Goal: Task Accomplishment & Management: Use online tool/utility

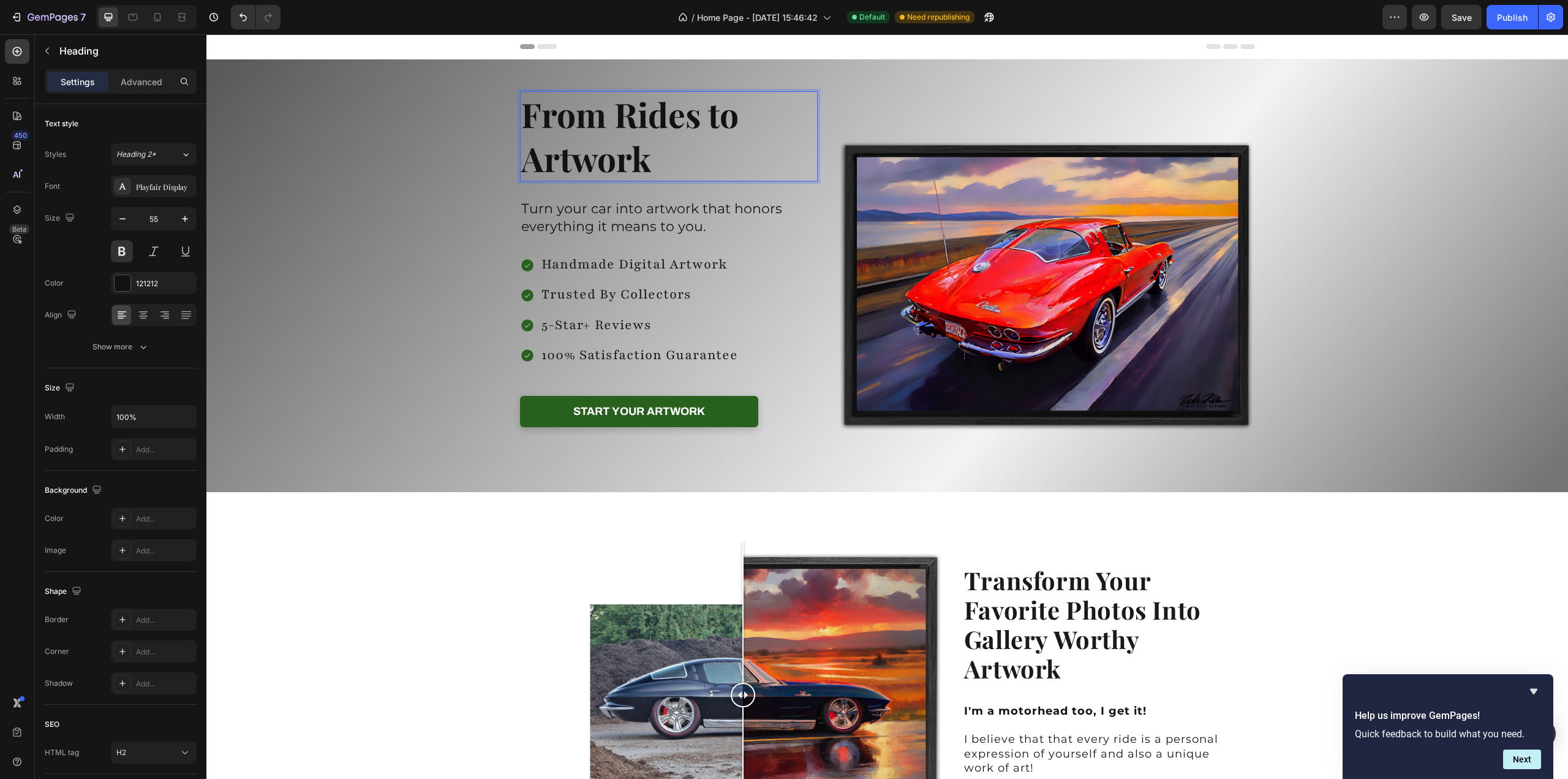
click at [678, 159] on p "From Rides to Artwork" at bounding box center [669, 136] width 296 height 88
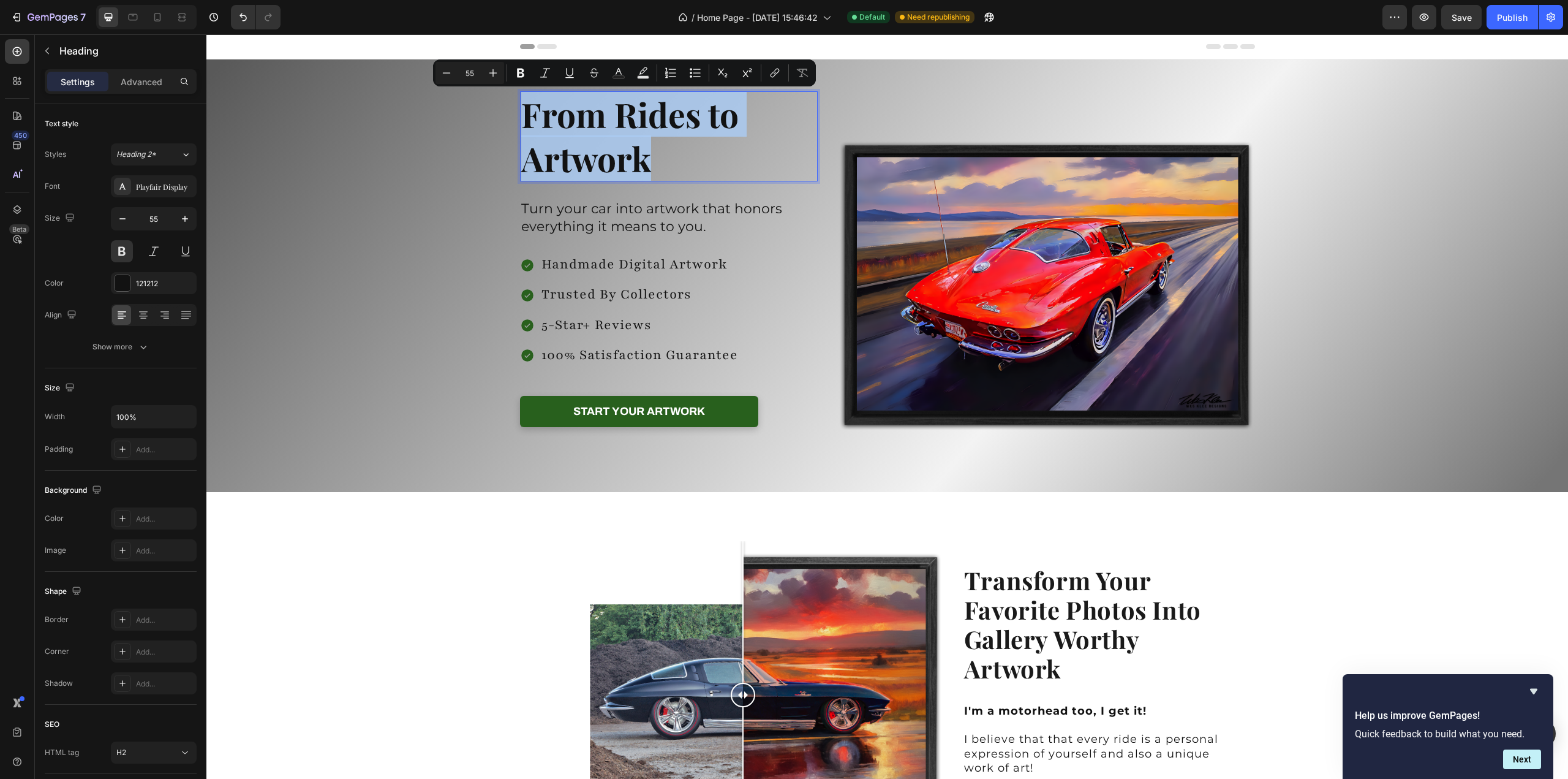
drag, startPoint x: 652, startPoint y: 160, endPoint x: 522, endPoint y: 122, distance: 135.4
click at [522, 122] on p "From Rides to Artwork" at bounding box center [669, 136] width 296 height 88
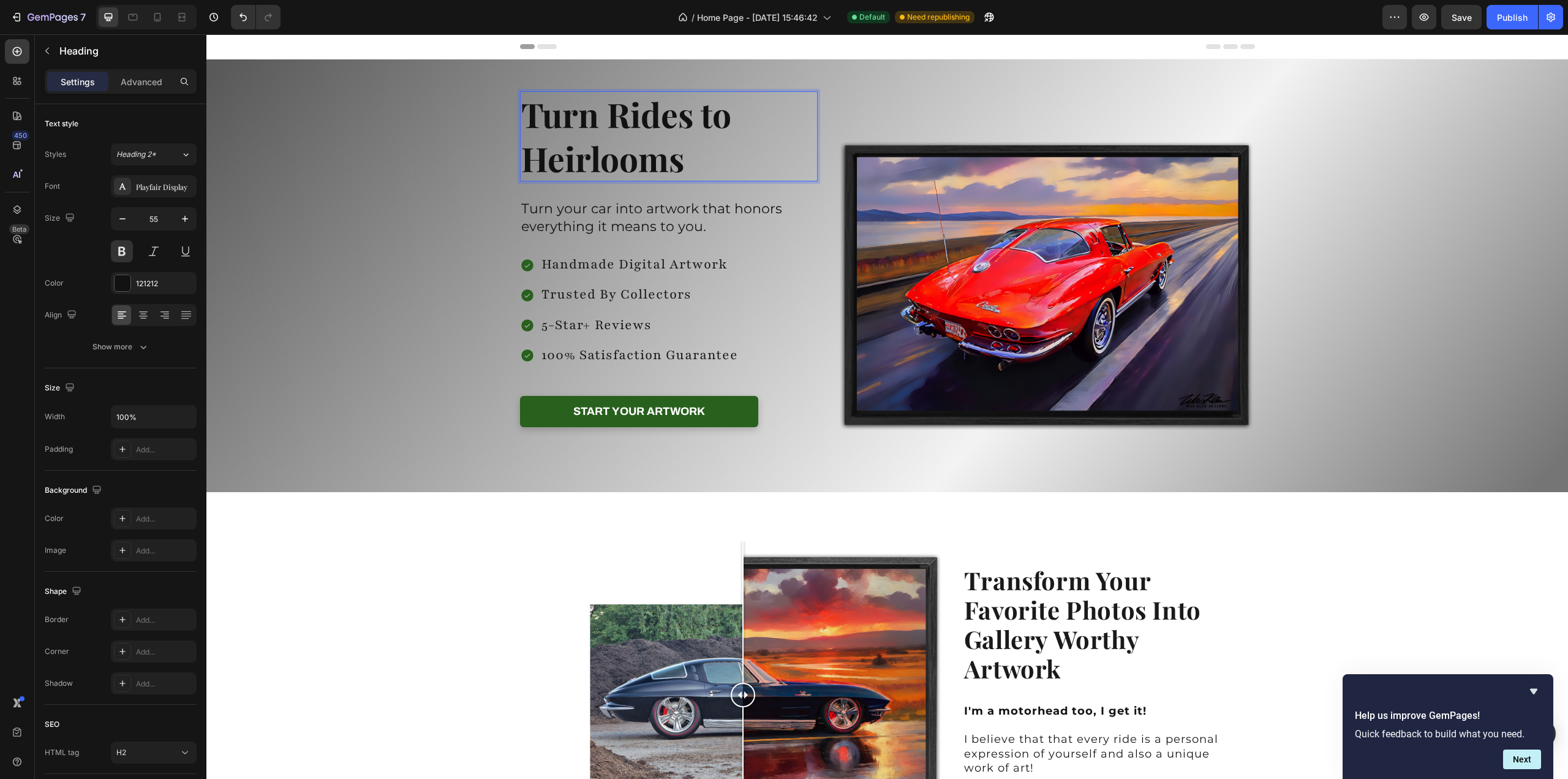
click at [698, 159] on p "Turn Rides to Heirlooms" at bounding box center [669, 136] width 296 height 88
click at [572, 124] on p "Turn Rides to Heirlooms" at bounding box center [669, 136] width 296 height 88
click at [604, 122] on p "Turn Rides to Heirlooms" at bounding box center [669, 136] width 296 height 88
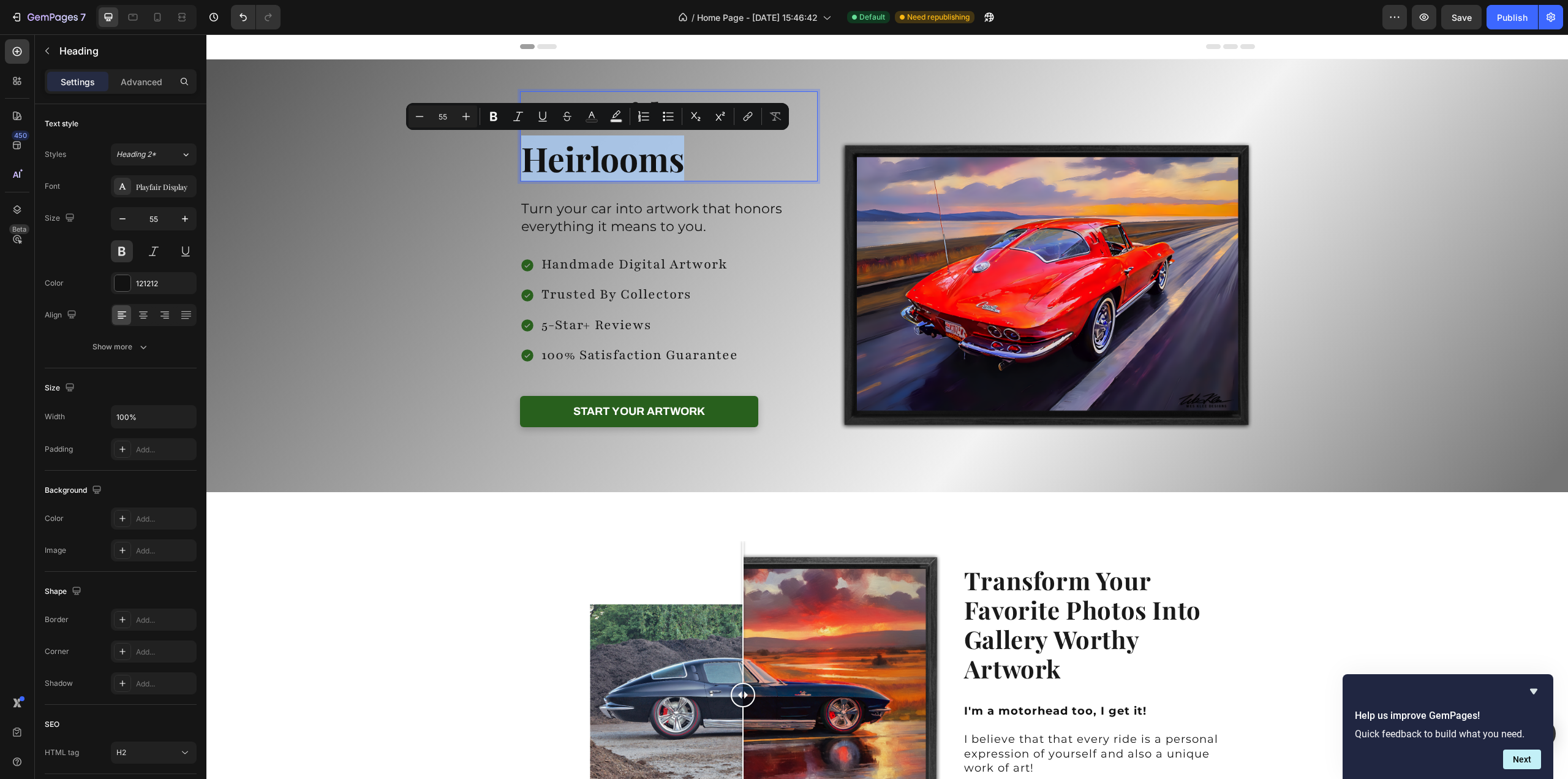
drag, startPoint x: 695, startPoint y: 157, endPoint x: 522, endPoint y: 157, distance: 173.0
click at [522, 157] on p "Turn Rides to Heirlooms" at bounding box center [669, 136] width 296 height 88
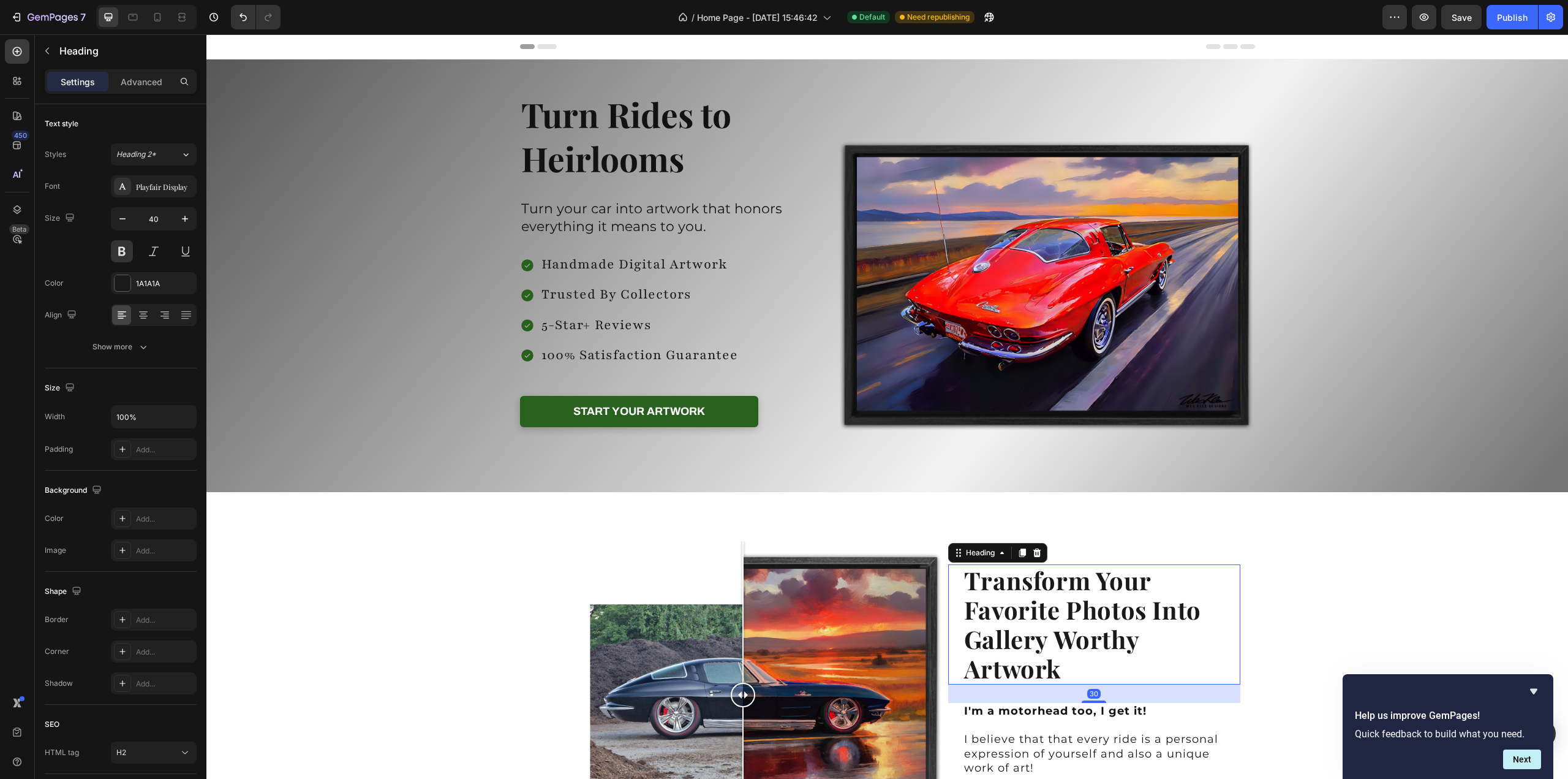
click at [1026, 594] on h2 "Transform Your Favorite Photos Into Gallery Worthy Artwork" at bounding box center [1101, 625] width 278 height 120
click at [1025, 598] on h2 "Transform Your Favorite Photos Into Gallery Worthy Artwork" at bounding box center [1101, 625] width 278 height 120
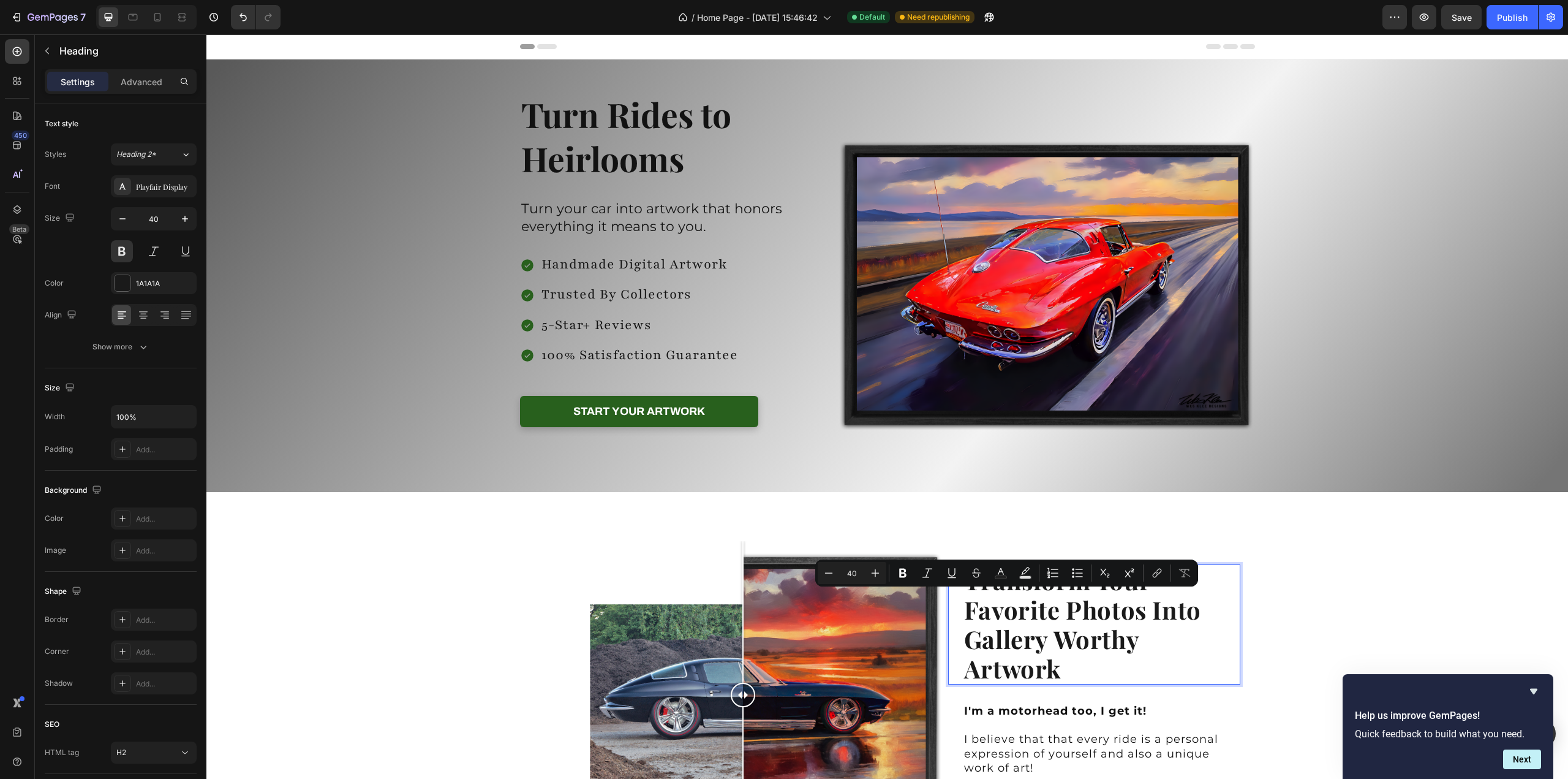
click at [1038, 603] on p "Transform Your Favorite Photos Into Gallery Worthy Artwork" at bounding box center [1101, 624] width 275 height 118
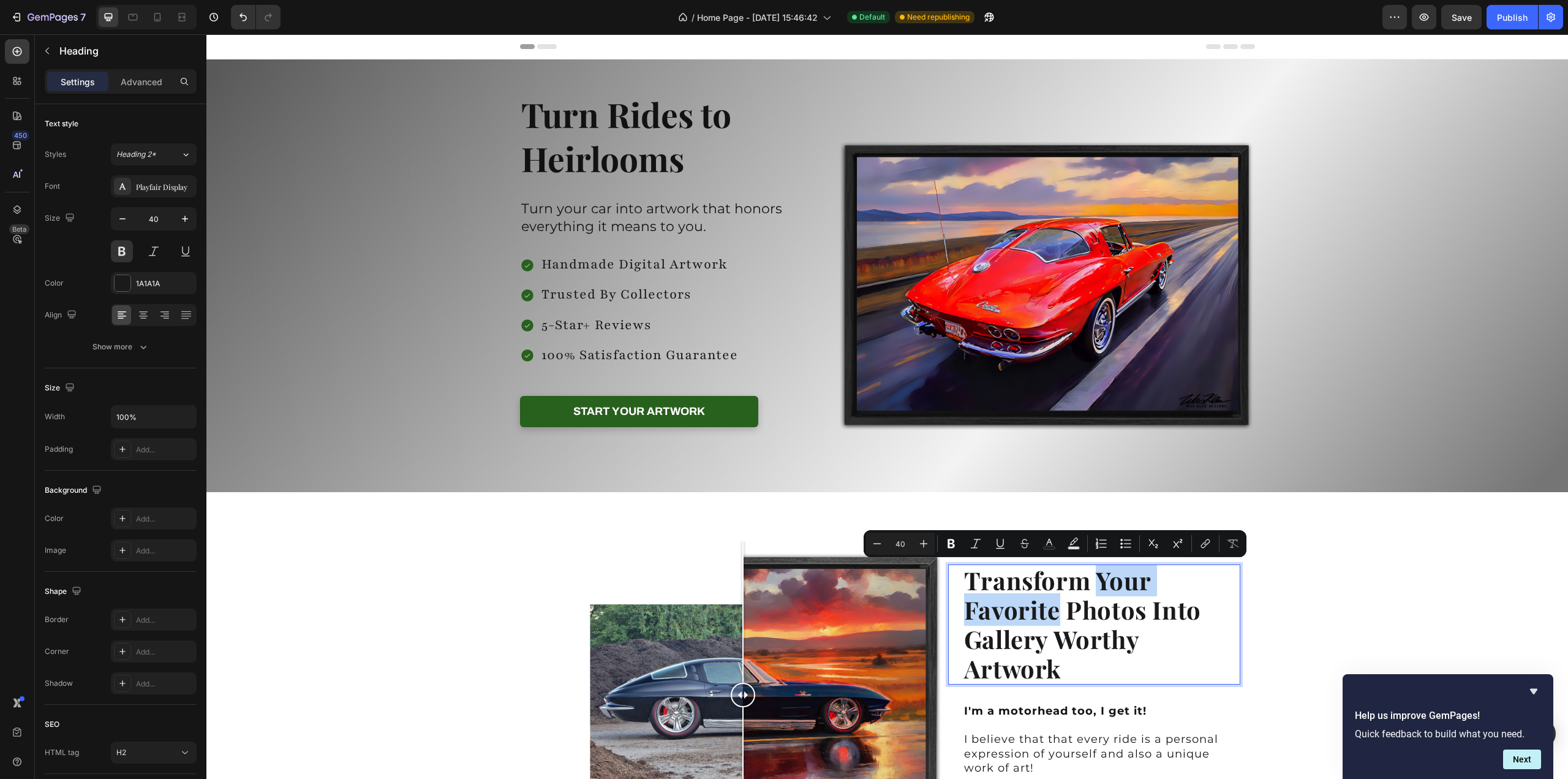
drag, startPoint x: 1056, startPoint y: 611, endPoint x: 1089, endPoint y: 585, distance: 42.0
click at [1089, 585] on p "Transform Your Favorite Photos Into Gallery Worthy Artwork" at bounding box center [1101, 624] width 275 height 118
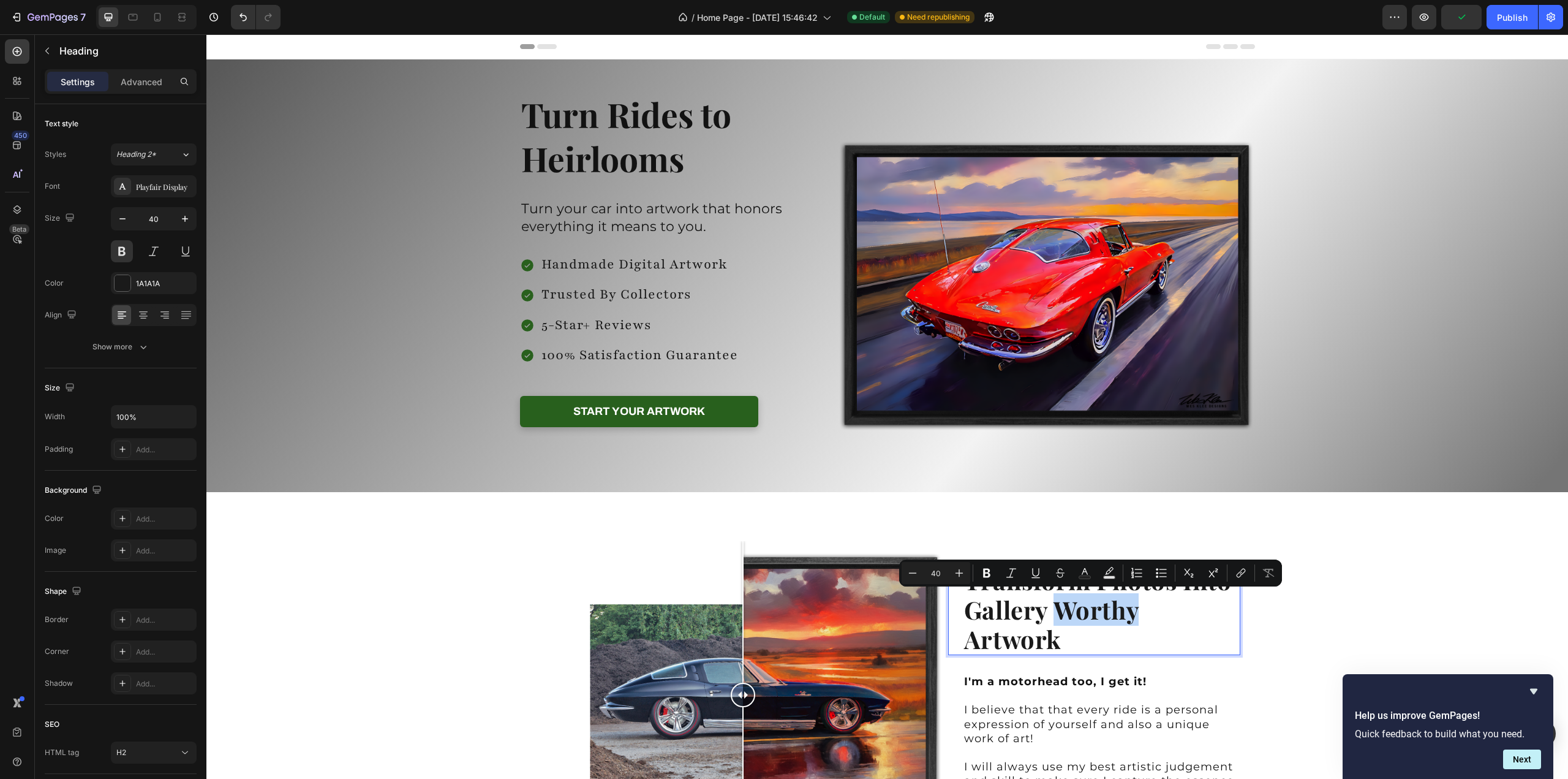
drag, startPoint x: 1054, startPoint y: 614, endPoint x: 1141, endPoint y: 614, distance: 87.0
click at [1141, 614] on p "Transform Photos Into Gallery Worthy Artwork" at bounding box center [1101, 609] width 275 height 88
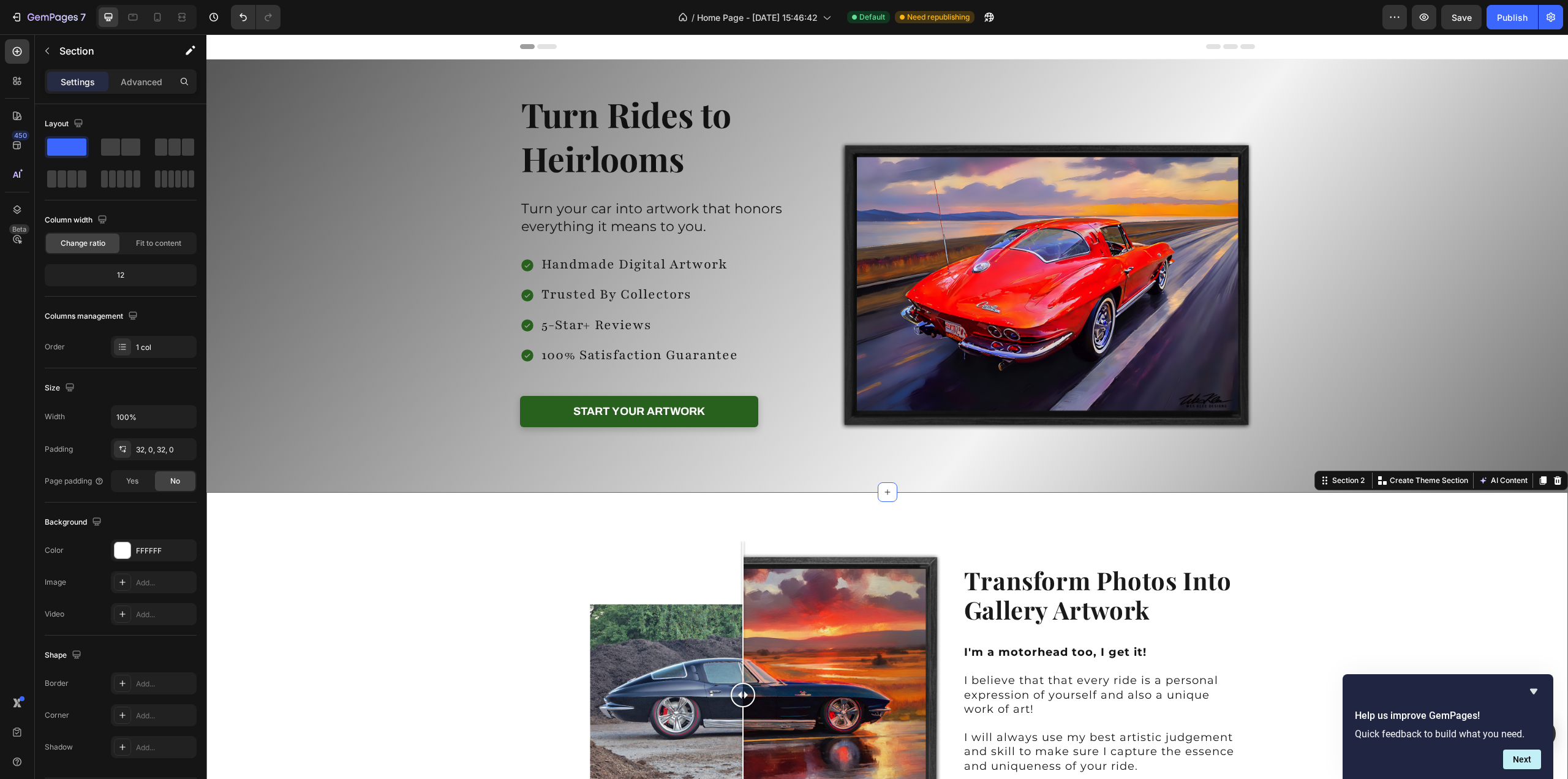
click at [1389, 583] on div "Image Comparison Drag slider to see transformation Text Block Transform Photos …" at bounding box center [888, 709] width 1362 height 394
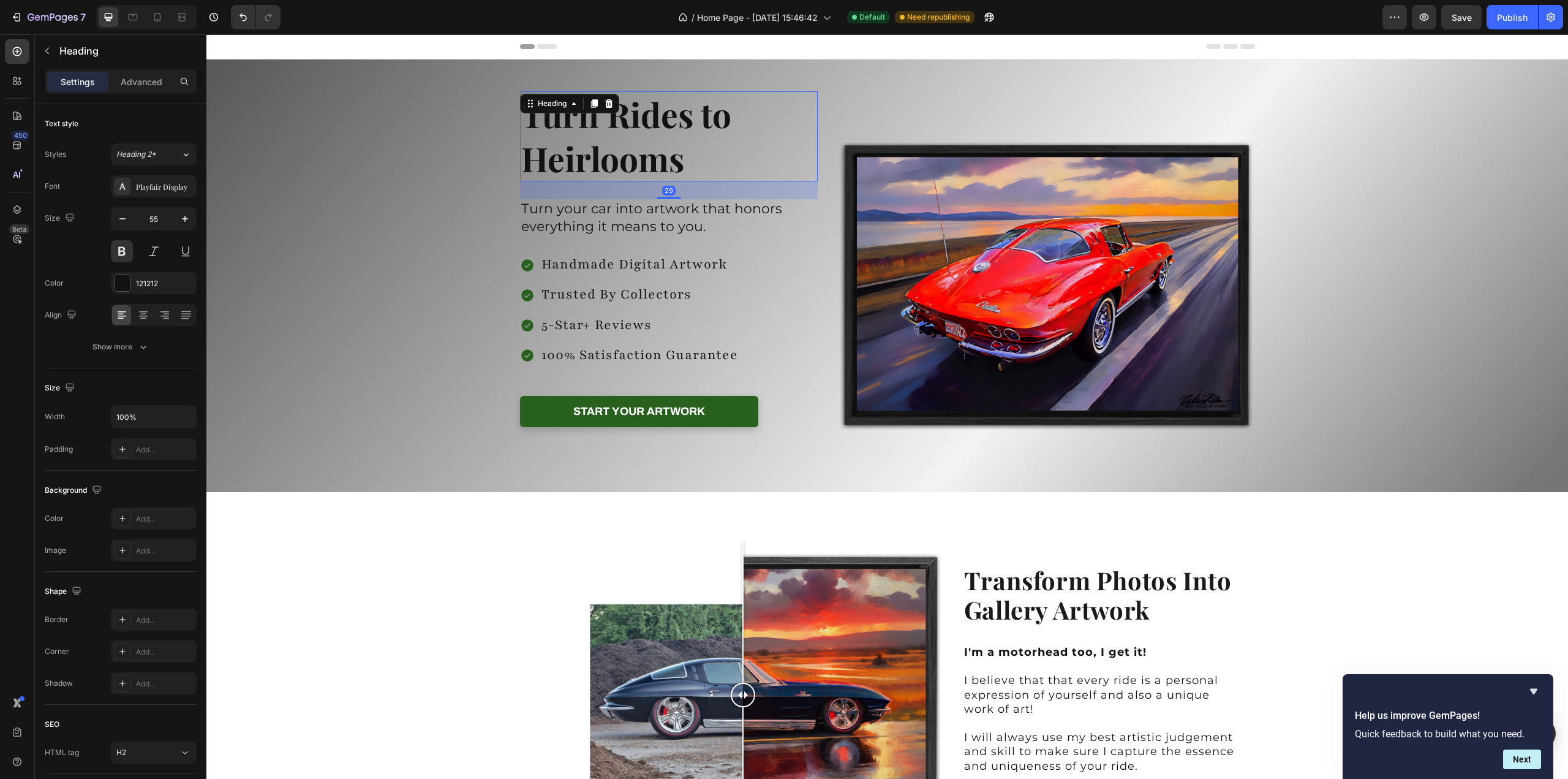
click at [591, 126] on p "Turn Rides to Heirlooms" at bounding box center [669, 136] width 296 height 88
click at [593, 123] on p "Turn Rides to Heirlooms" at bounding box center [669, 136] width 296 height 88
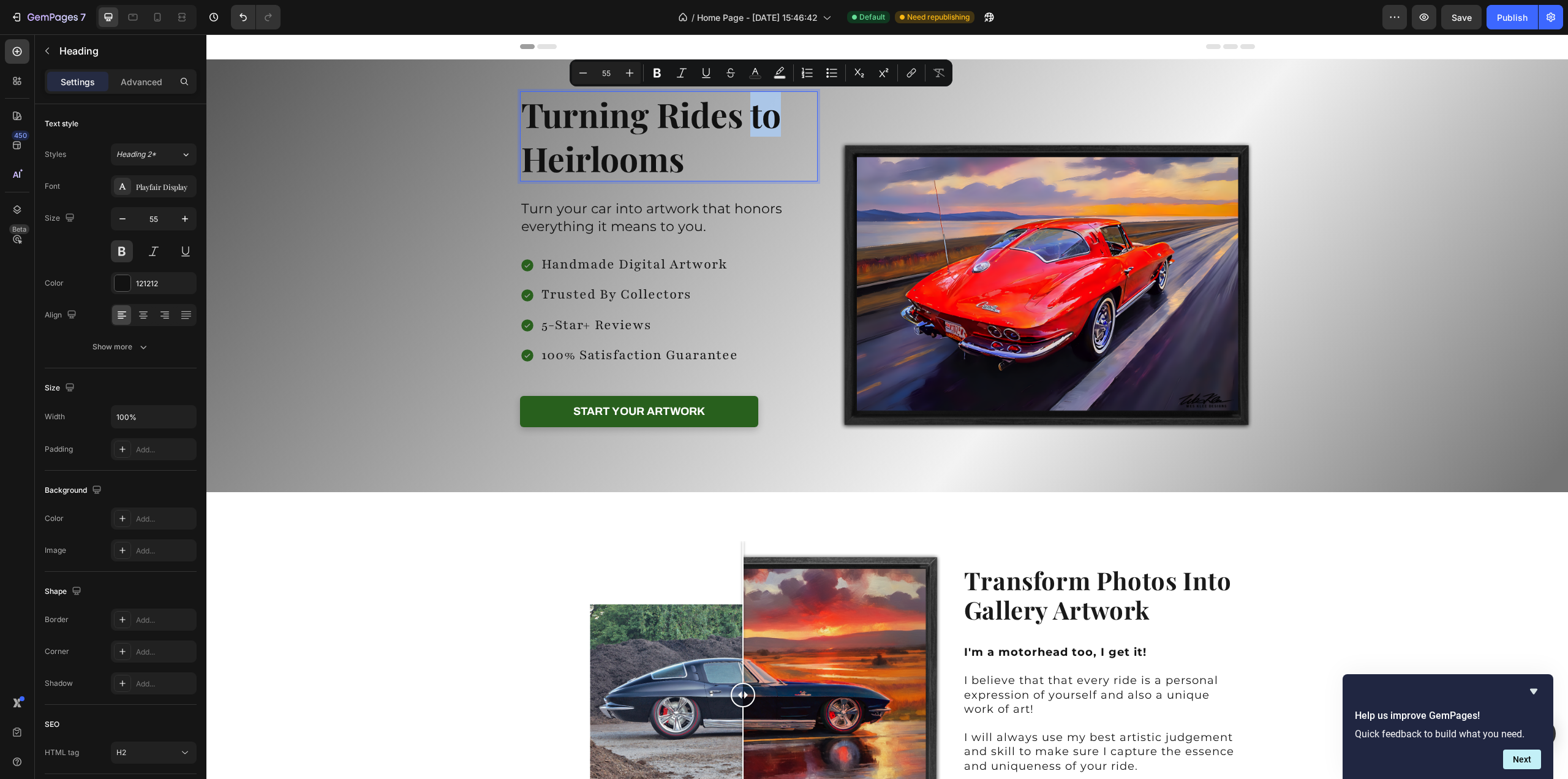
drag, startPoint x: 749, startPoint y: 119, endPoint x: 802, endPoint y: 128, distance: 53.8
click at [802, 128] on p "Turning Rides to Heirlooms" at bounding box center [669, 136] width 296 height 88
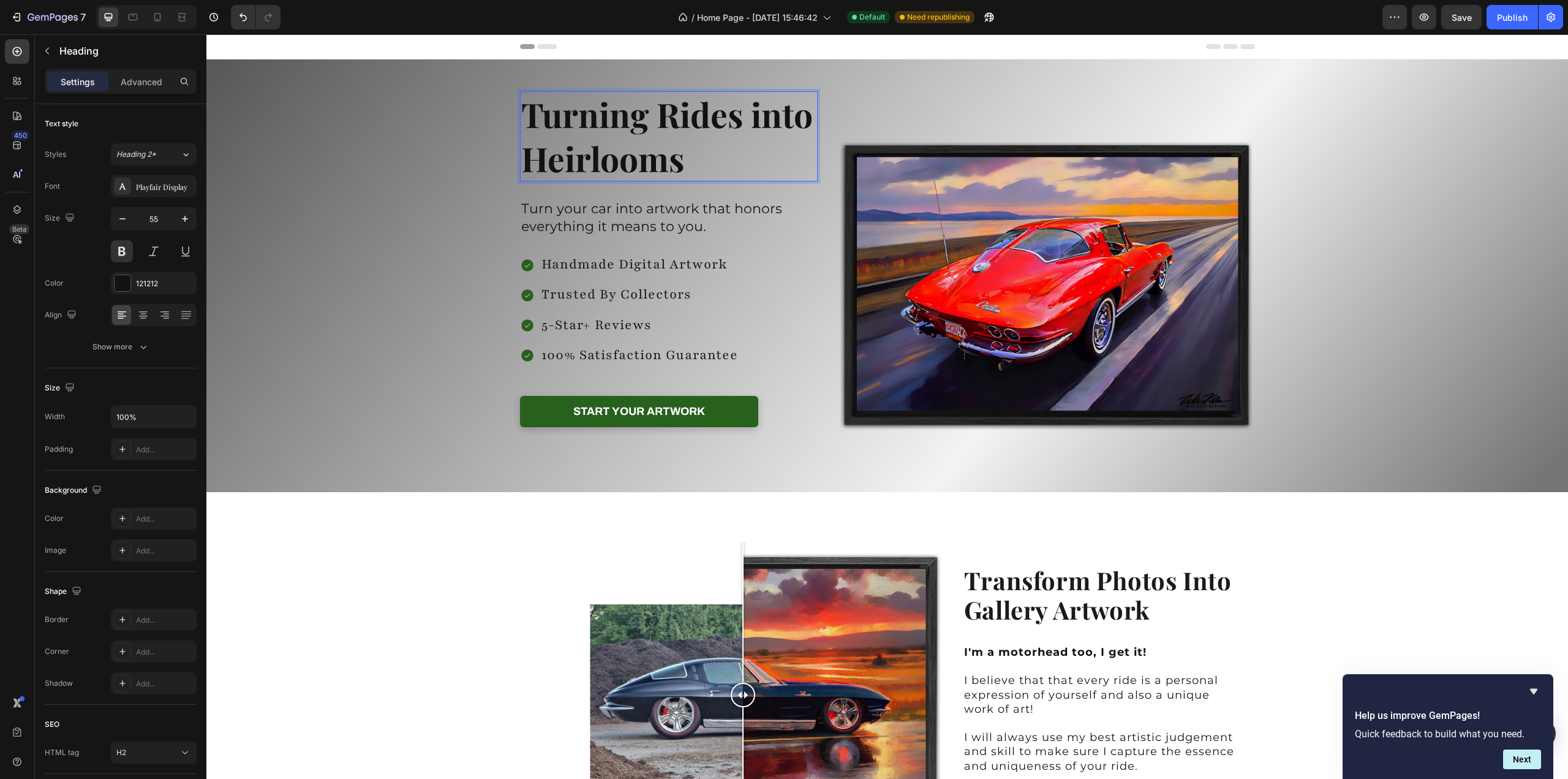
click at [521, 157] on p "Turning Rides into Heirlooms" at bounding box center [669, 136] width 296 height 88
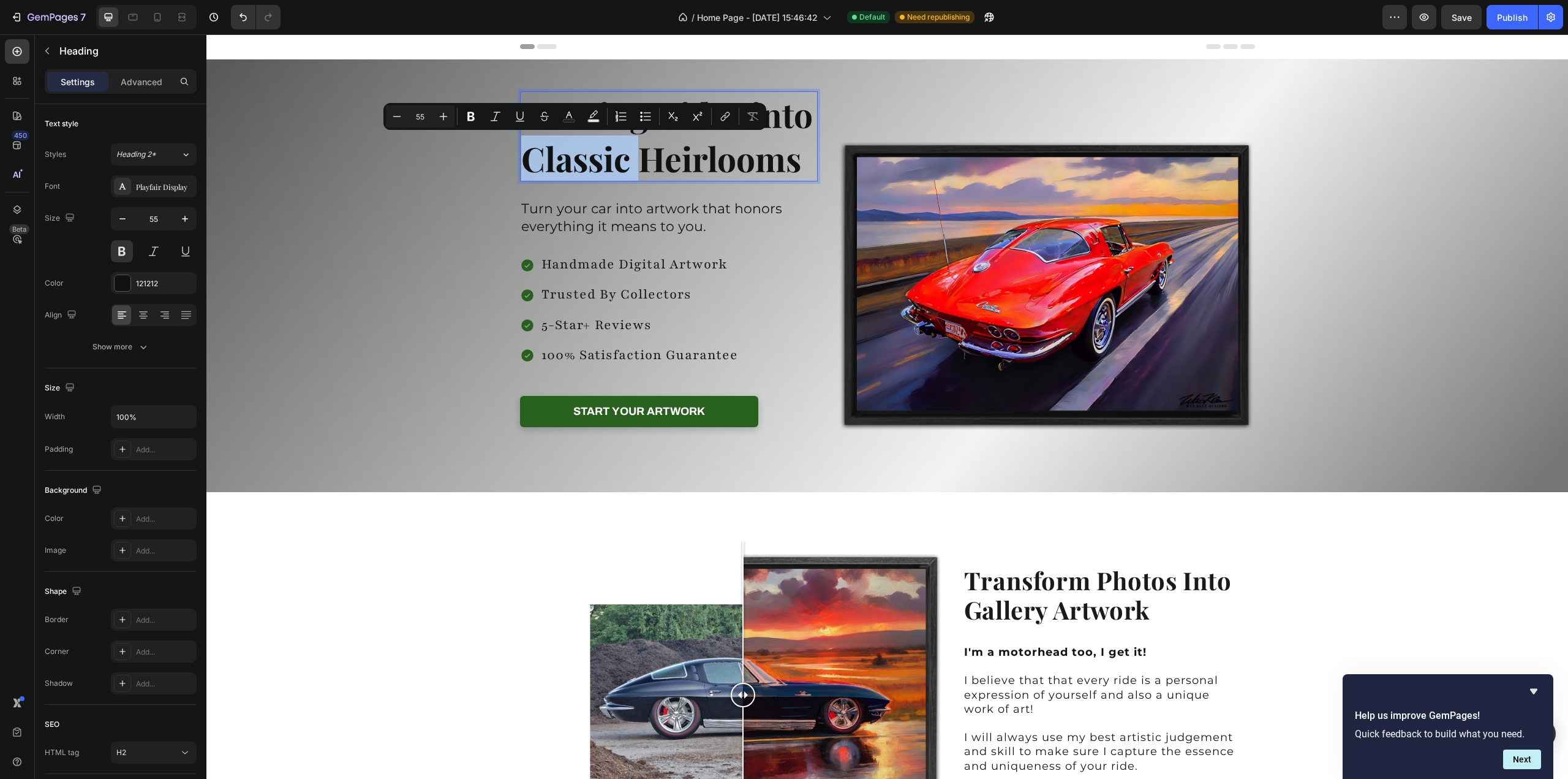
drag, startPoint x: 634, startPoint y: 160, endPoint x: 522, endPoint y: 163, distance: 112.0
click at [522, 163] on p "Turning Rides into Classic Heirlooms" at bounding box center [669, 136] width 296 height 88
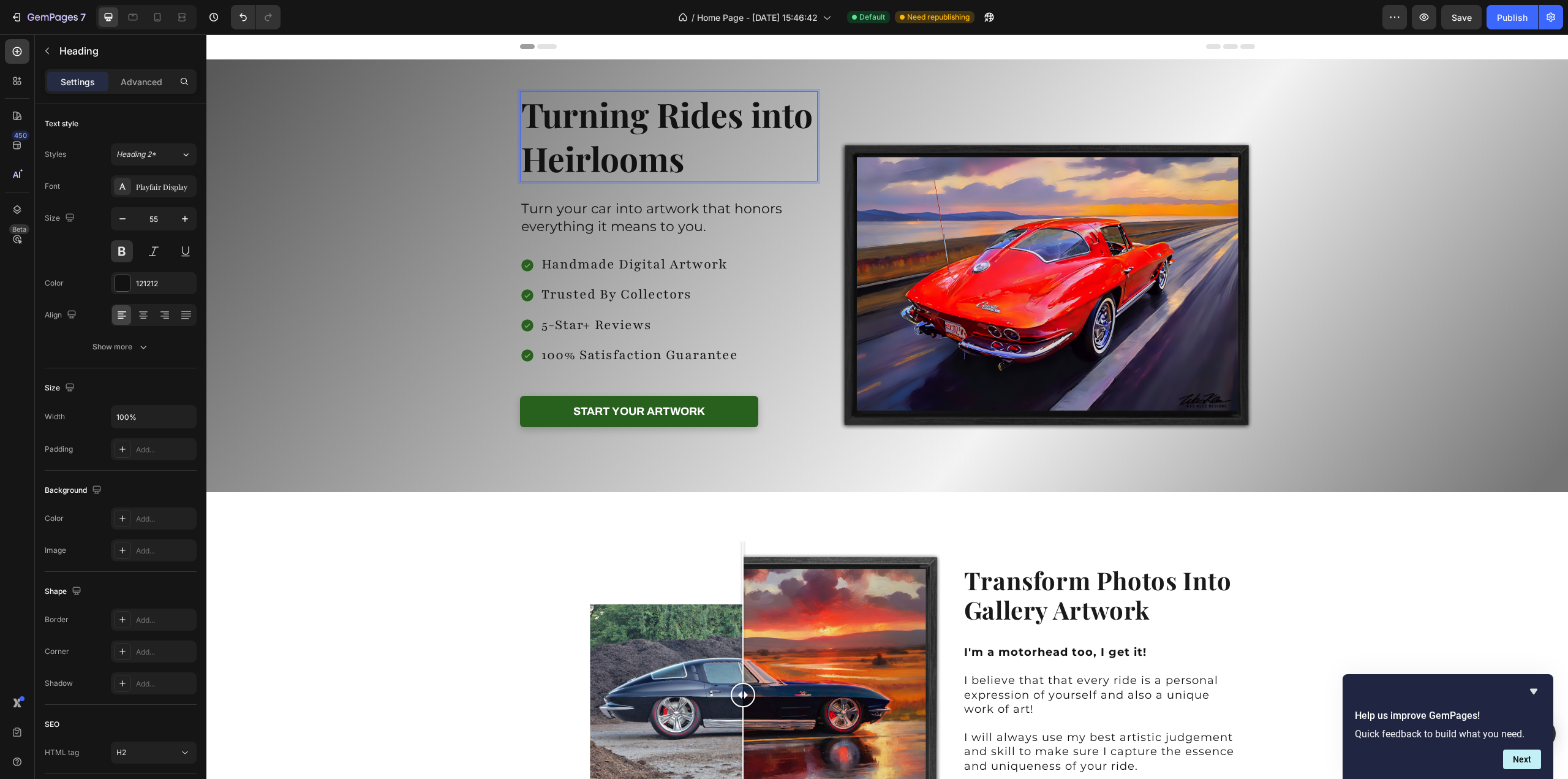
click at [750, 117] on p "Turning Rides into Heirlooms" at bounding box center [669, 136] width 296 height 88
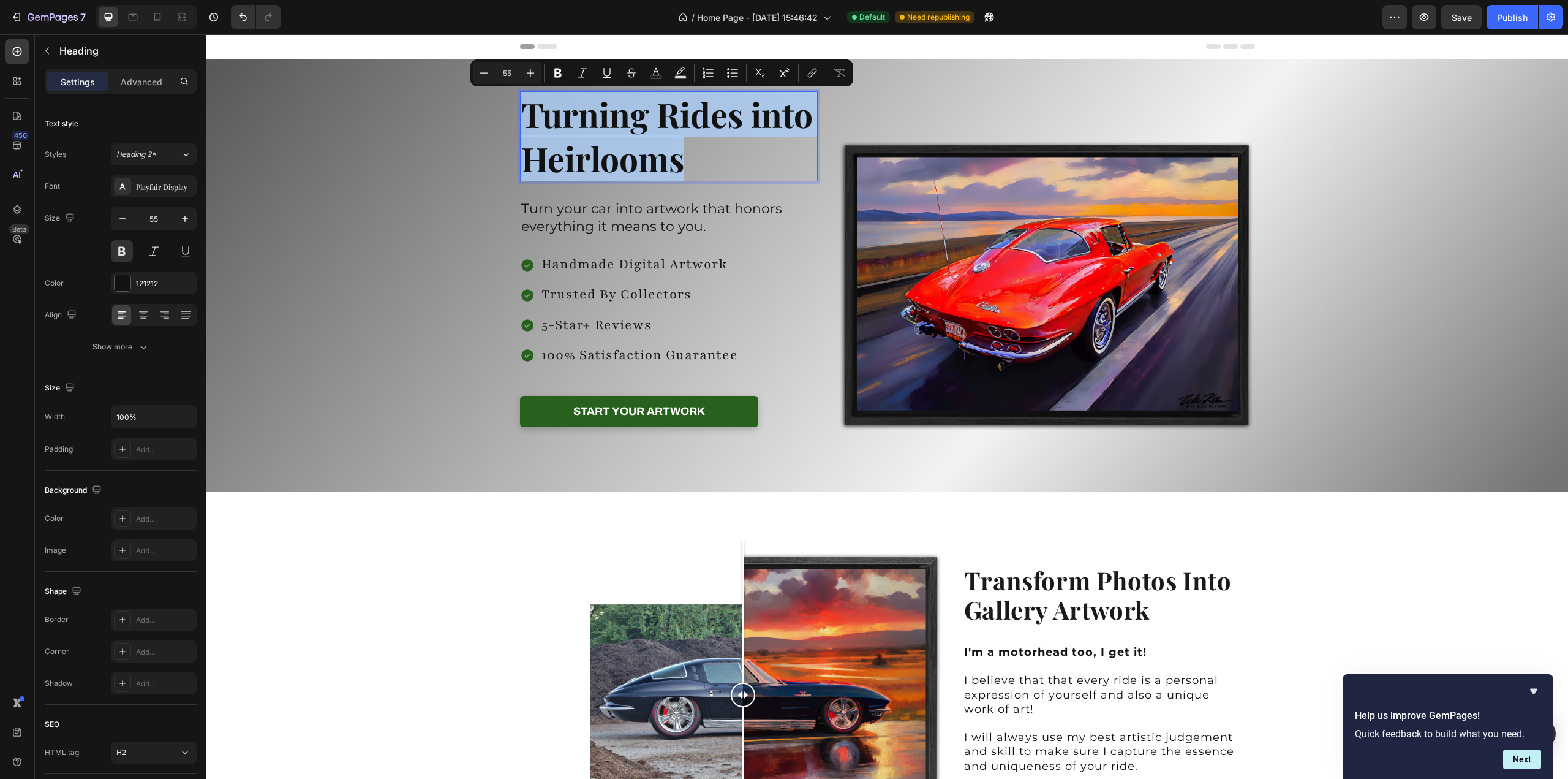
drag, startPoint x: 696, startPoint y: 162, endPoint x: 516, endPoint y: 119, distance: 185.1
click at [520, 119] on h2 "Turning Rides into Heirlooms" at bounding box center [669, 136] width 298 height 90
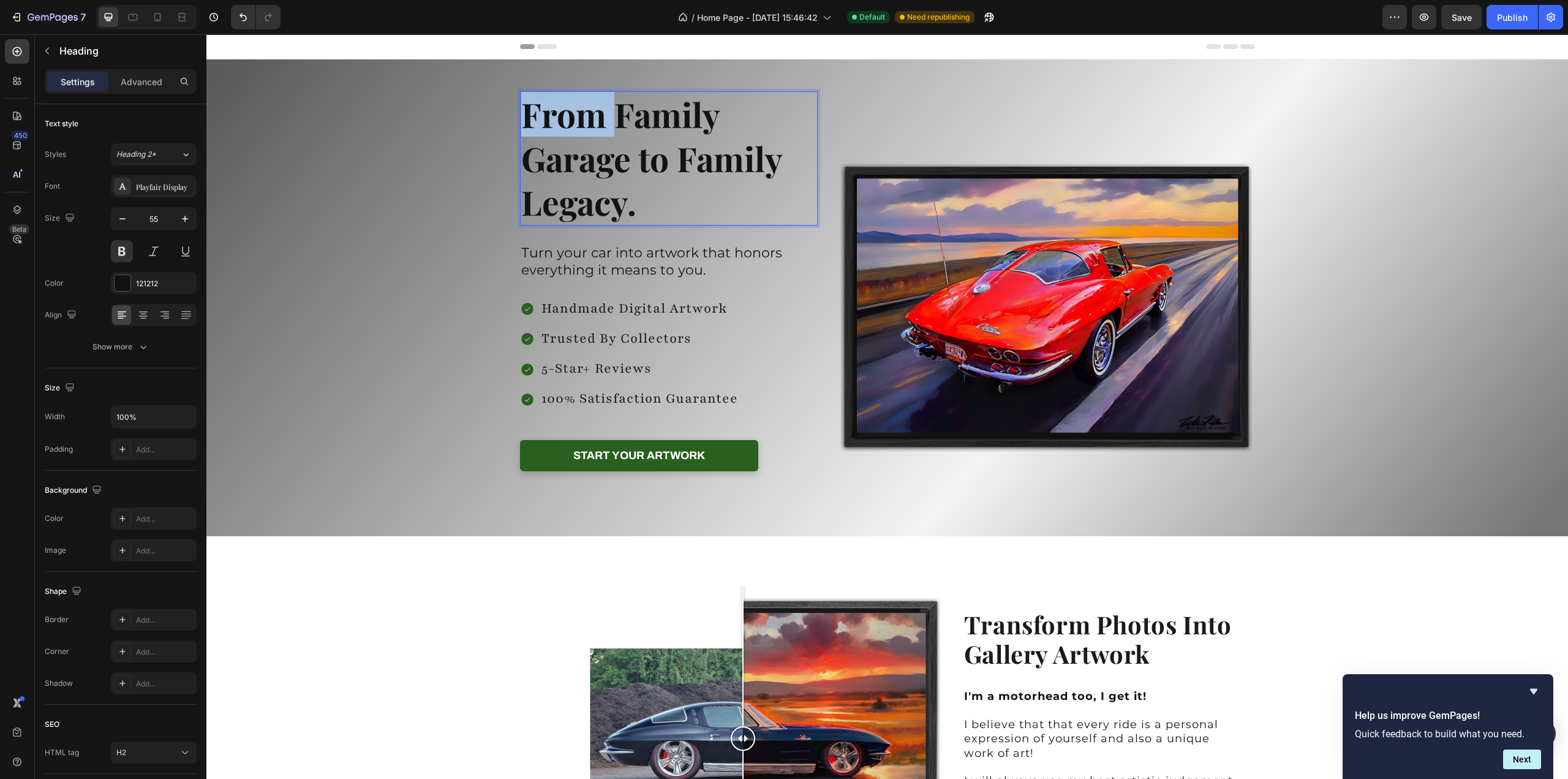
drag, startPoint x: 607, startPoint y: 124, endPoint x: 516, endPoint y: 125, distance: 91.0
click at [520, 125] on h2 "From Family Garage to Family Legacy." at bounding box center [669, 158] width 298 height 134
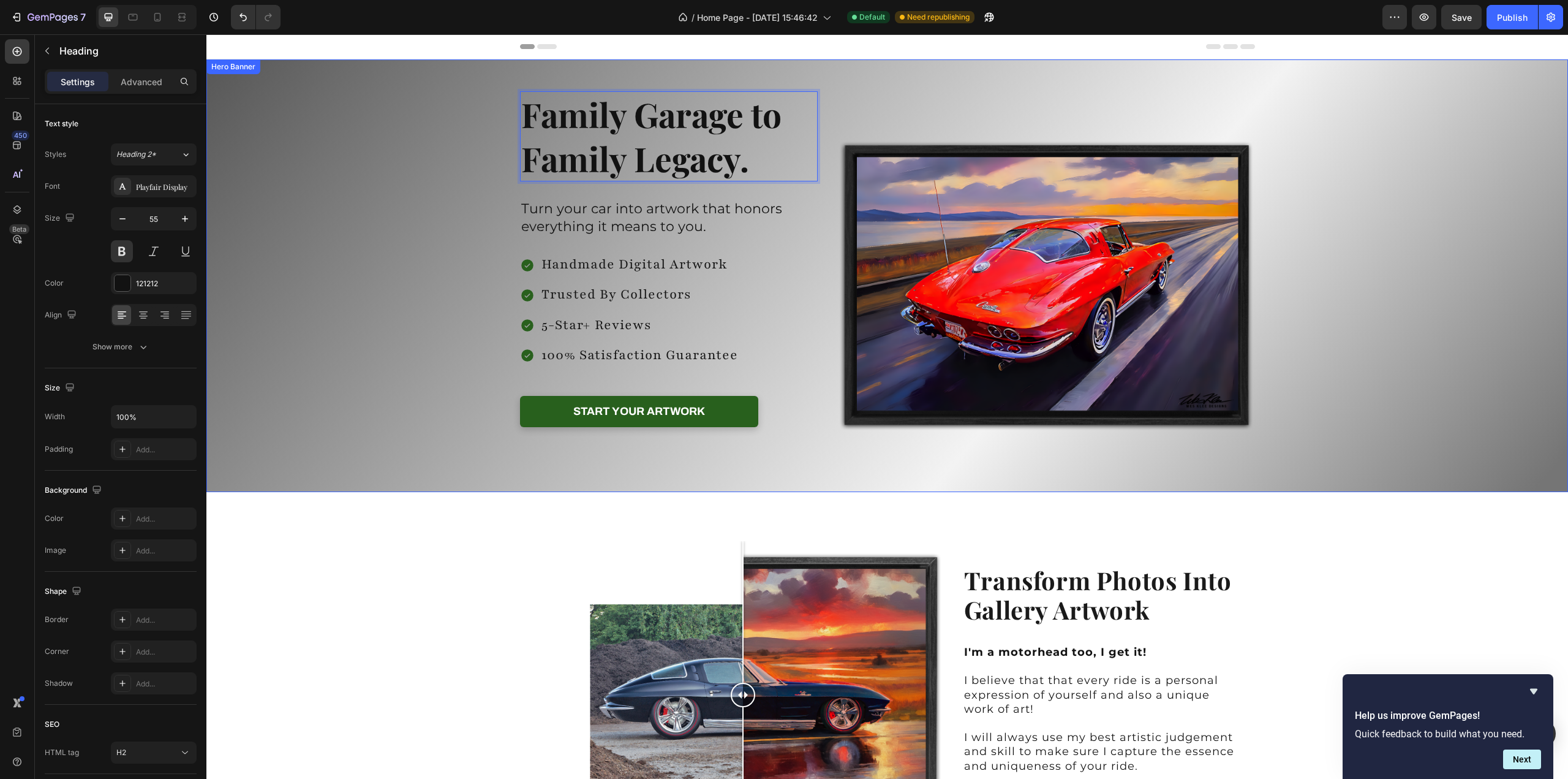
click at [1397, 231] on div "Background Image" at bounding box center [888, 276] width 1362 height 433
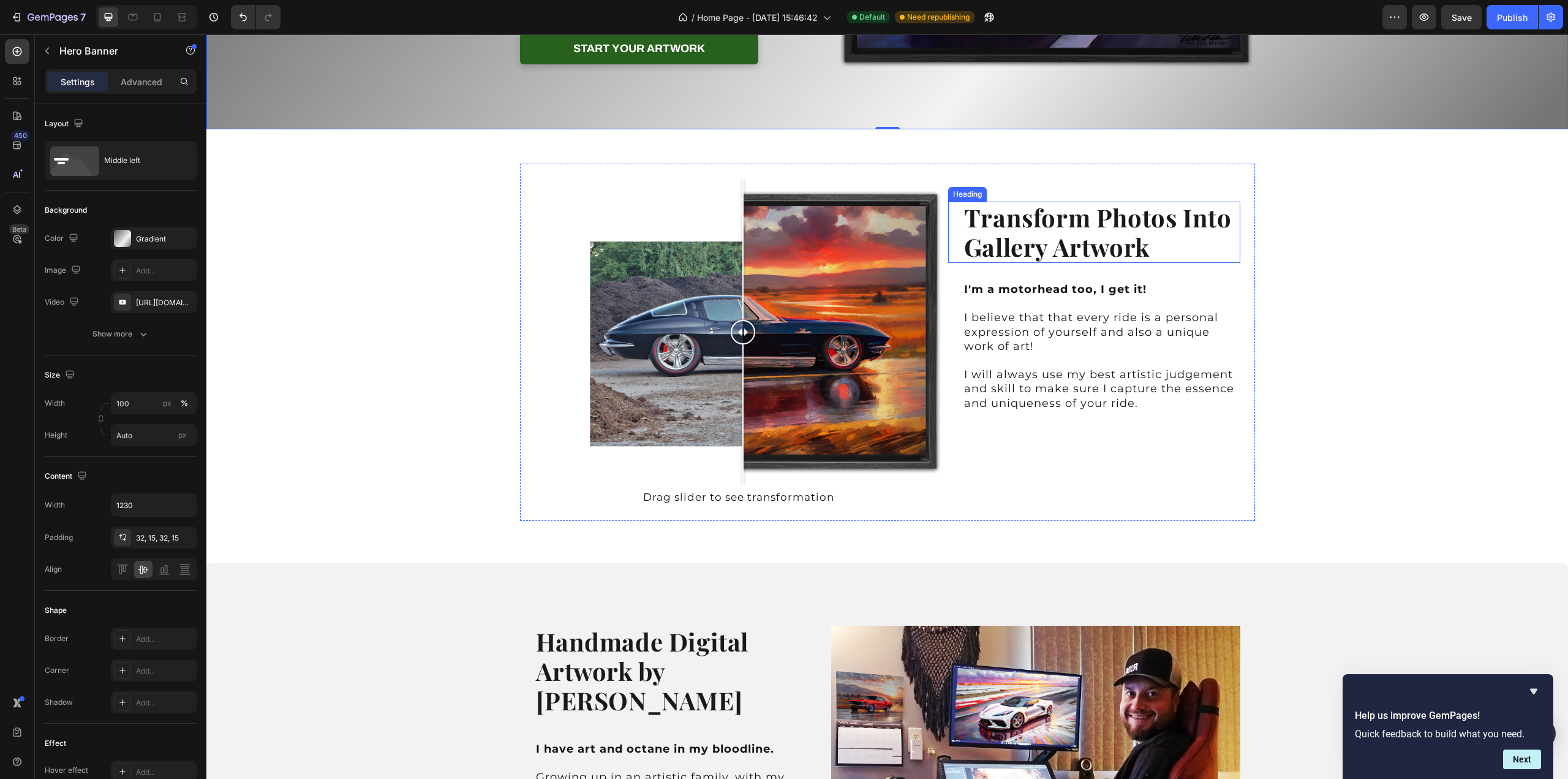
scroll to position [367, 0]
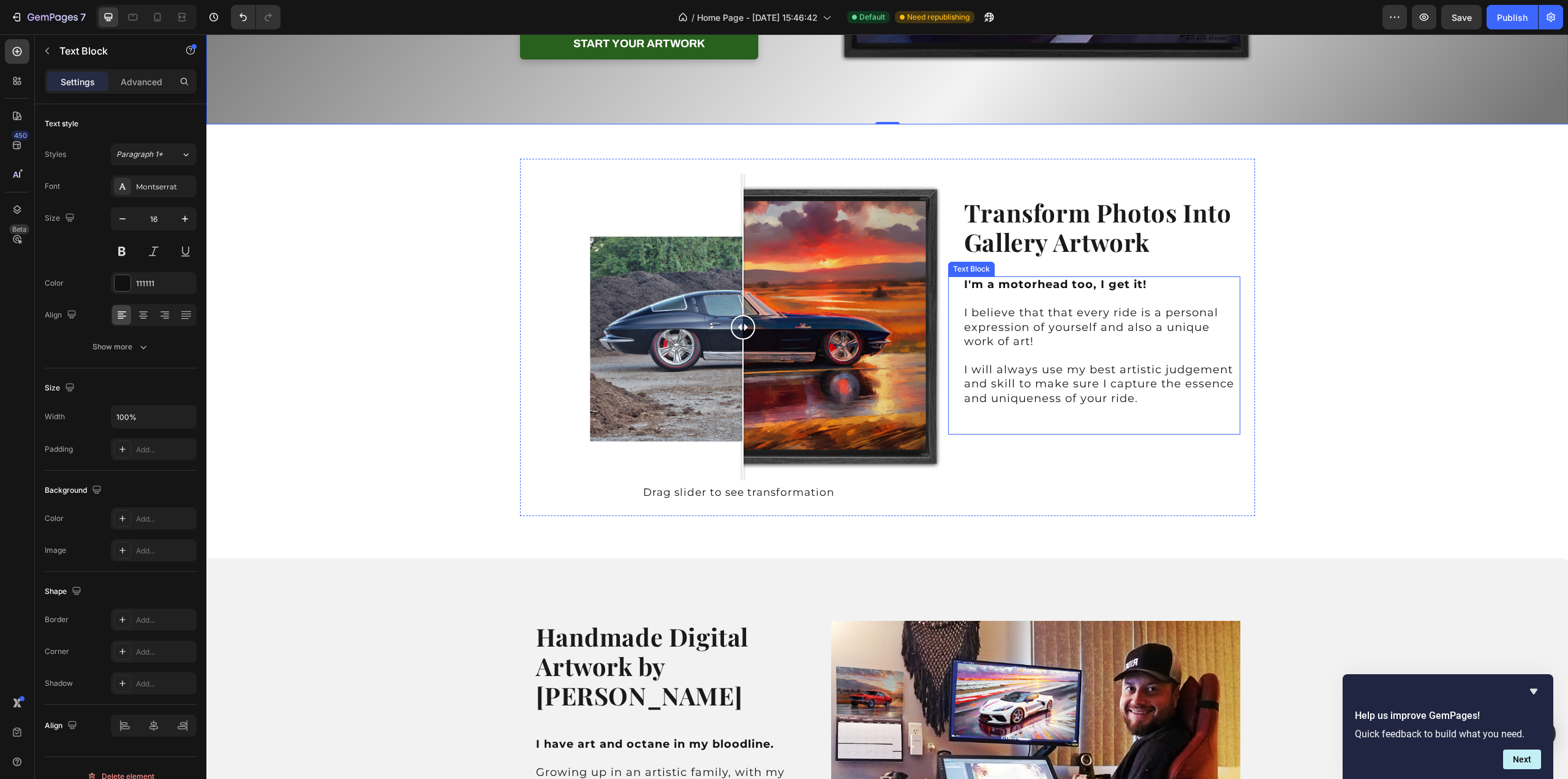
click at [1099, 284] on strong "I'm a motorhead too, I get it!" at bounding box center [1055, 285] width 183 height 14
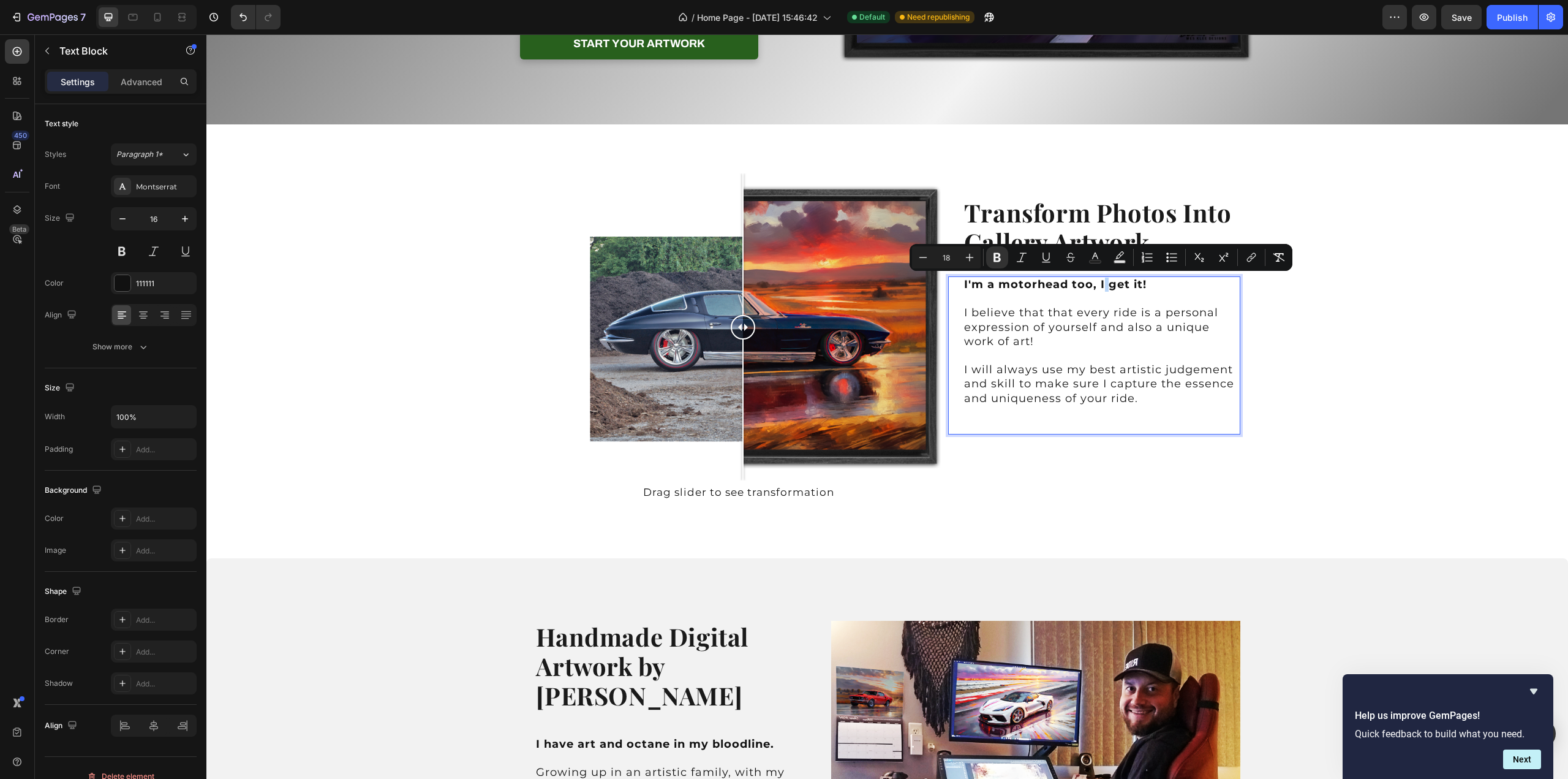
click at [1099, 284] on strong "I'm a motorhead too, I get it!" at bounding box center [1055, 285] width 183 height 14
drag, startPoint x: 1105, startPoint y: 284, endPoint x: 1139, endPoint y: 284, distance: 34.0
click at [1139, 284] on strong "I'm a motorhead too, I get it!" at bounding box center [1055, 285] width 183 height 14
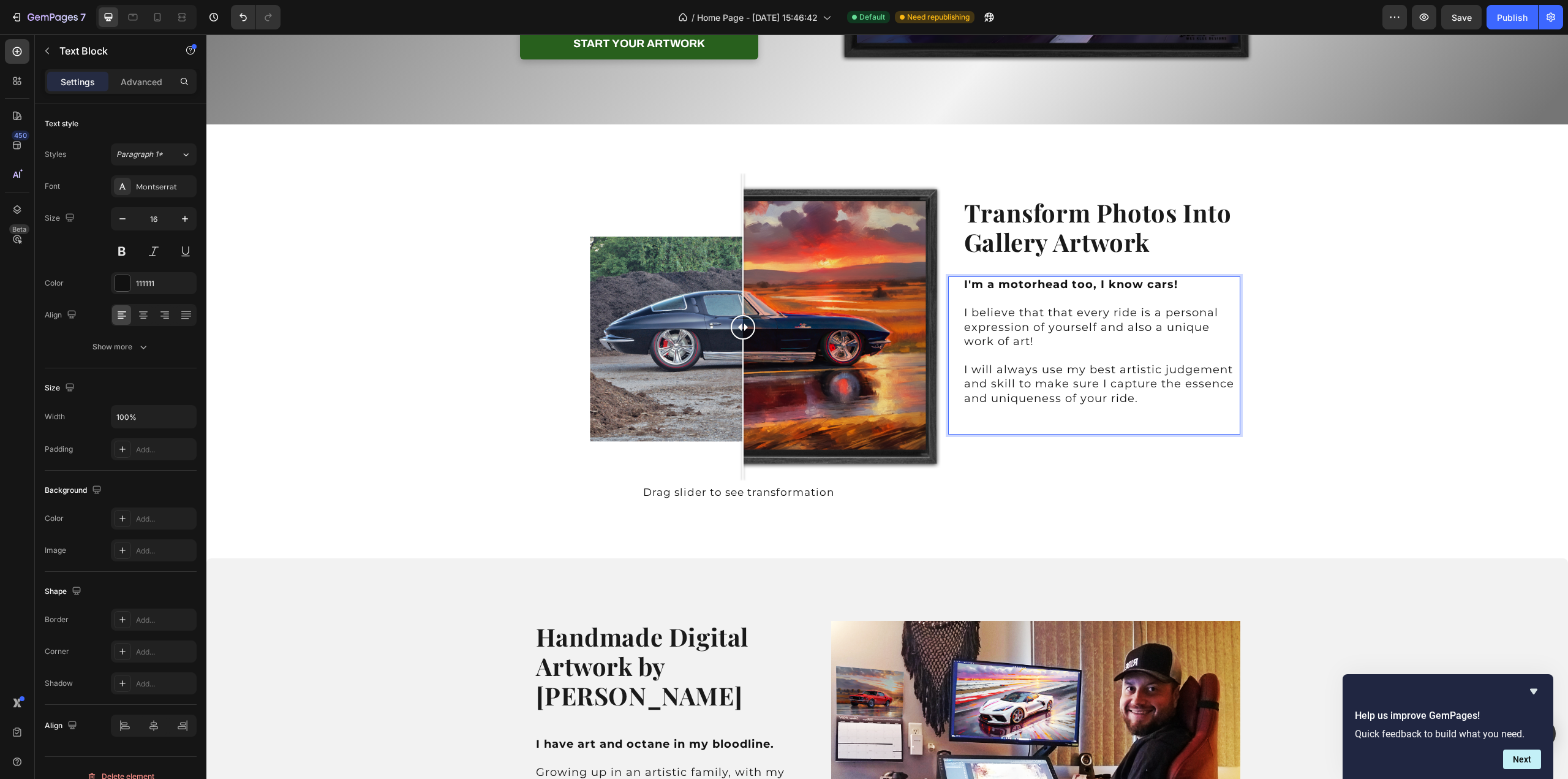
click at [1201, 285] on p "I'm a motorhead too, I know cars!" at bounding box center [1101, 285] width 275 height 14
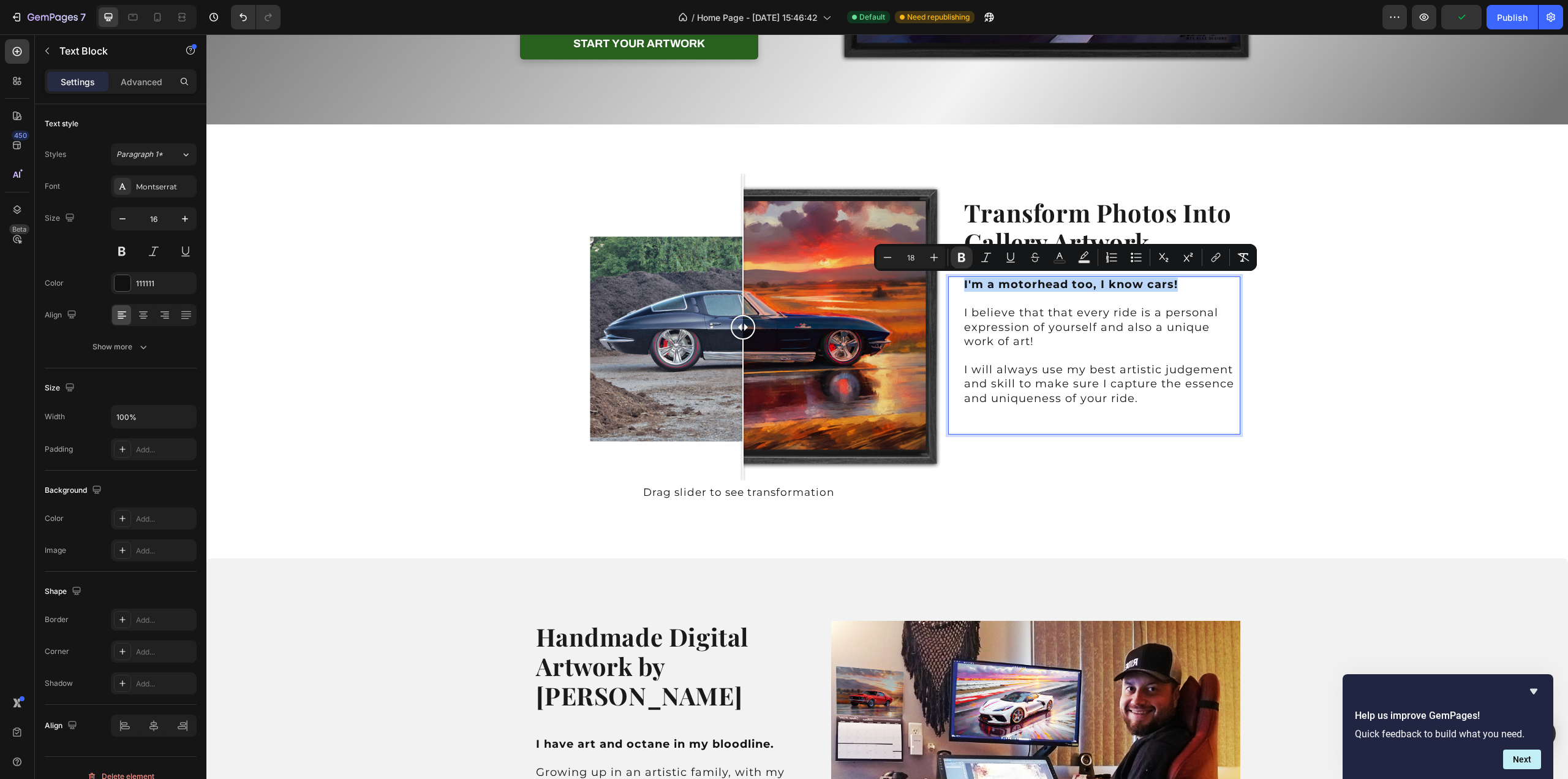
drag, startPoint x: 1181, startPoint y: 288, endPoint x: 961, endPoint y: 282, distance: 220.1
click at [964, 282] on p "I'm a motorhead too, I know cars!" at bounding box center [1101, 285] width 275 height 14
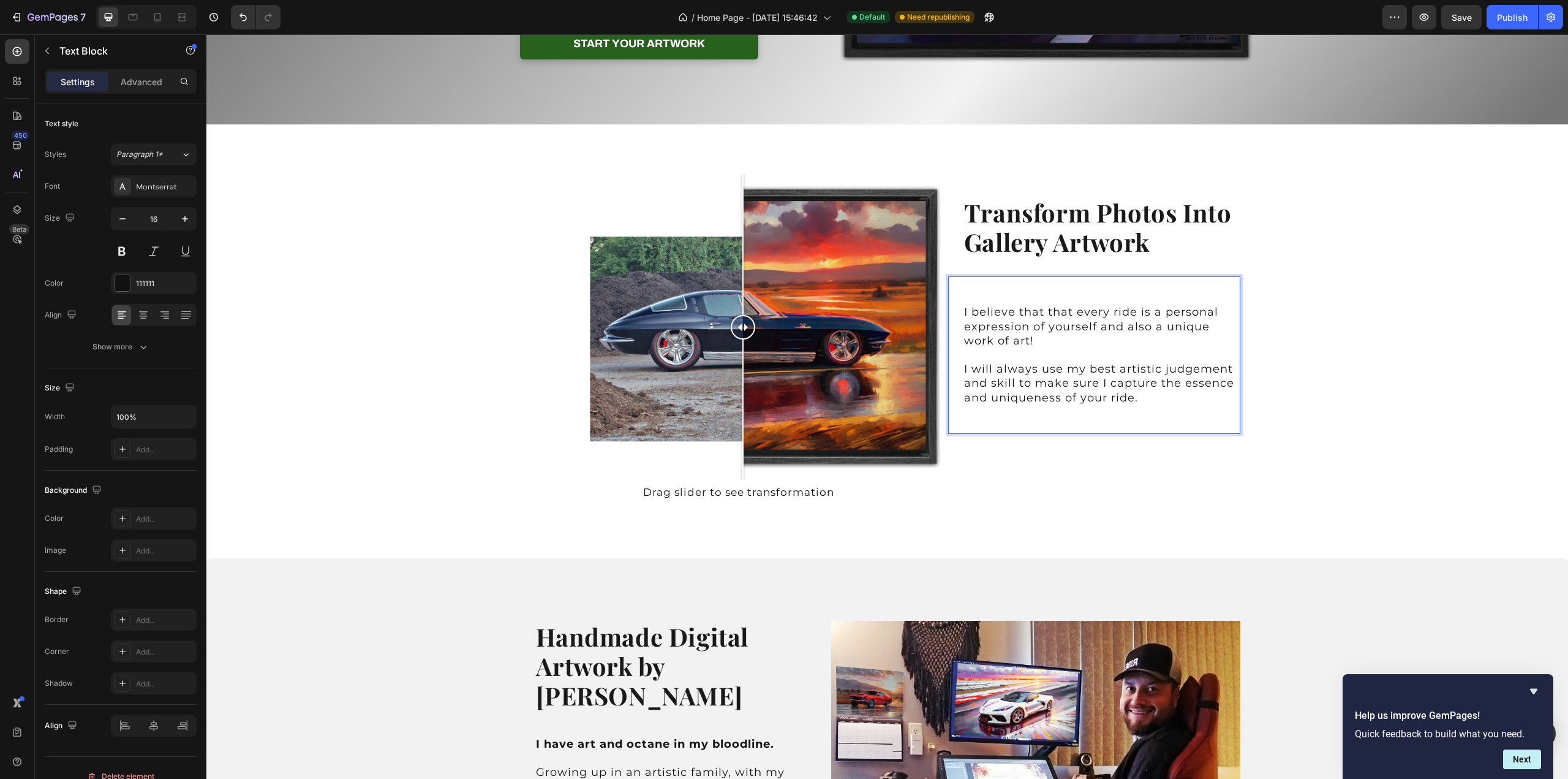
click at [959, 311] on div "I believe that that every ride is a personal expression of yourself and also a …" at bounding box center [1094, 355] width 292 height 157
click at [964, 312] on span "I believe that that every ride is a personal expression of yourself and also a …" at bounding box center [1091, 326] width 254 height 42
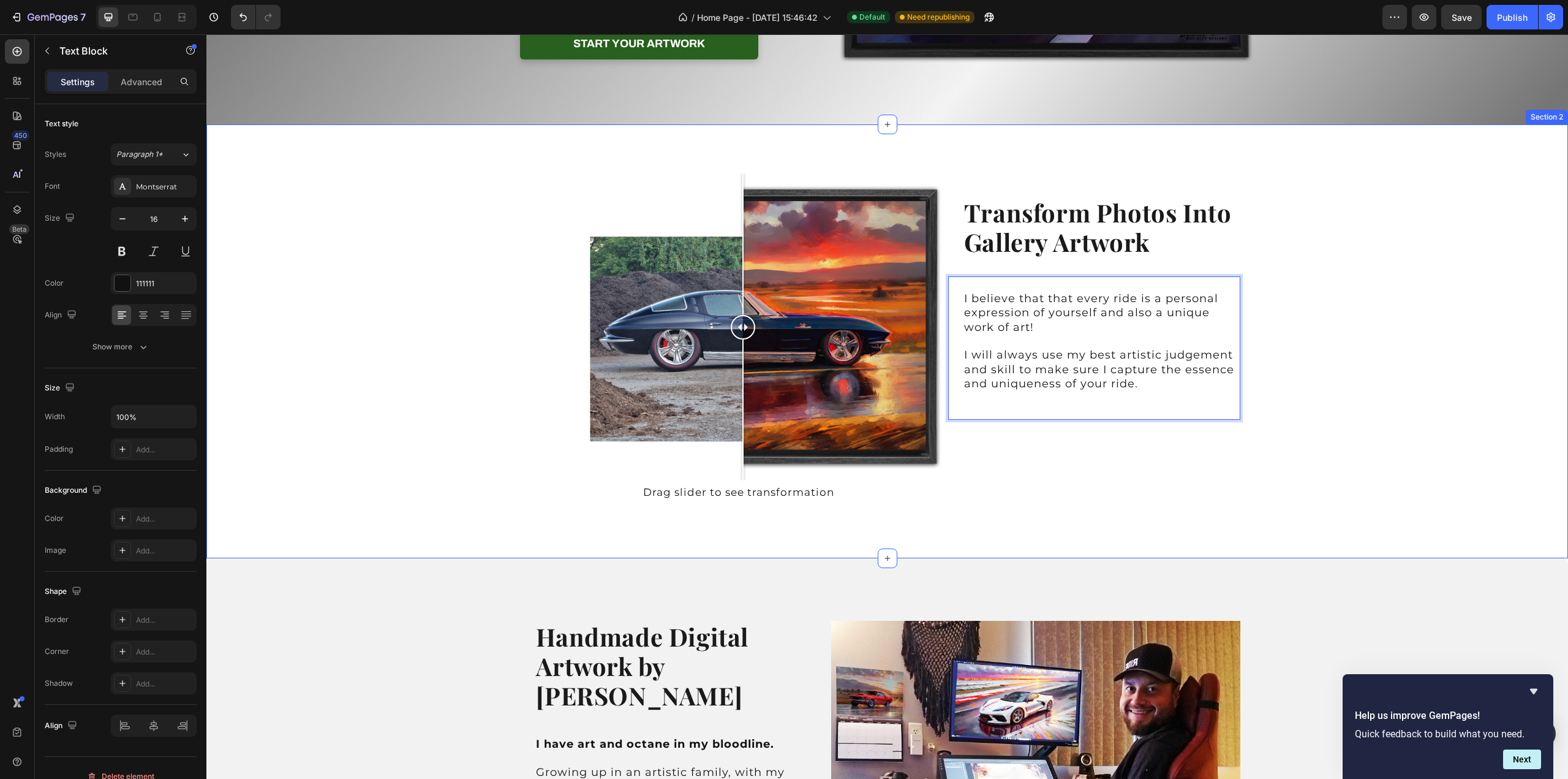
click at [1392, 304] on div "Image Comparison Drag slider to see transformation Text Block Transform Photos …" at bounding box center [888, 341] width 1362 height 394
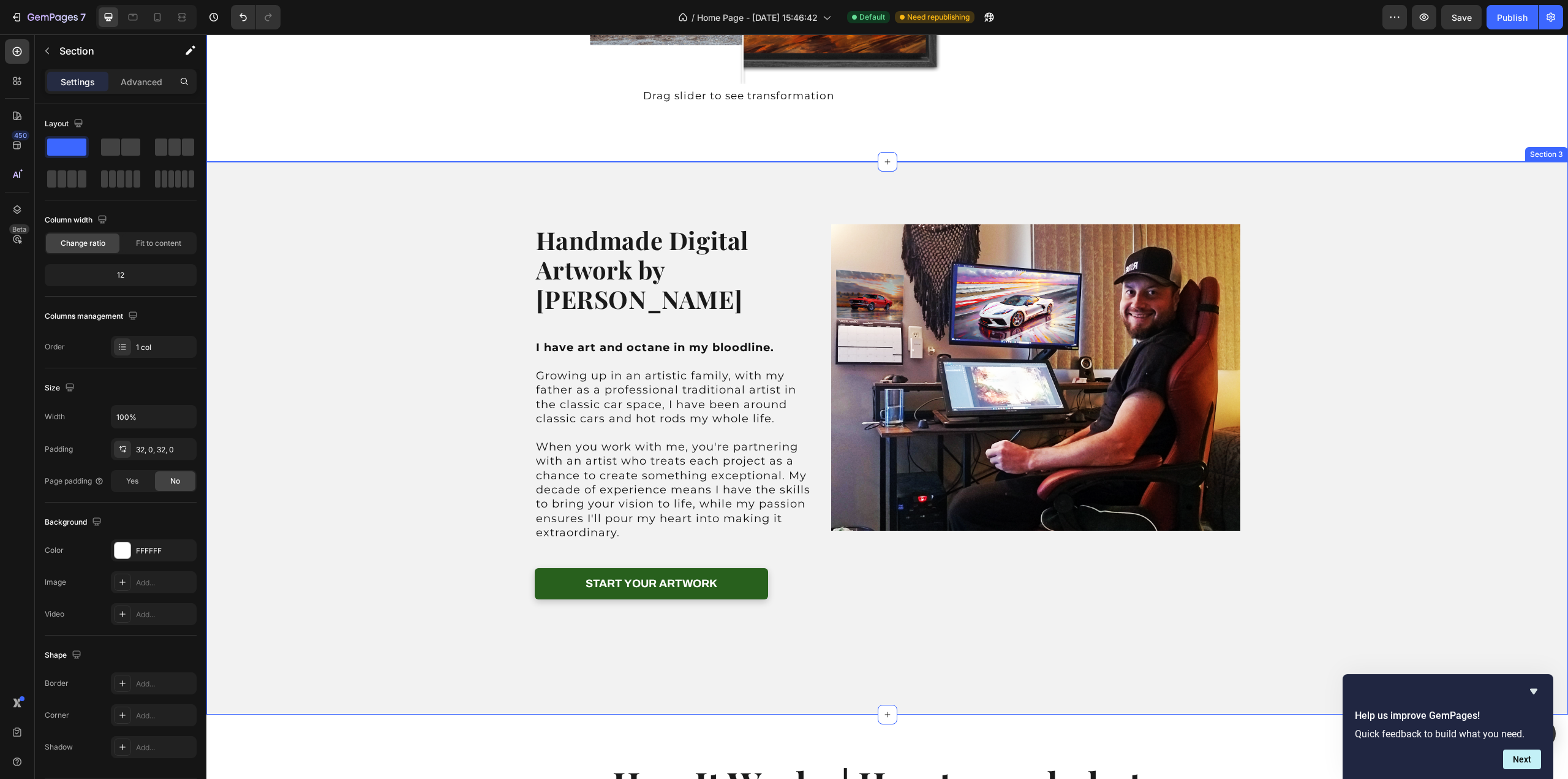
scroll to position [796, 0]
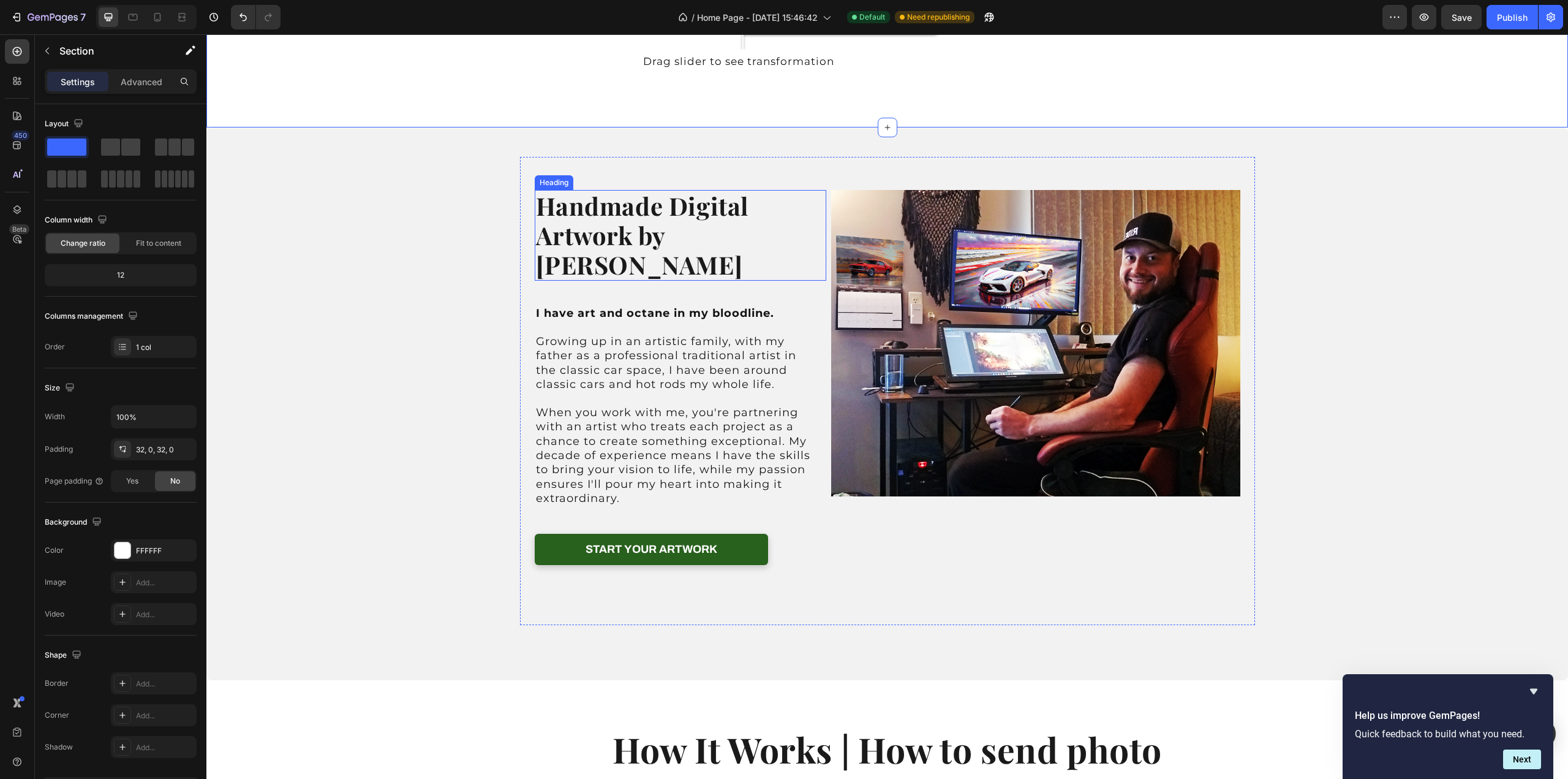
click at [670, 210] on h2 "Handmade Digital Artwork by [PERSON_NAME]" at bounding box center [681, 236] width 292 height 91
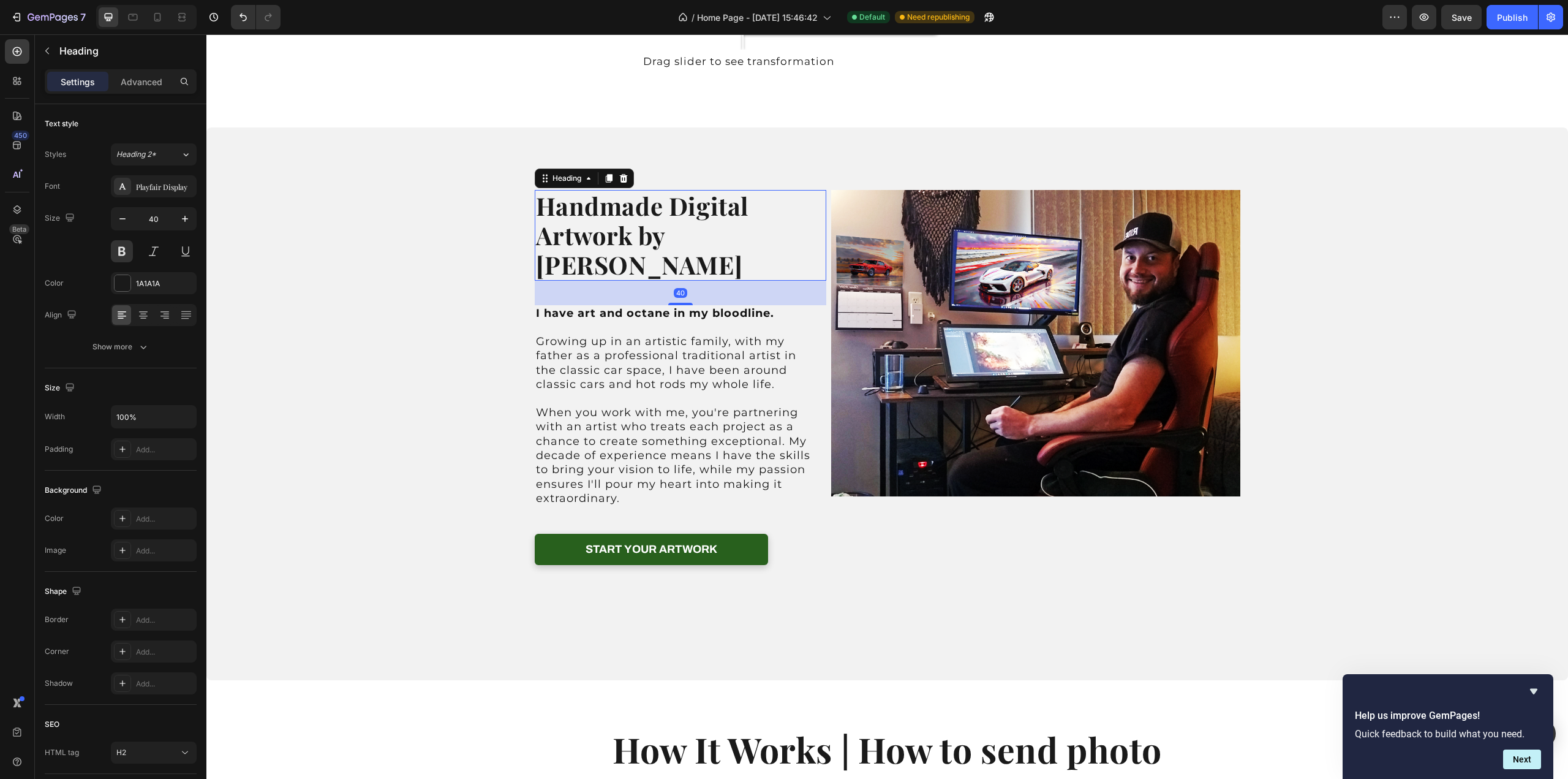
click at [670, 210] on h2 "Handmade Digital Artwork by [PERSON_NAME]" at bounding box center [681, 236] width 292 height 91
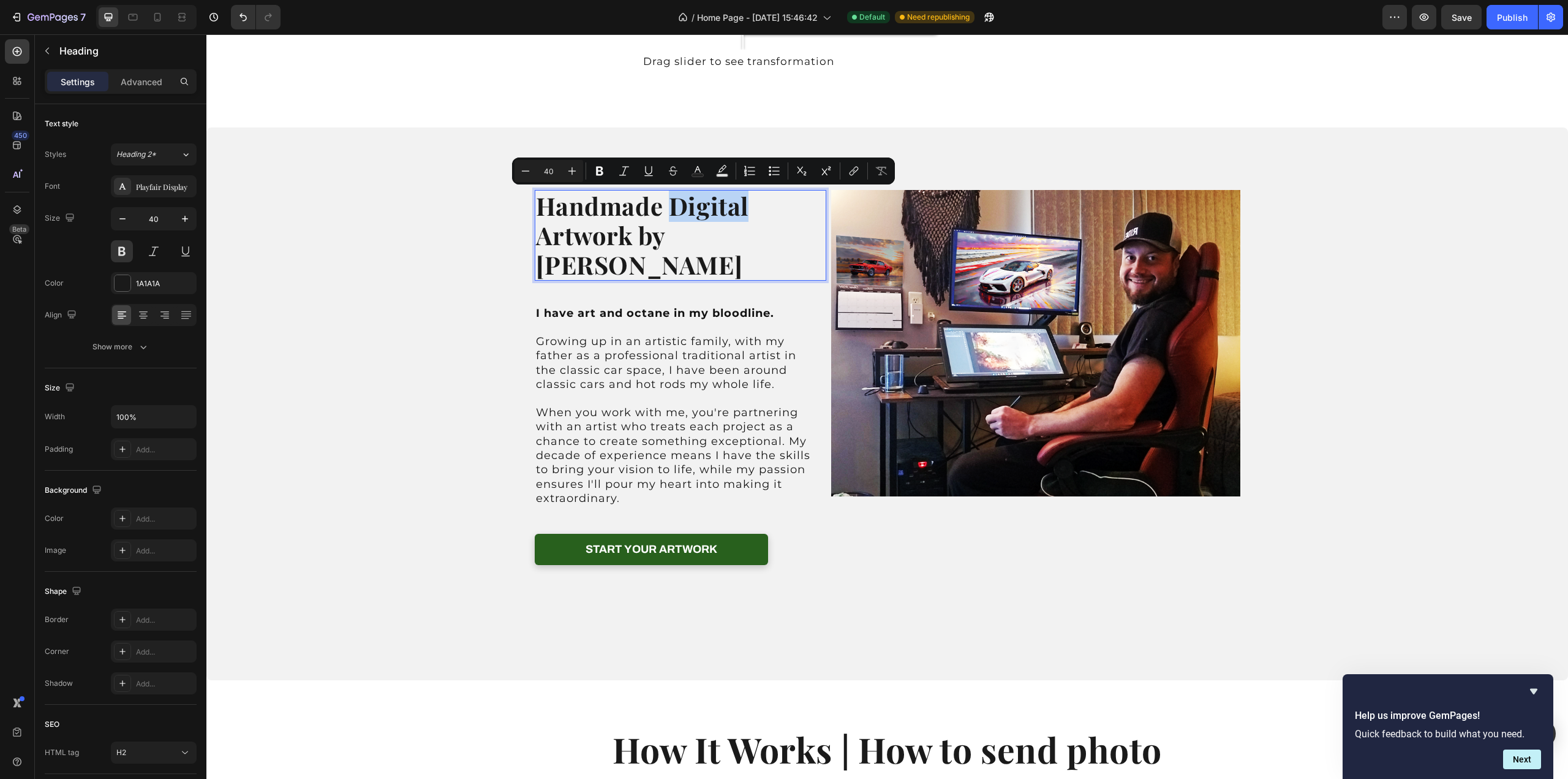
drag, startPoint x: 670, startPoint y: 210, endPoint x: 749, endPoint y: 210, distance: 79.0
click at [749, 210] on p "Handmade Digital Artwork by [PERSON_NAME]" at bounding box center [681, 235] width 289 height 88
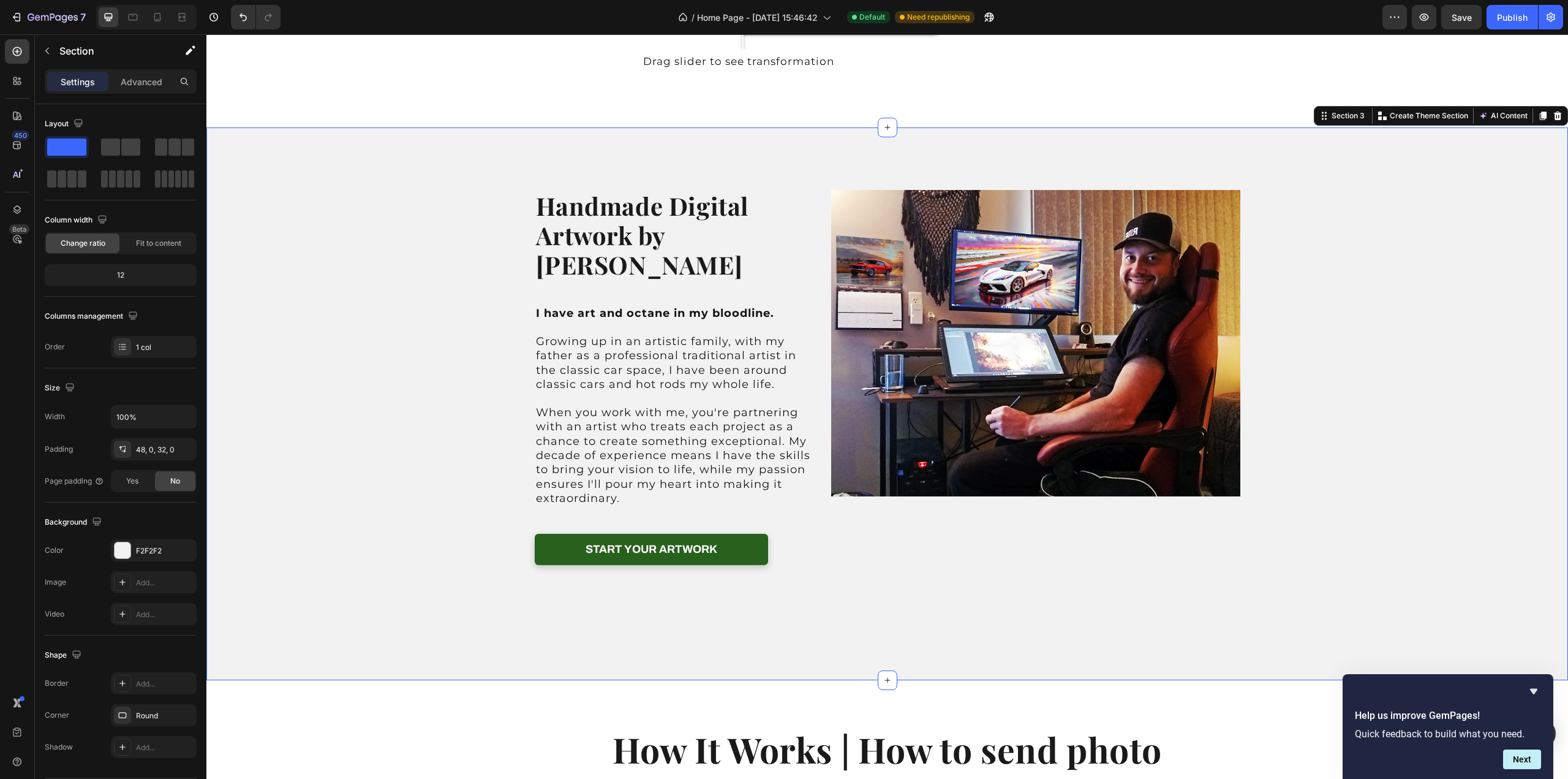
click at [1285, 299] on div "Image Handmade Digital Artwork by [PERSON_NAME] Heading I have art and octane i…" at bounding box center [888, 409] width 1362 height 504
click at [1301, 383] on div "Image Handmade Digital Artwork by [PERSON_NAME] Heading I have art and octane i…" at bounding box center [888, 409] width 1362 height 504
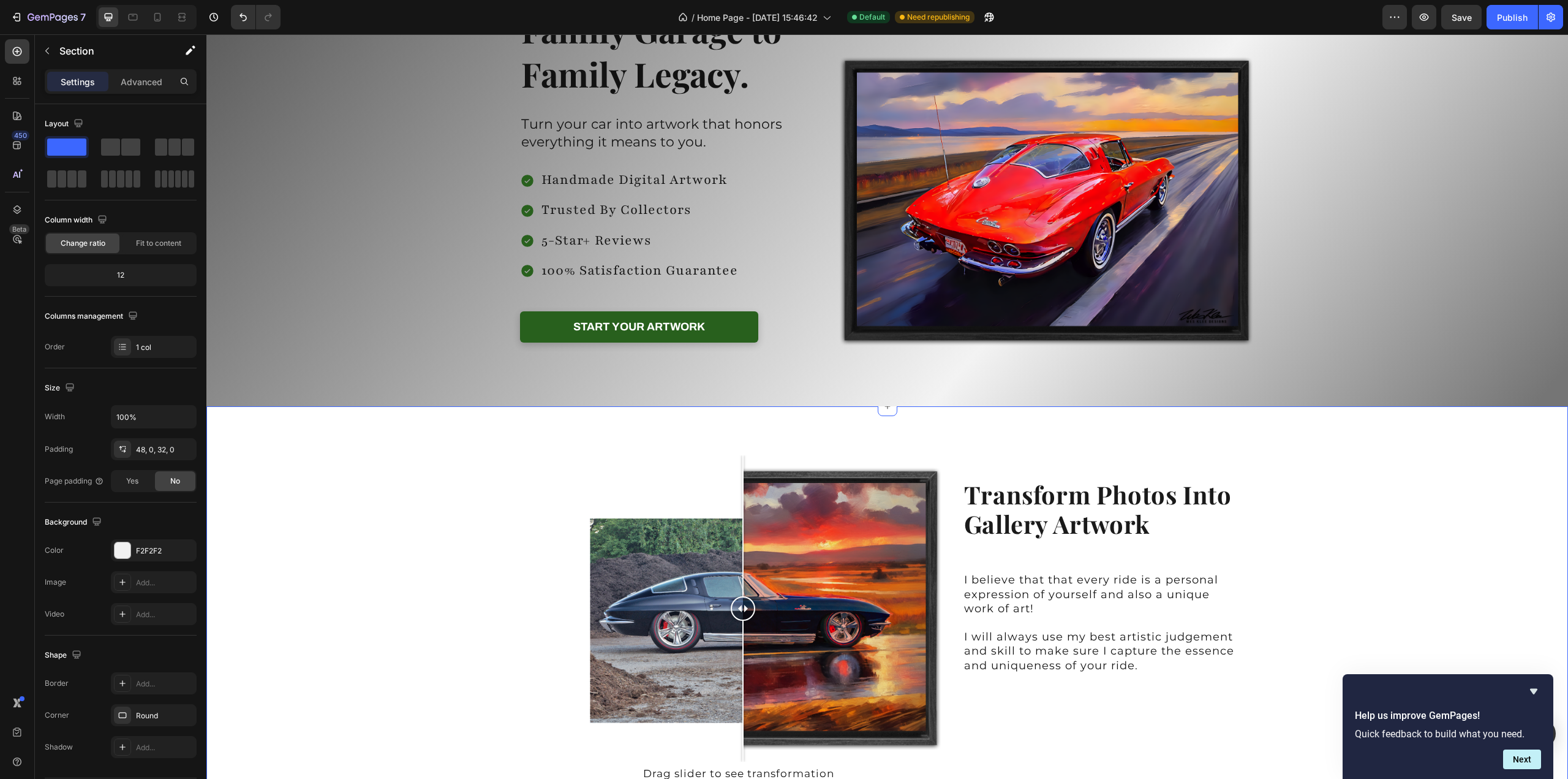
scroll to position [0, 0]
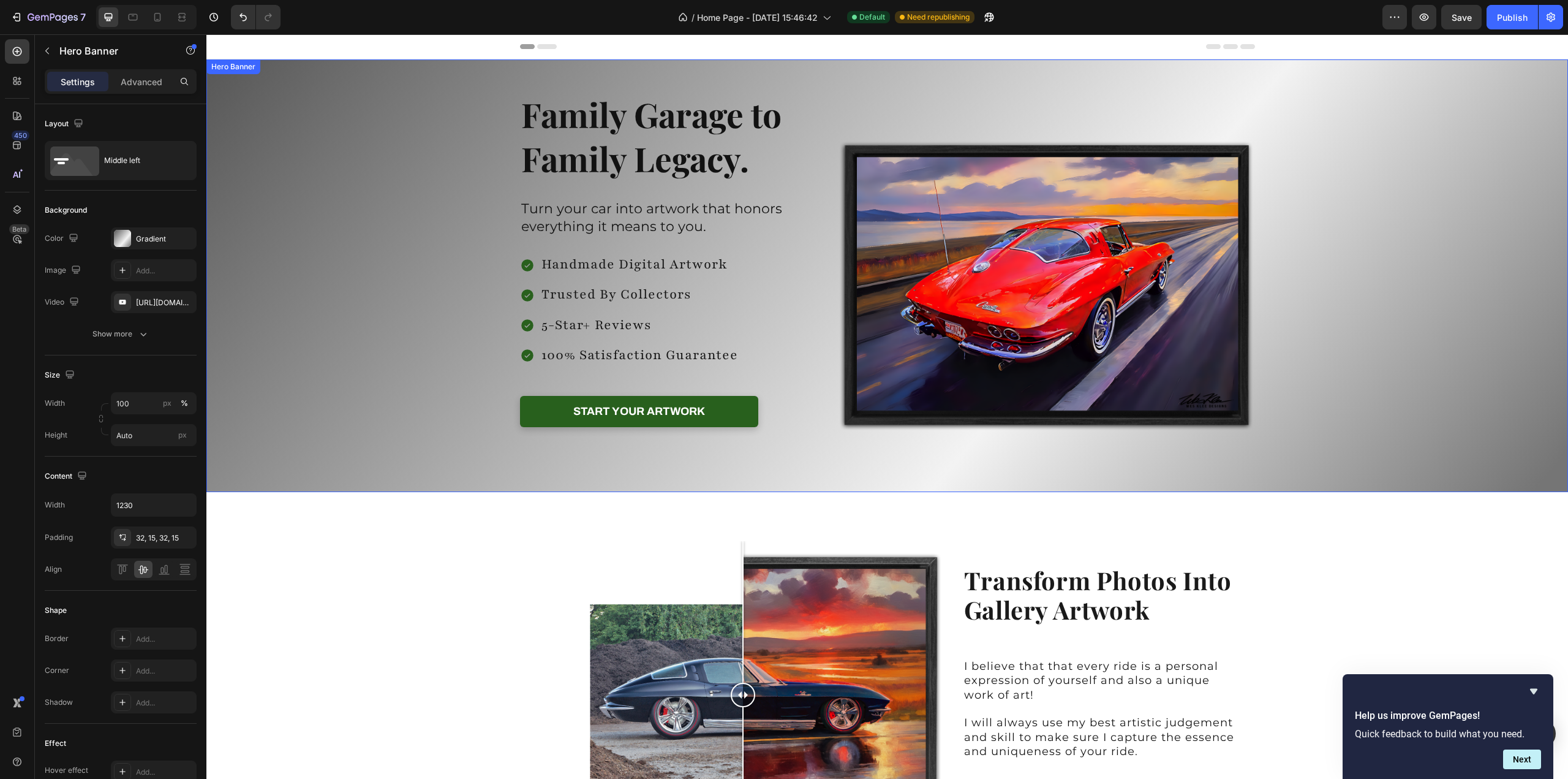
click at [1365, 312] on div "Background Image" at bounding box center [888, 276] width 1362 height 433
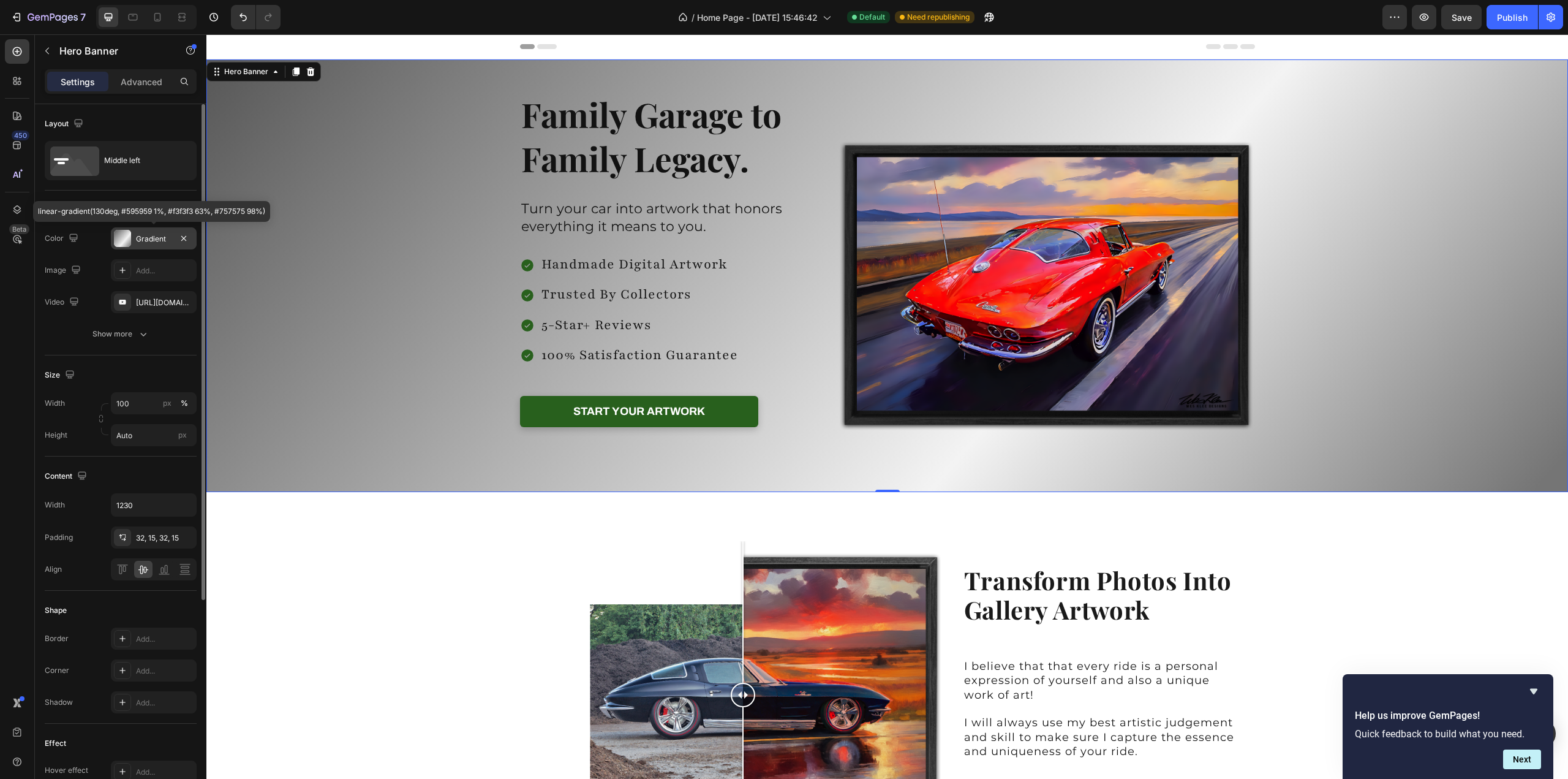
click at [128, 238] on div at bounding box center [122, 238] width 17 height 17
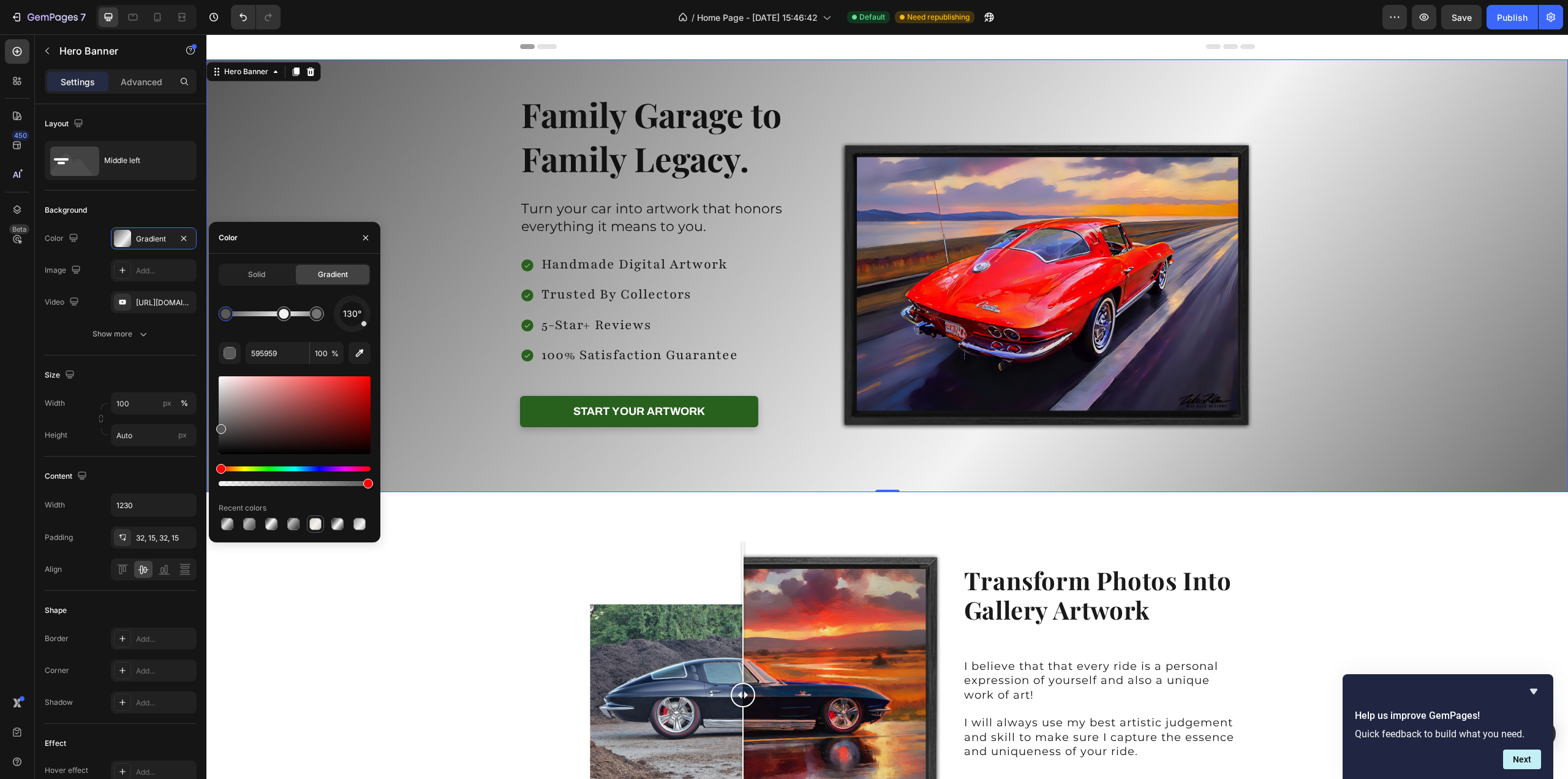
click at [314, 525] on div at bounding box center [316, 524] width 12 height 12
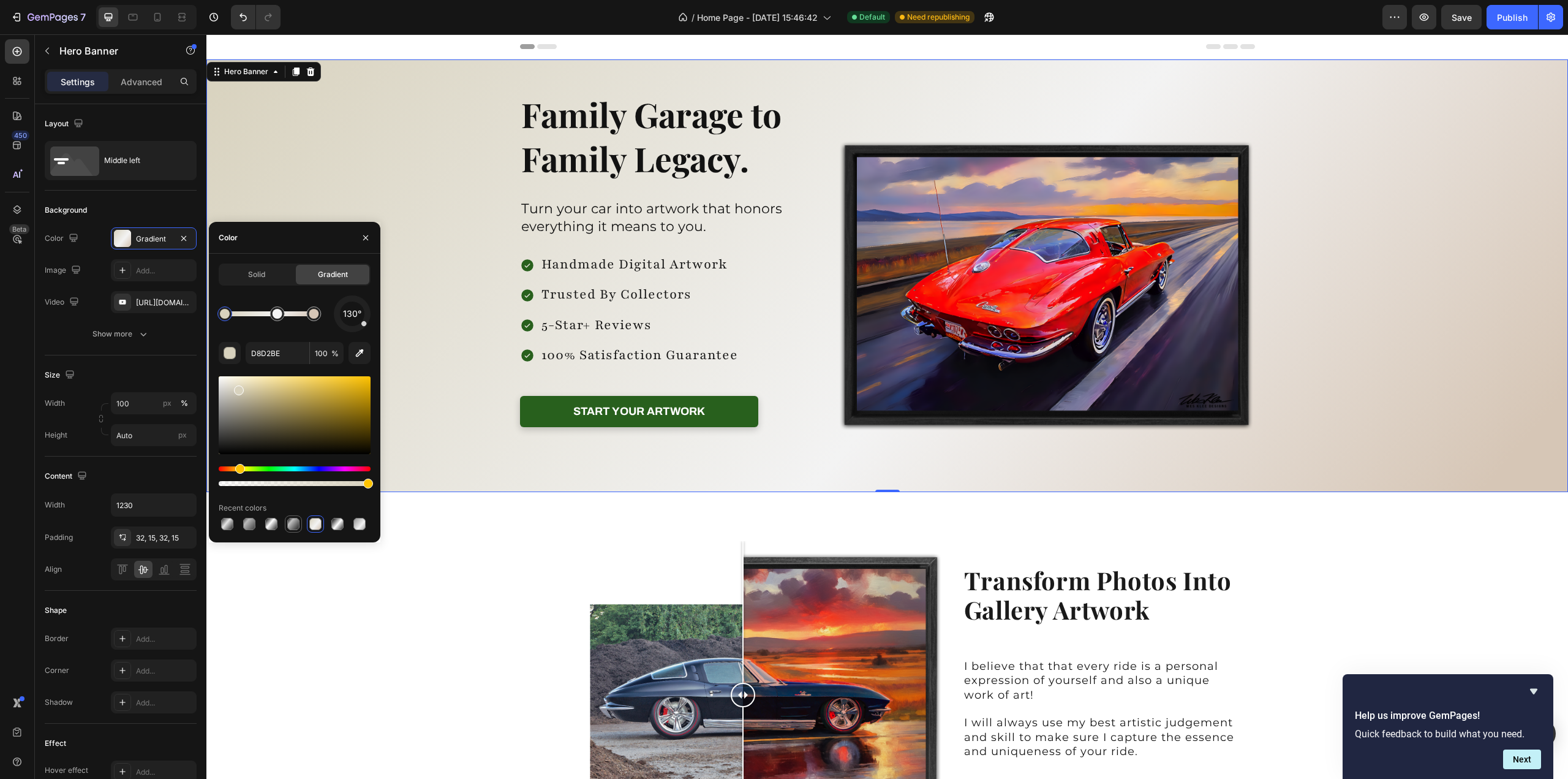
click at [294, 527] on div at bounding box center [294, 524] width 12 height 12
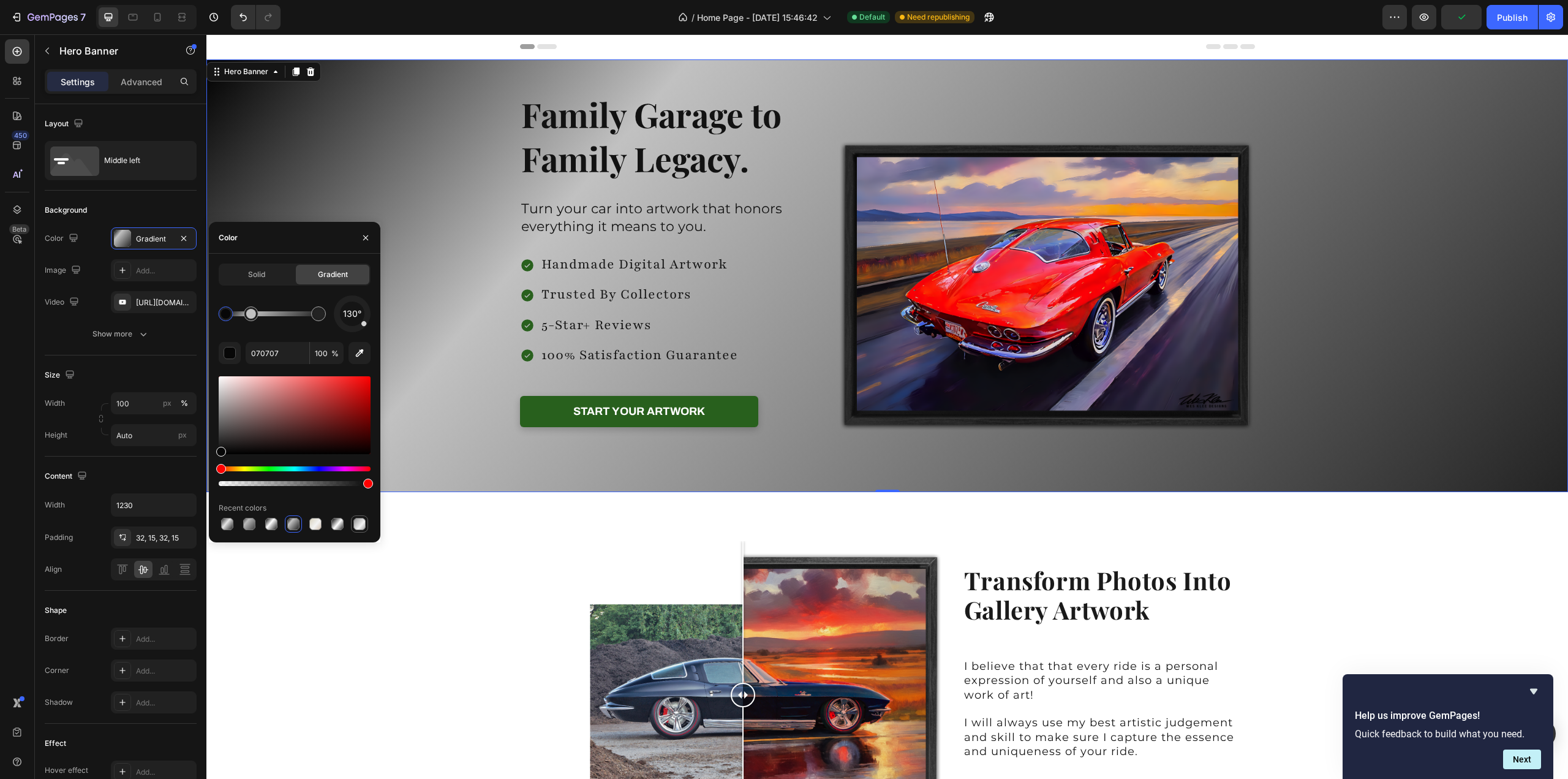
click at [361, 527] on div at bounding box center [360, 524] width 12 height 12
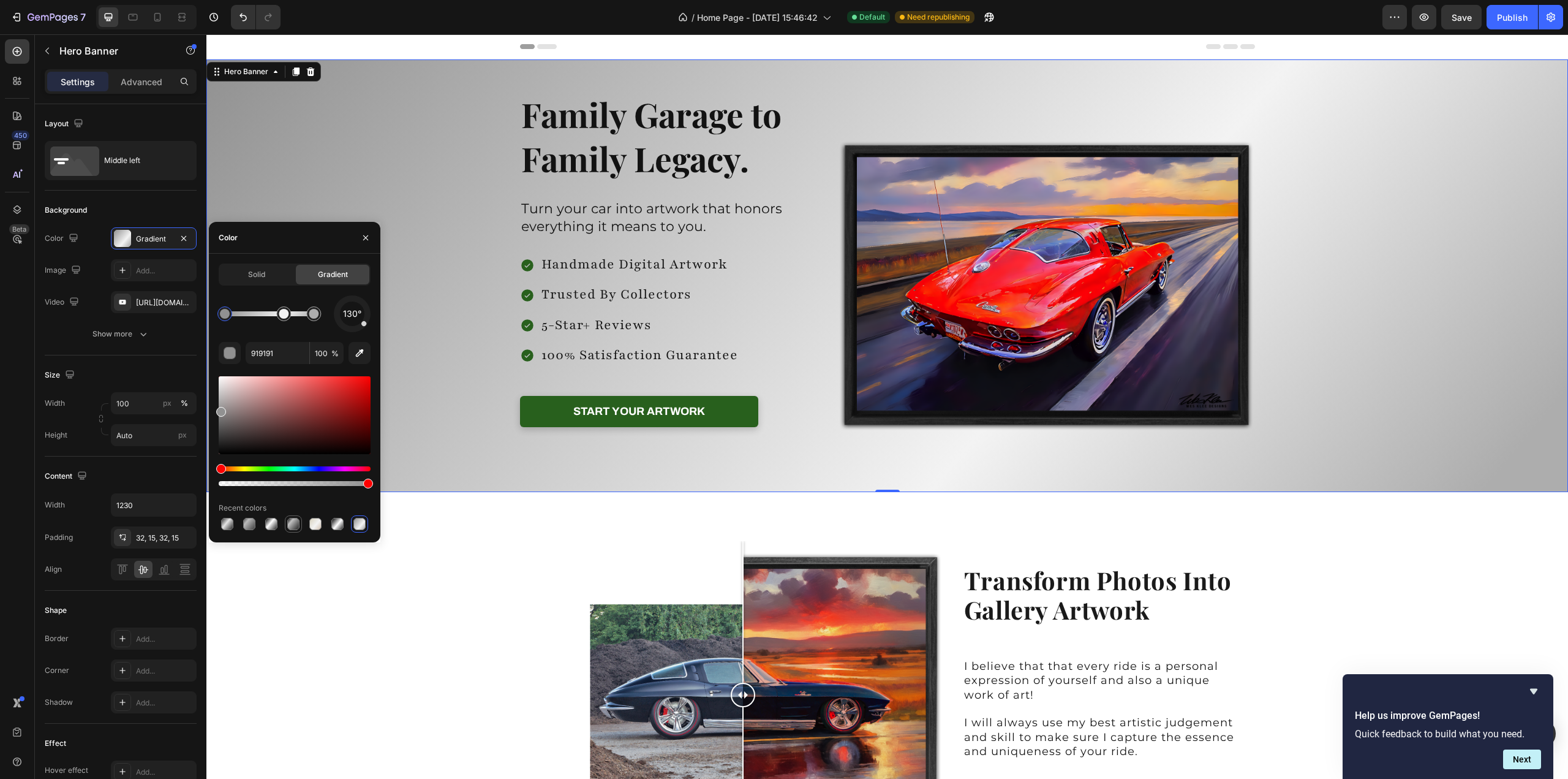
click at [296, 526] on div at bounding box center [294, 524] width 12 height 12
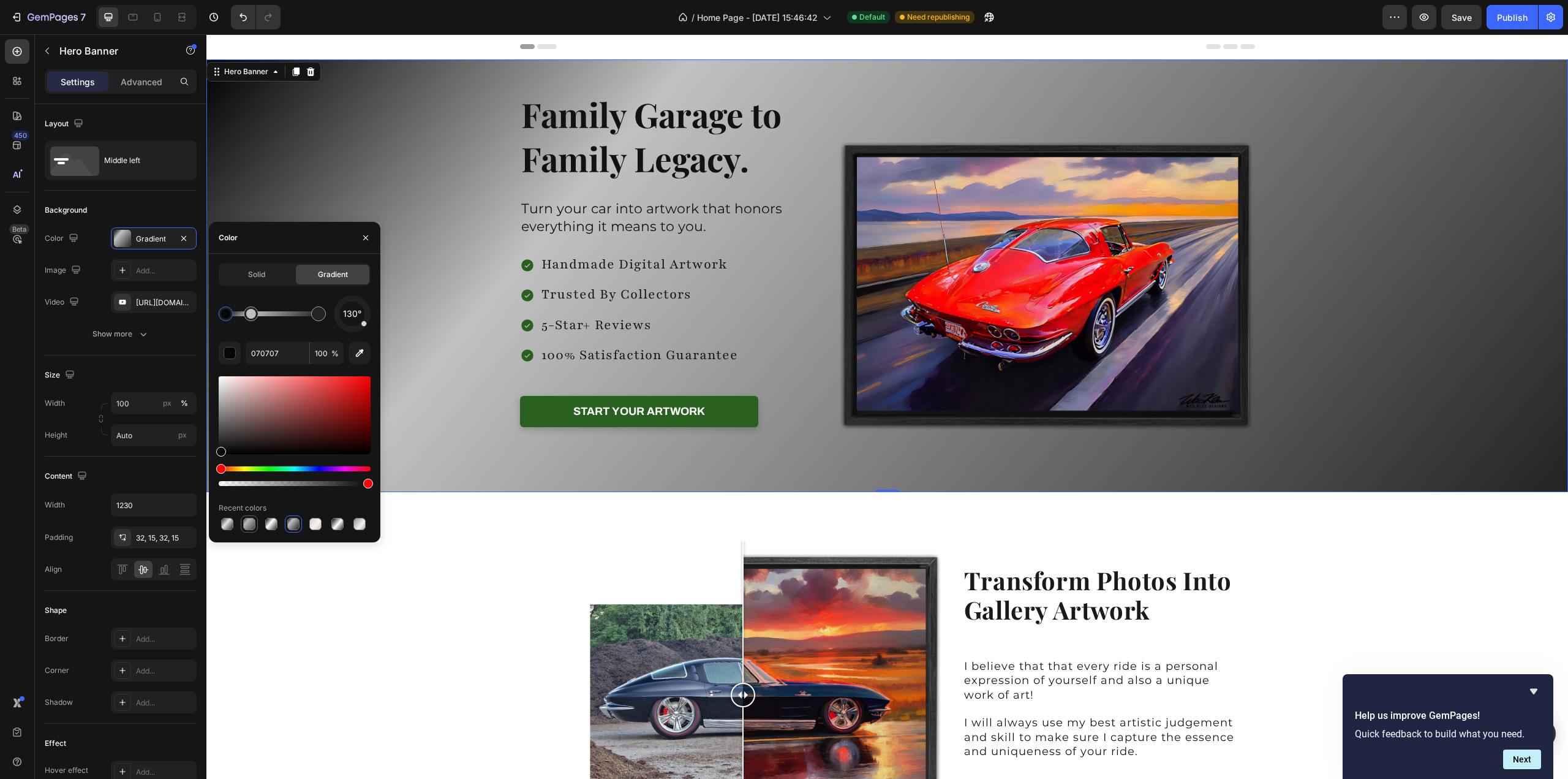
click at [251, 526] on div at bounding box center [250, 524] width 12 height 12
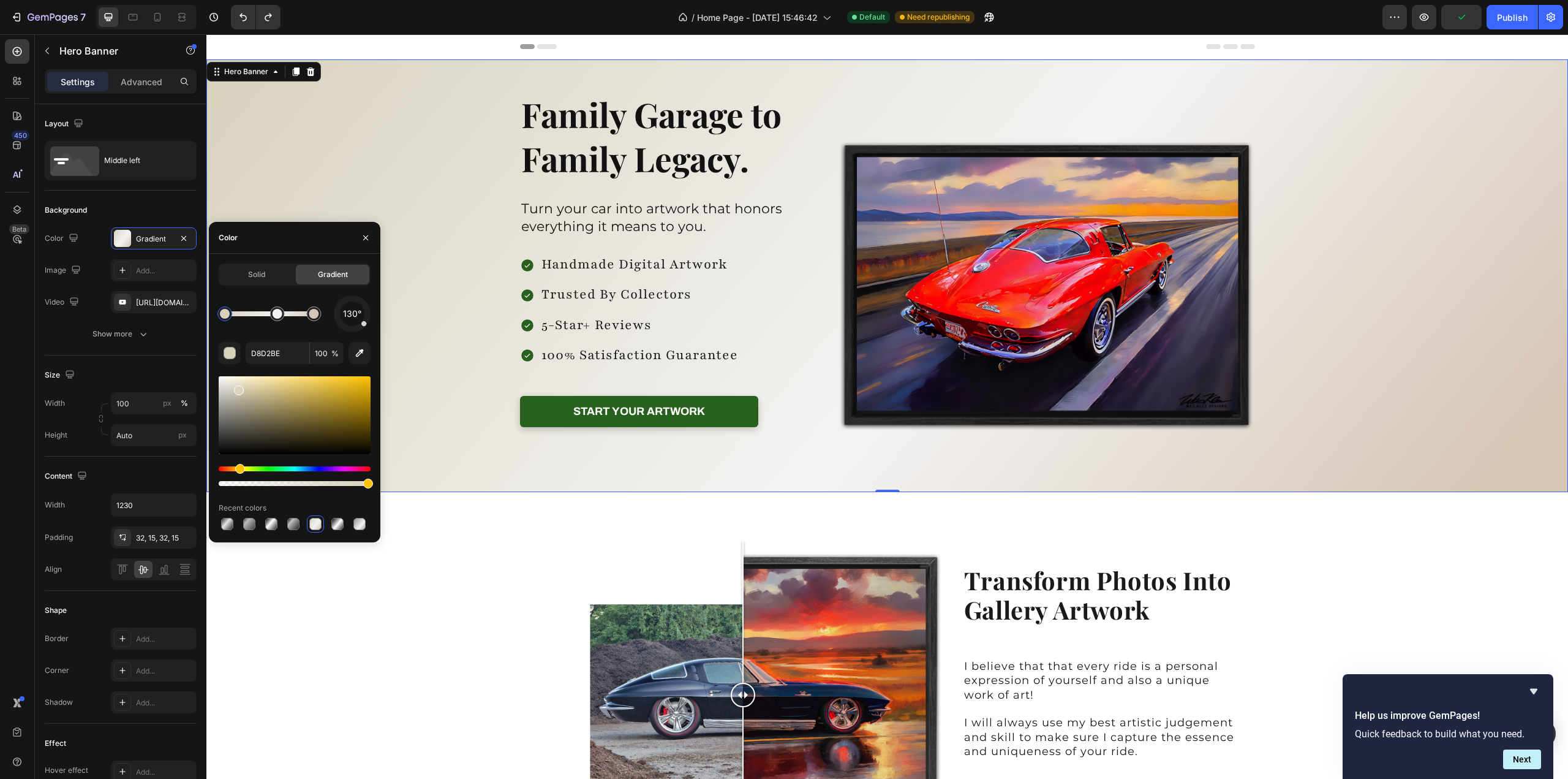
type input "595959"
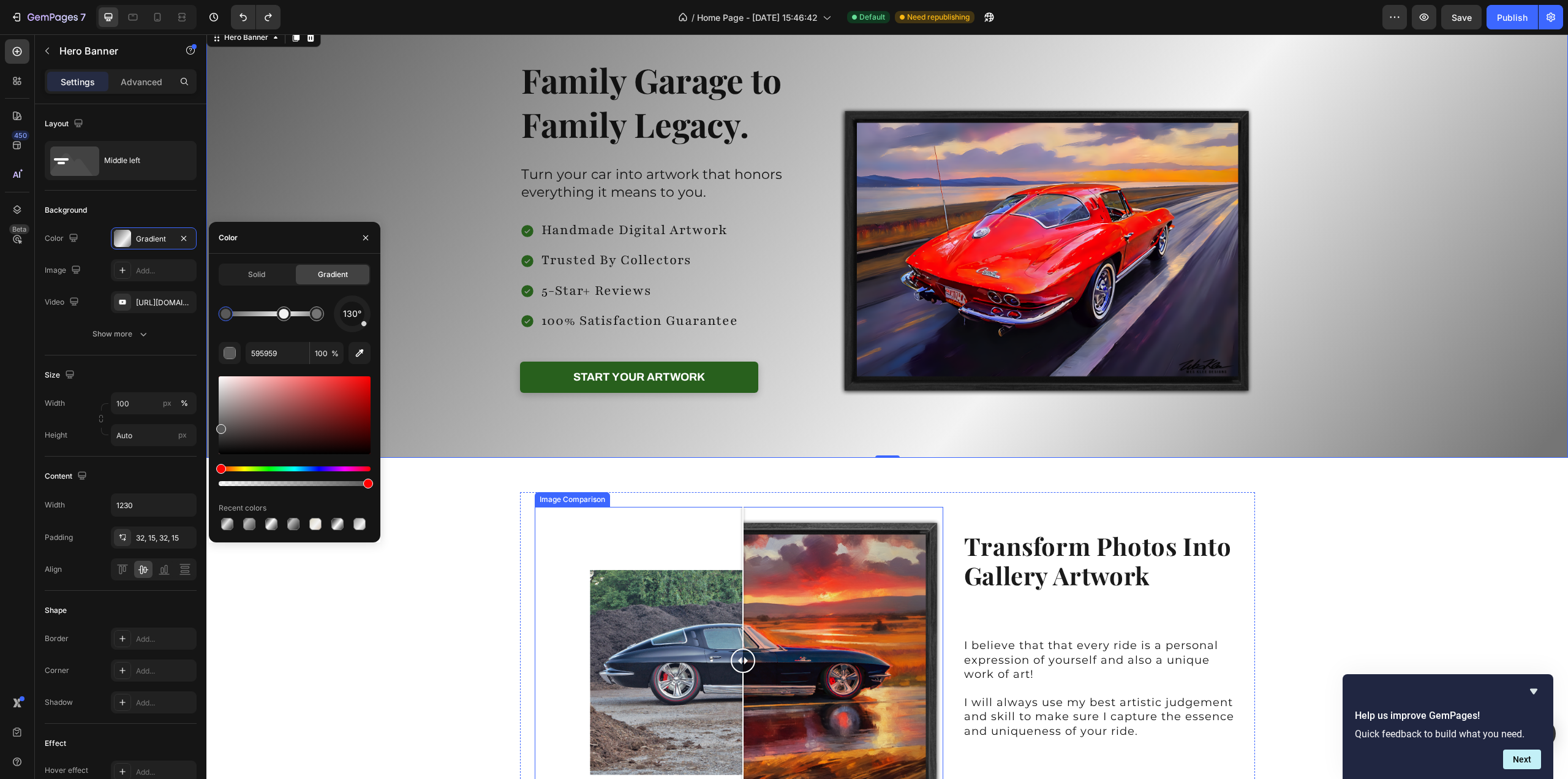
scroll to position [245, 0]
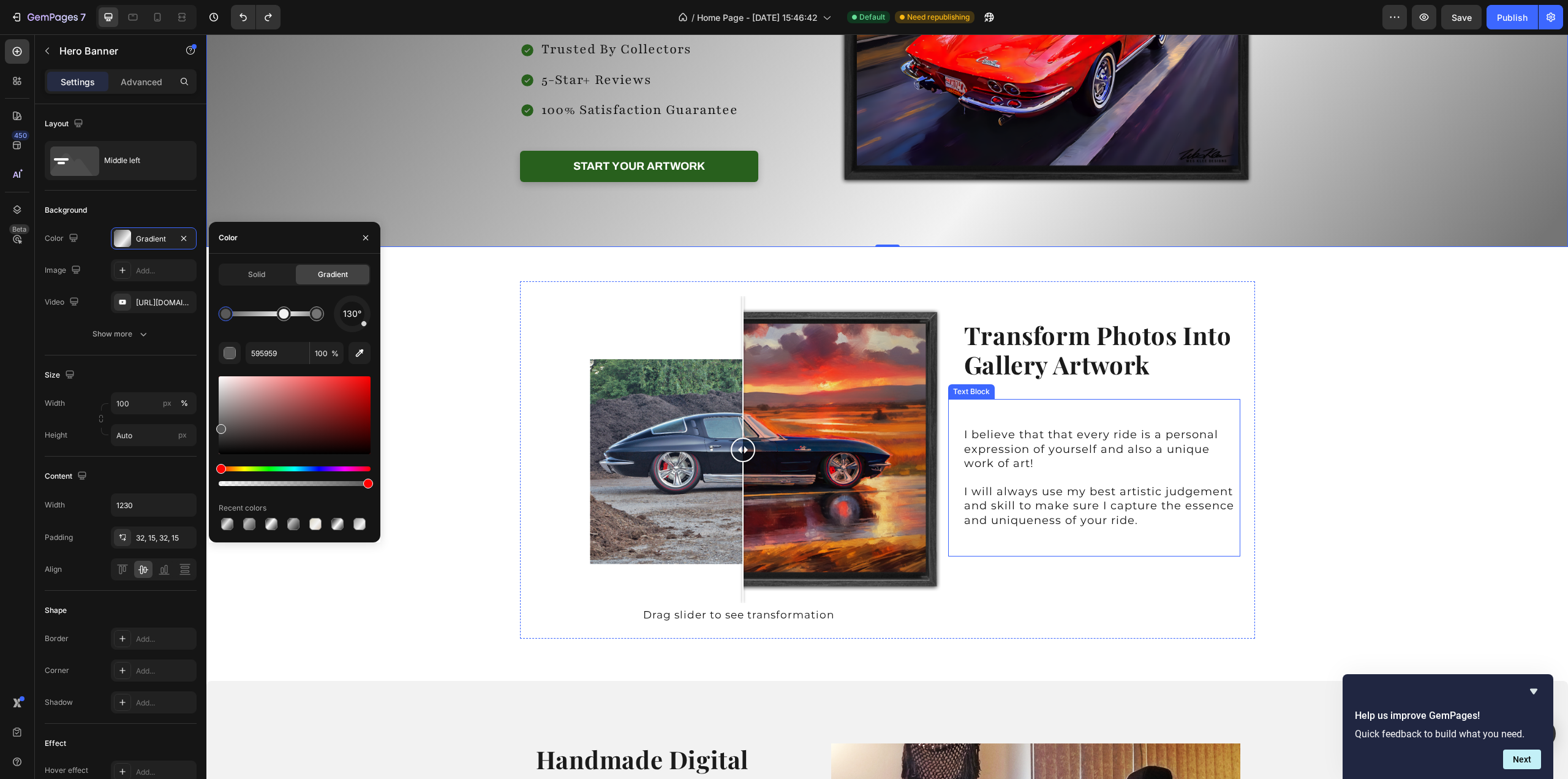
click at [991, 423] on p at bounding box center [1101, 421] width 275 height 14
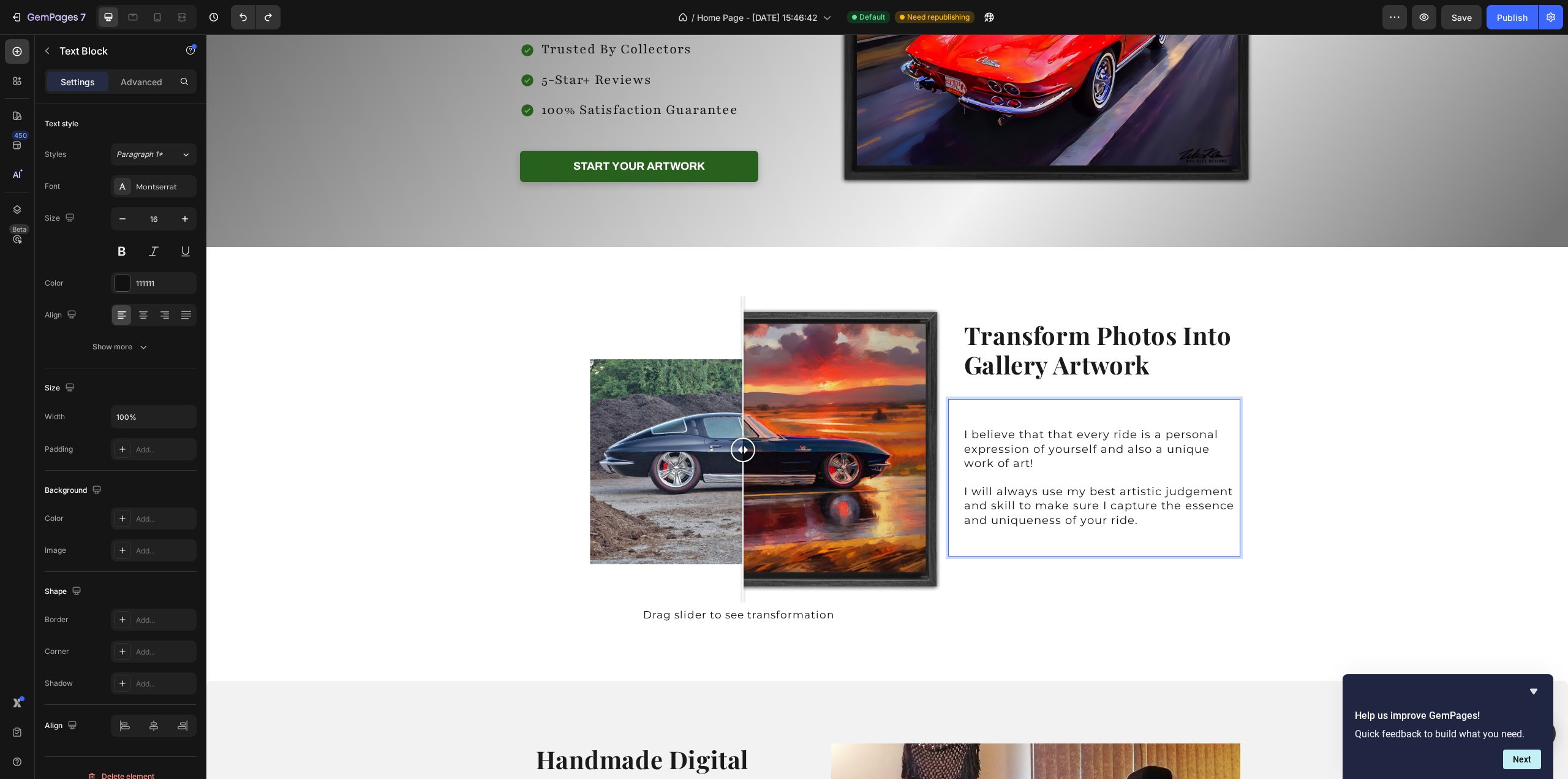
click at [963, 435] on div "I believe that that every ride is a personal expression of yourself and also a …" at bounding box center [1101, 478] width 278 height 157
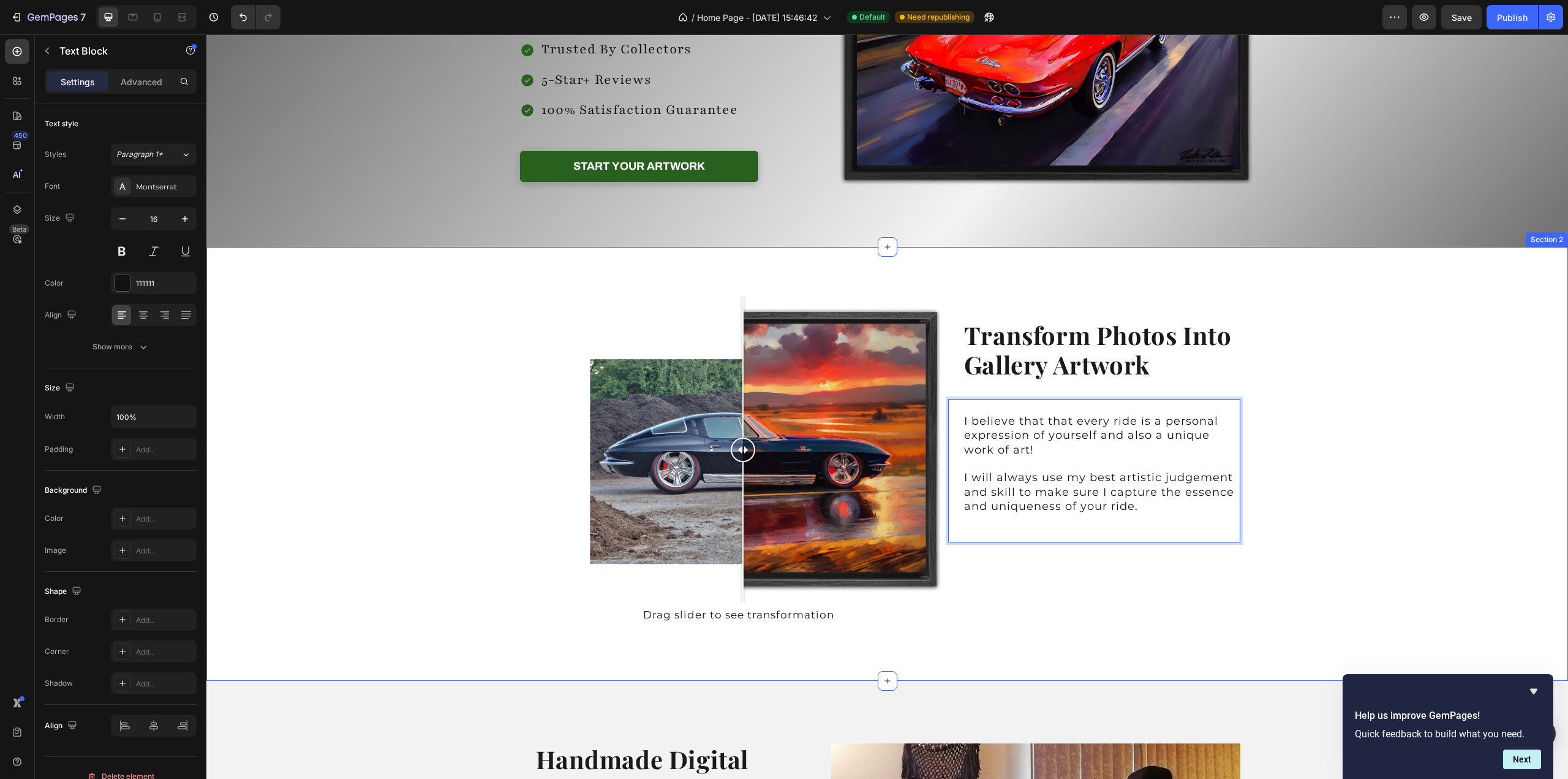
click at [1389, 324] on div "Image Comparison Drag slider to see transformation Text Block Transform Photos …" at bounding box center [888, 464] width 1362 height 394
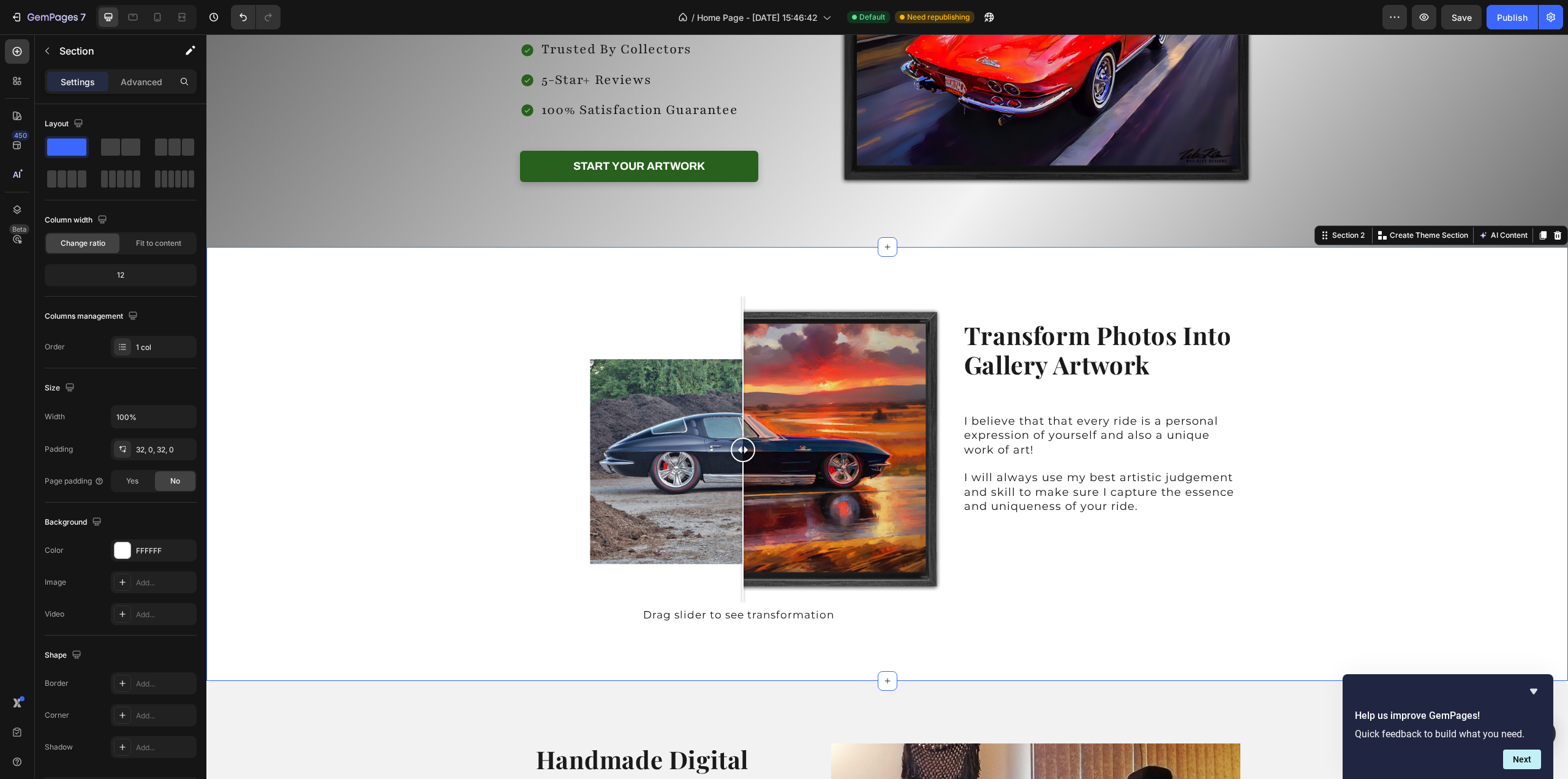
scroll to position [0, 0]
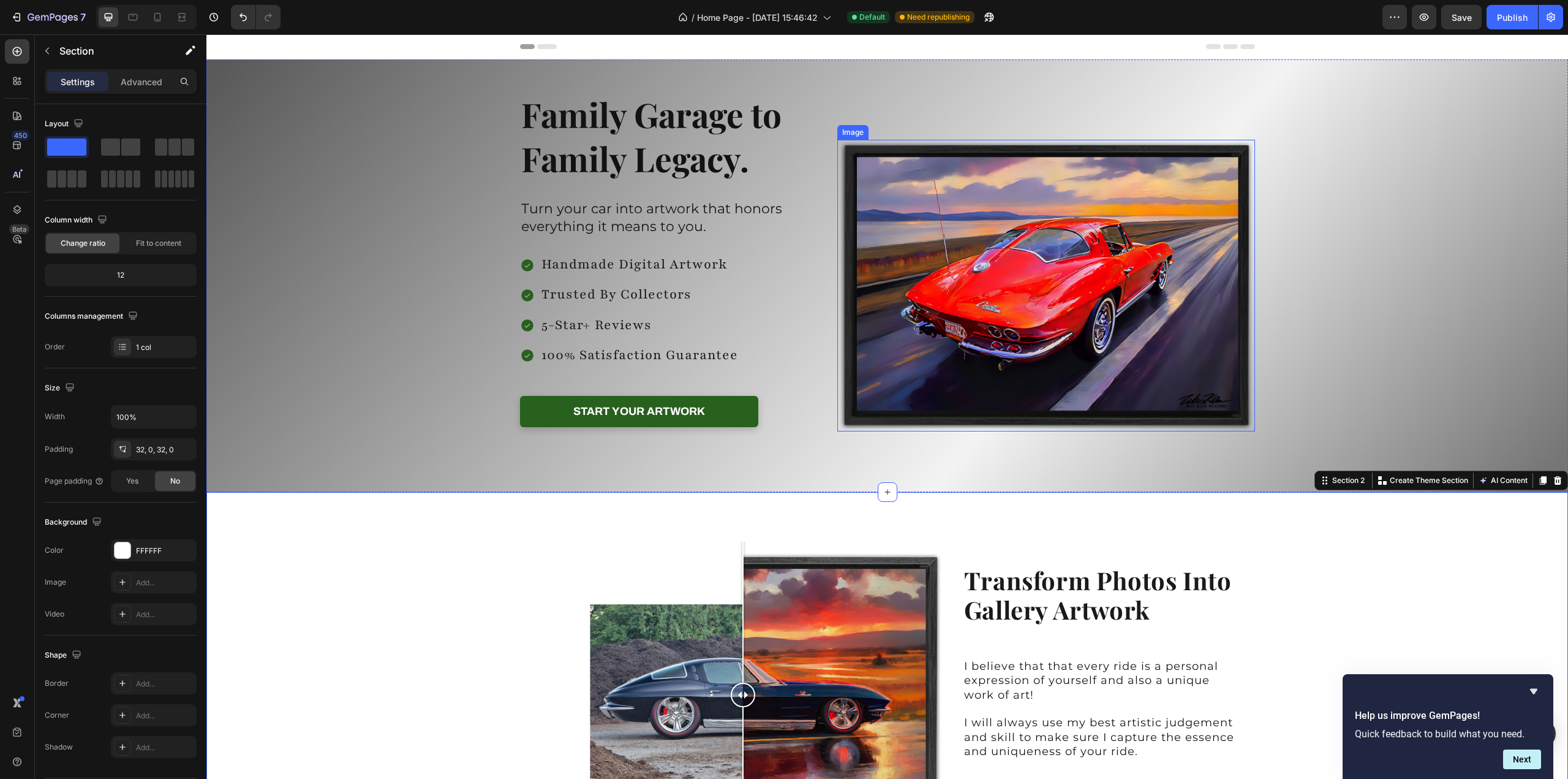
click at [1086, 269] on img at bounding box center [1046, 285] width 417 height 292
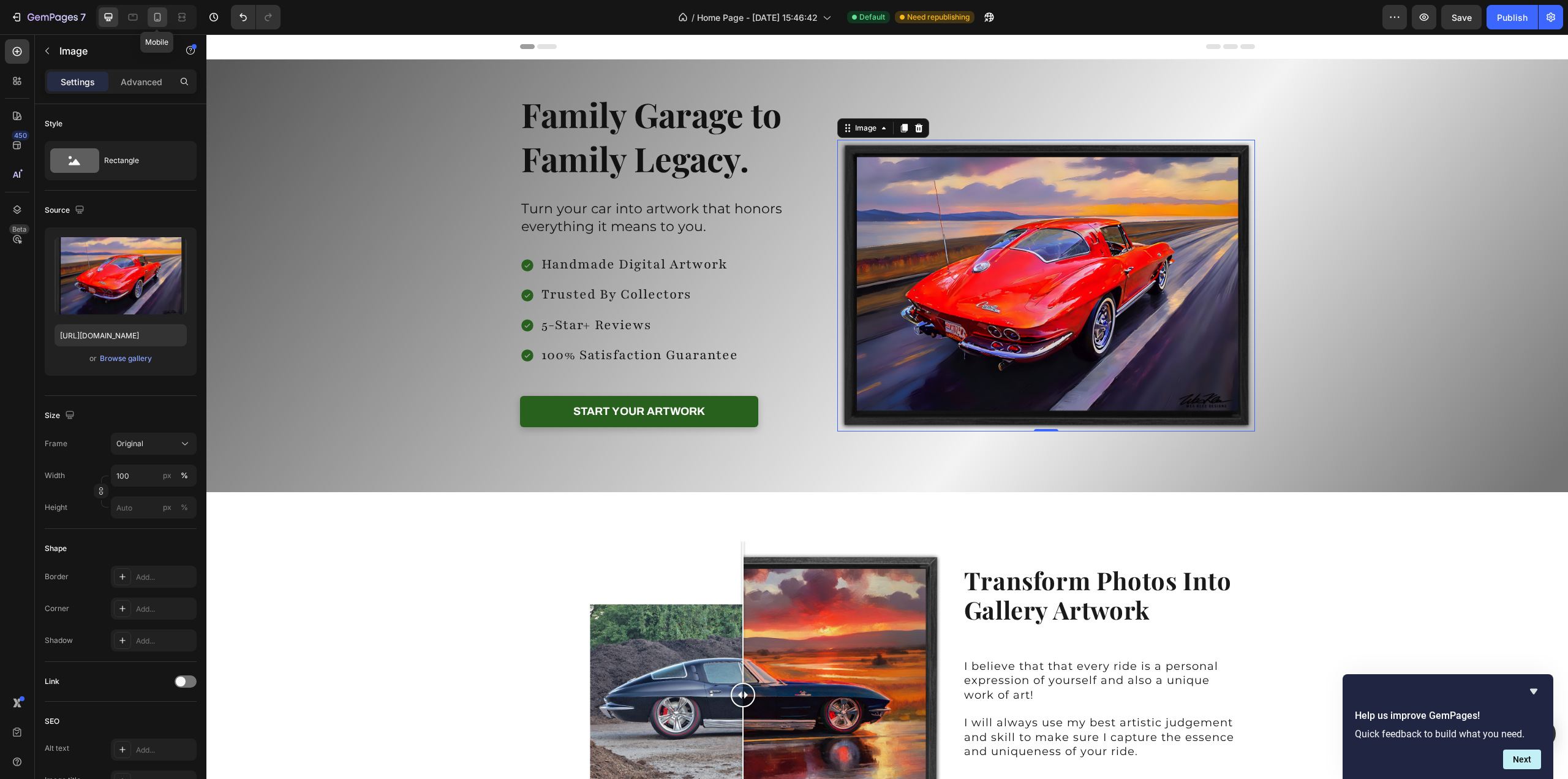
click at [157, 21] on icon at bounding box center [158, 17] width 7 height 8
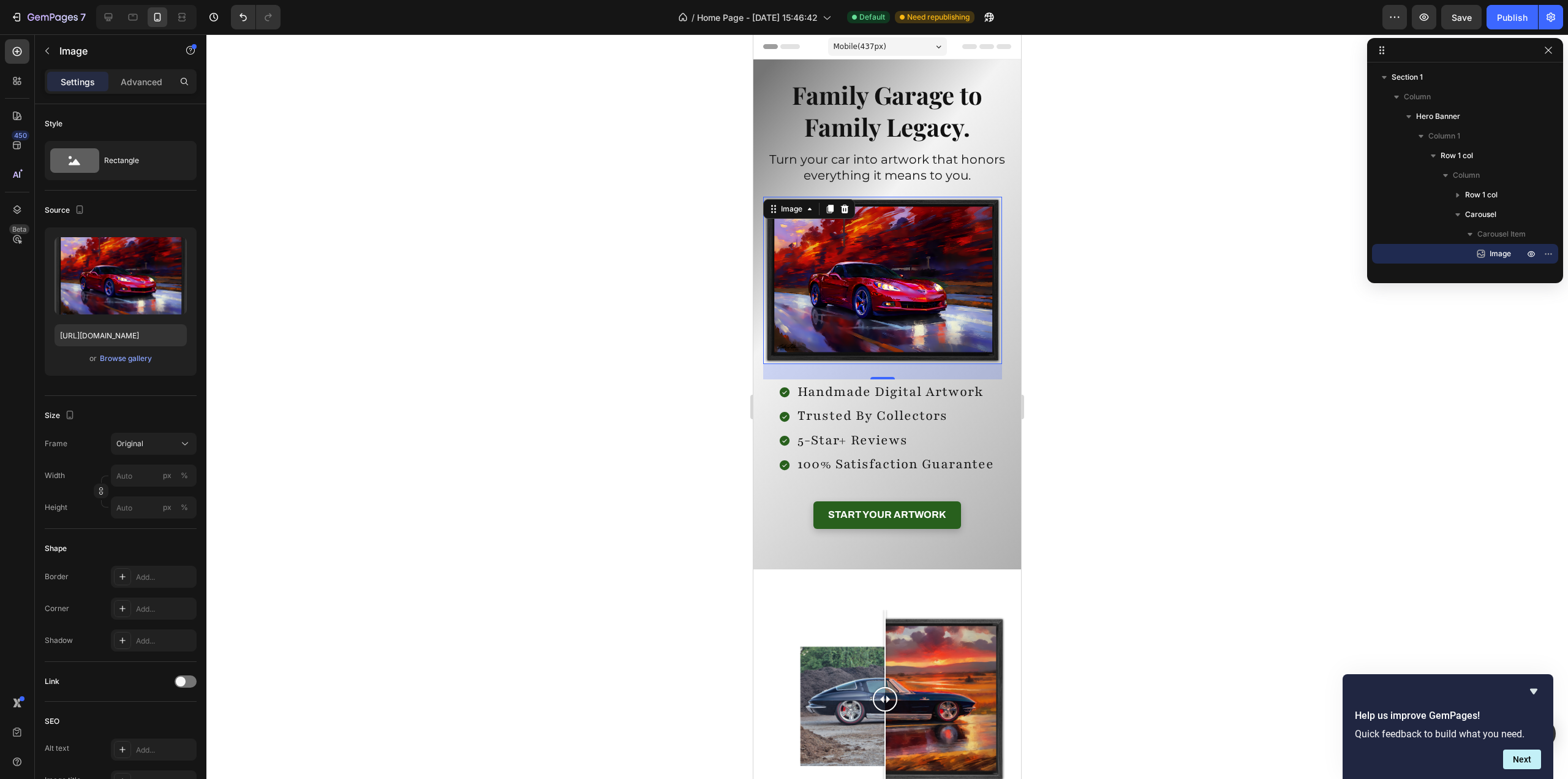
click at [859, 268] on img at bounding box center [882, 280] width 239 height 168
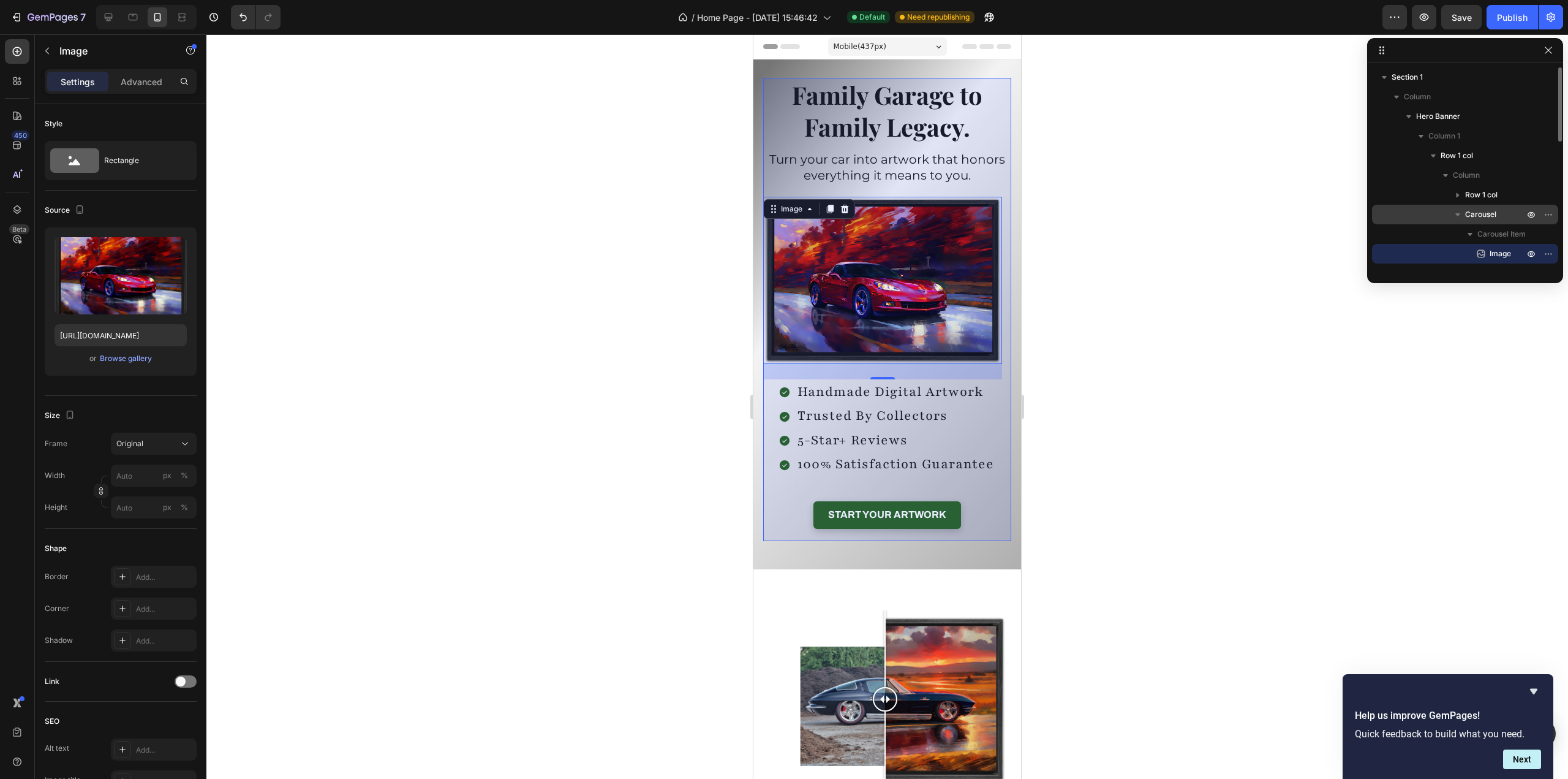
click at [1486, 215] on span "Carousel" at bounding box center [1480, 214] width 31 height 12
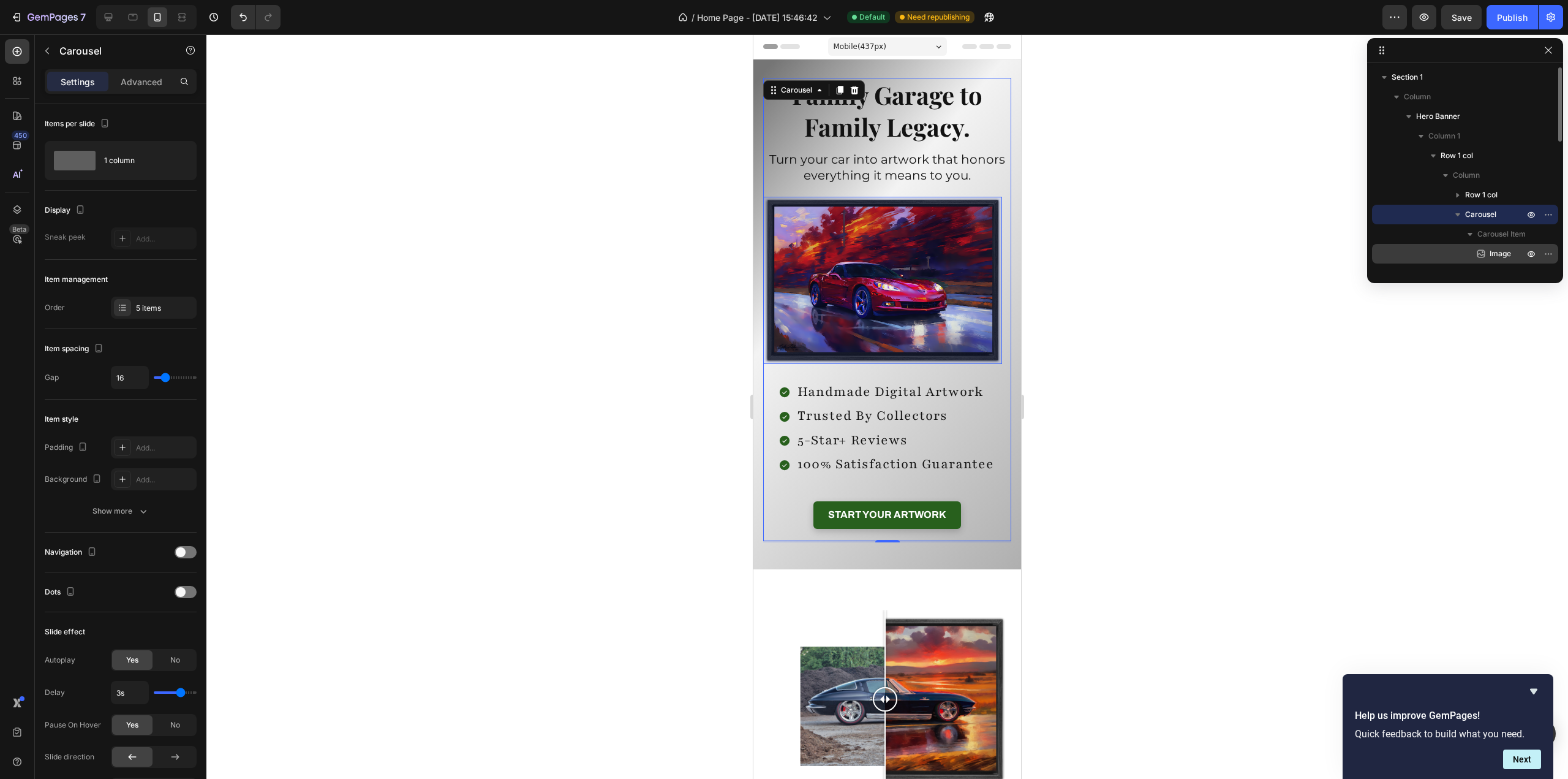
scroll to position [61, 0]
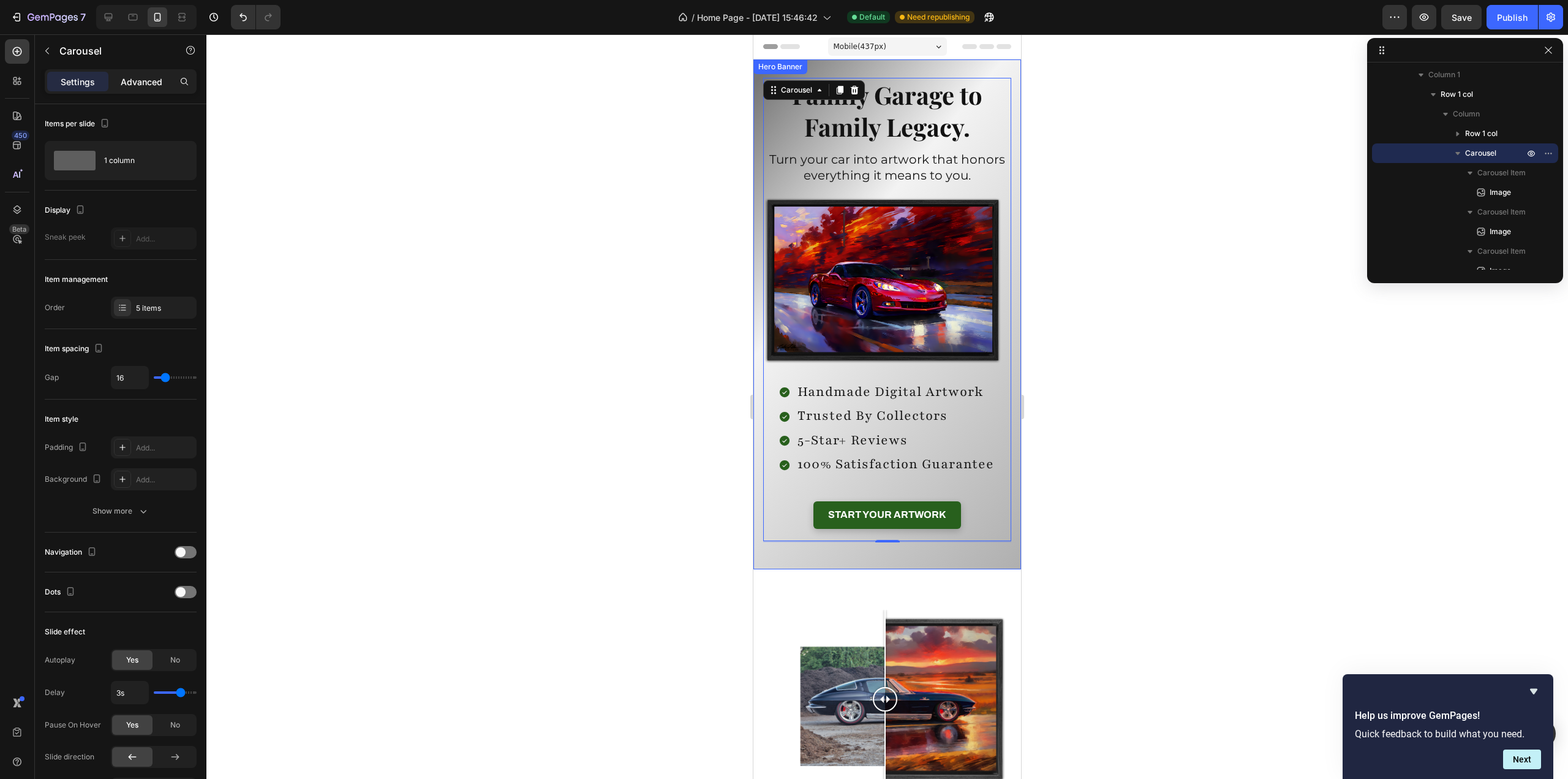
click at [138, 83] on p "Advanced" at bounding box center [141, 81] width 41 height 13
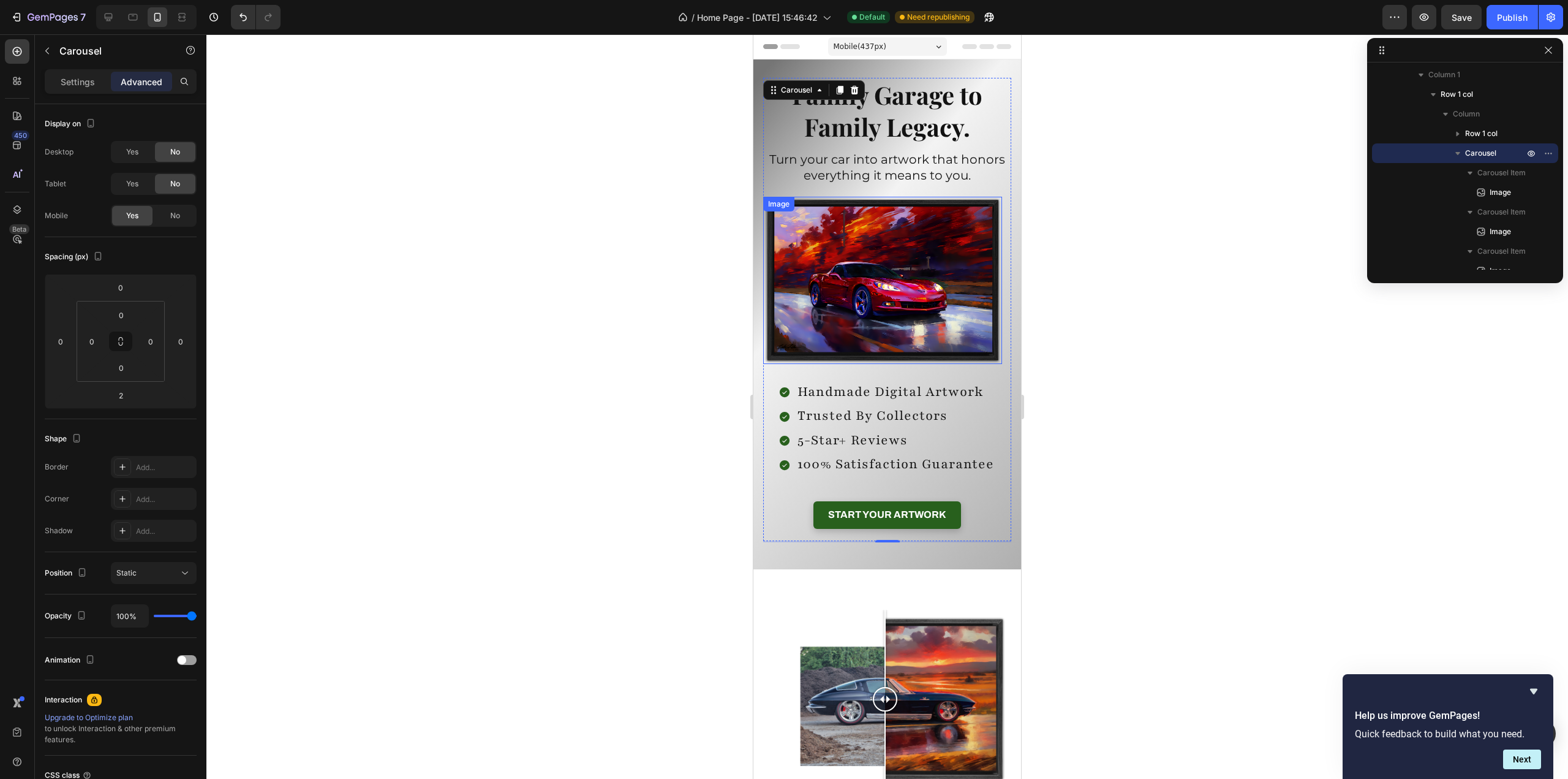
click at [858, 290] on img at bounding box center [882, 280] width 239 height 168
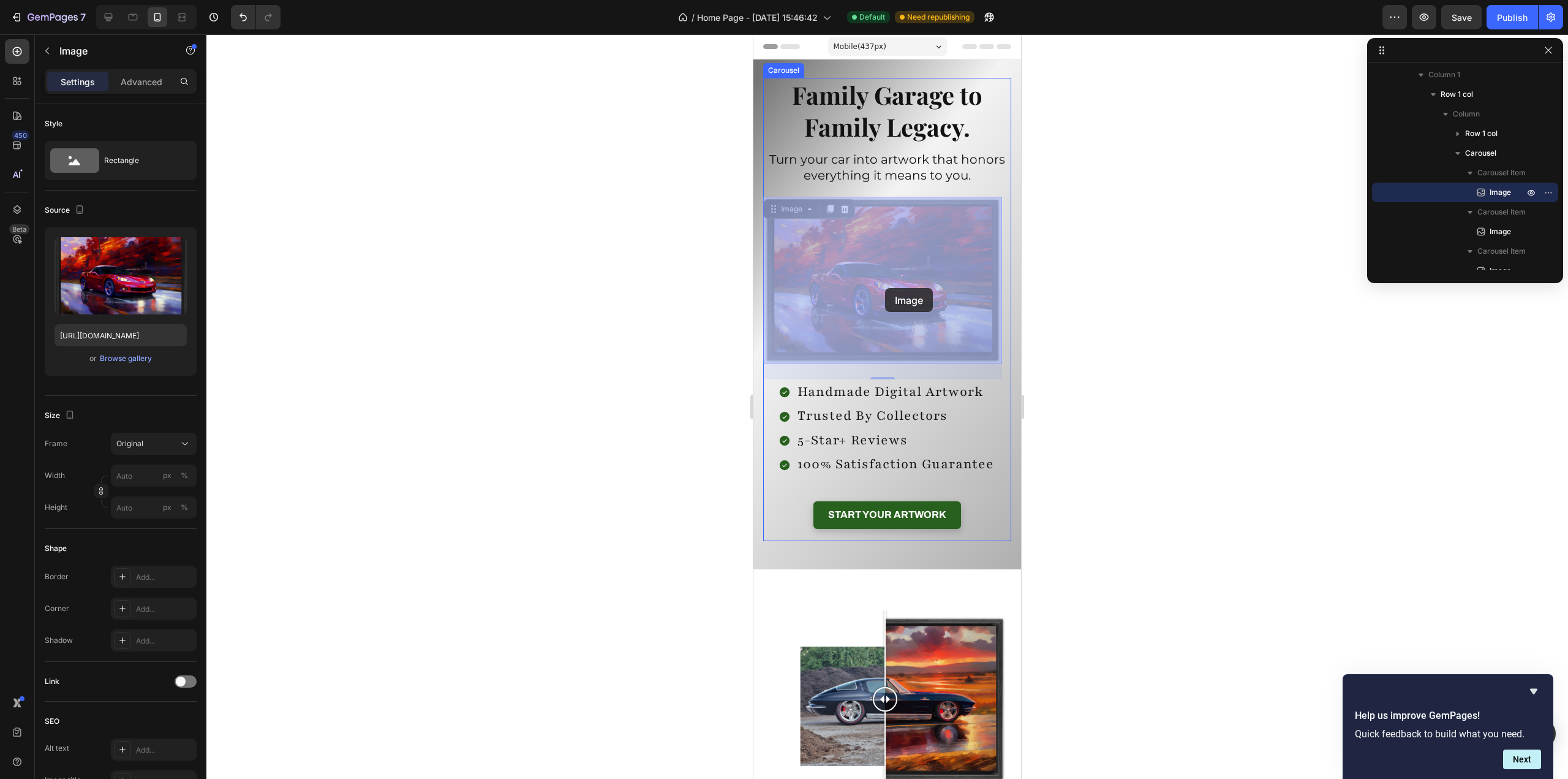
drag, startPoint x: 925, startPoint y: 294, endPoint x: 887, endPoint y: 288, distance: 38.5
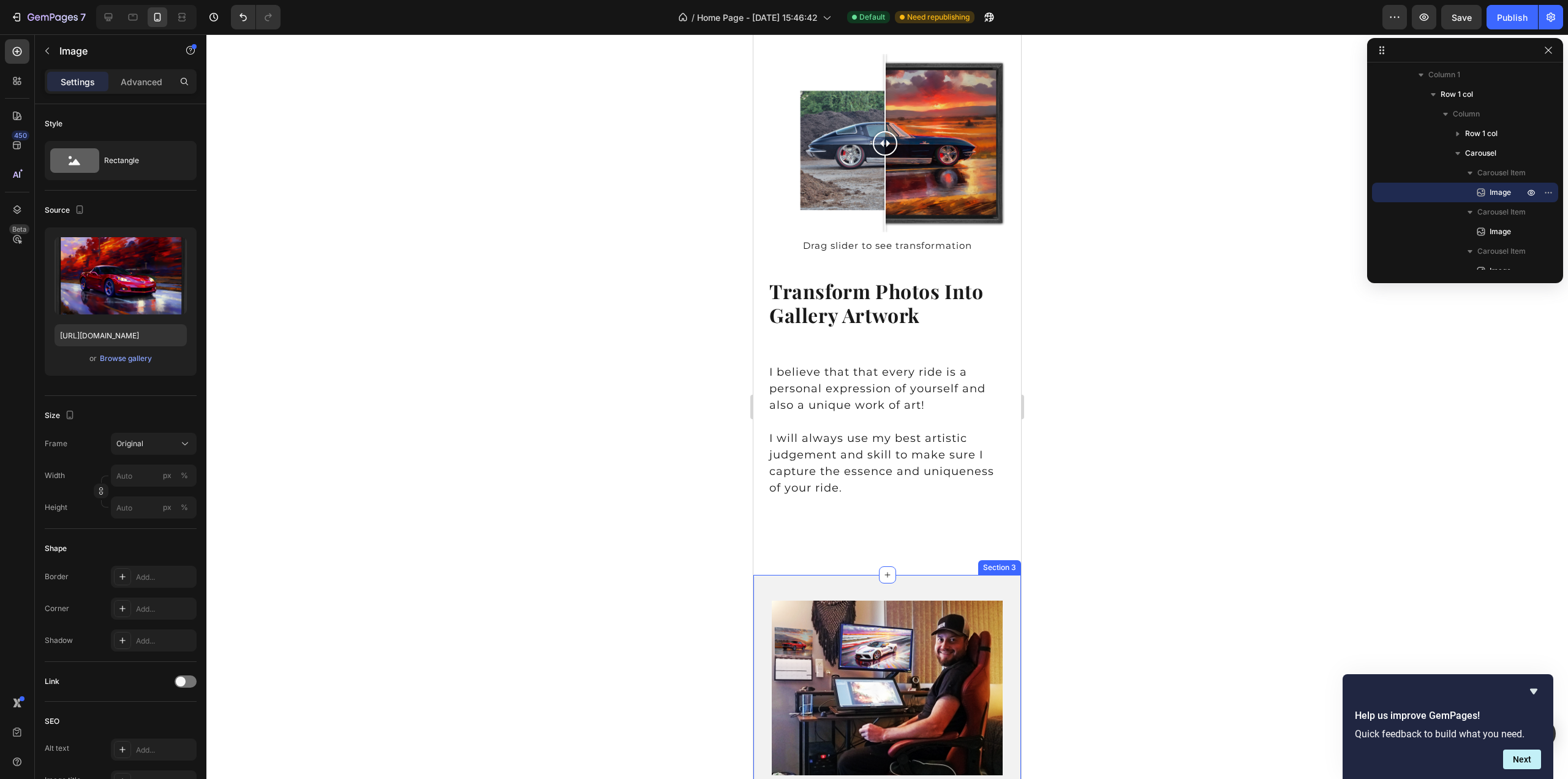
scroll to position [552, 0]
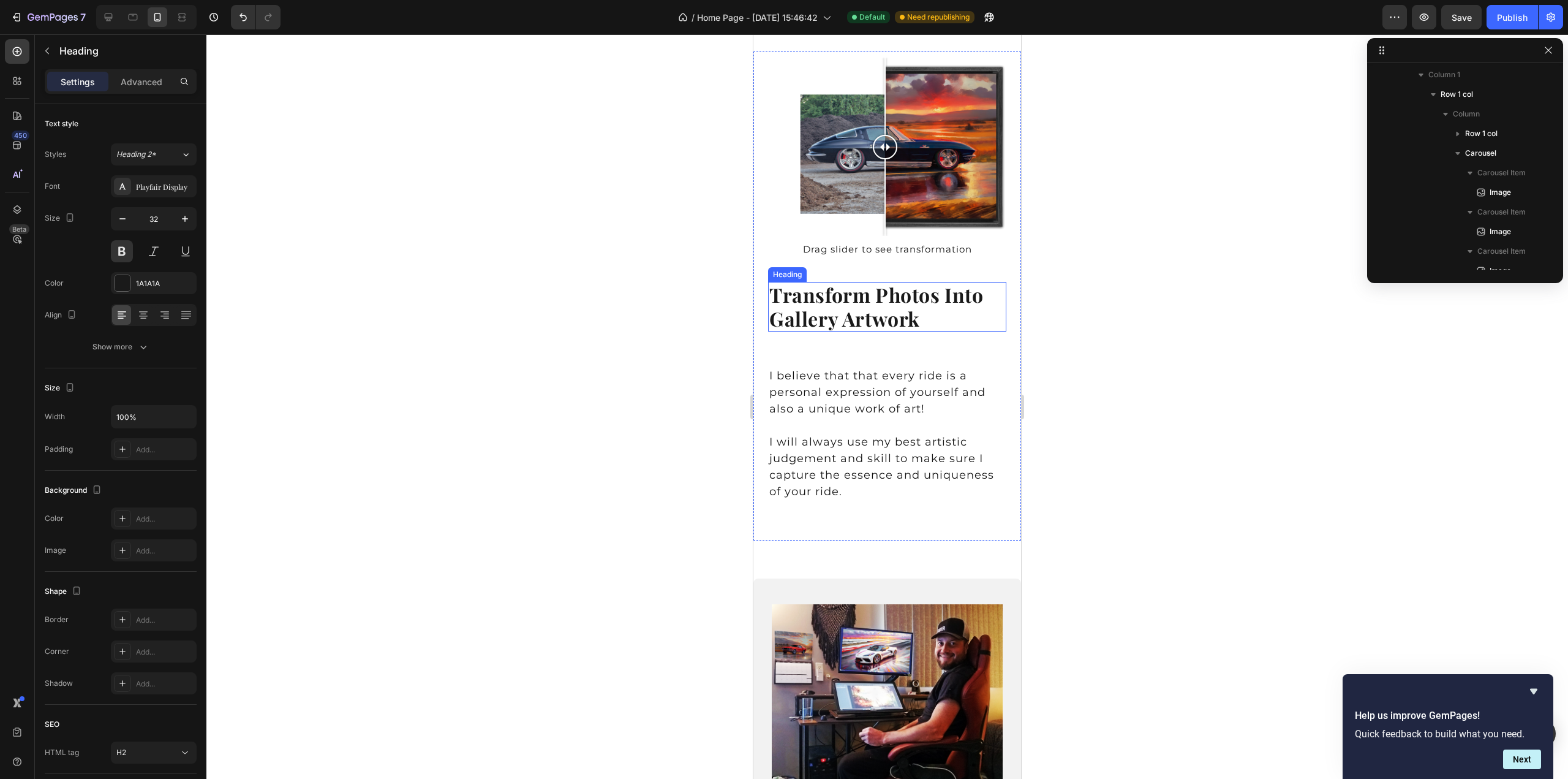
click at [843, 313] on h2 "Transform Photos Into Gallery Artwork" at bounding box center [888, 307] width 238 height 50
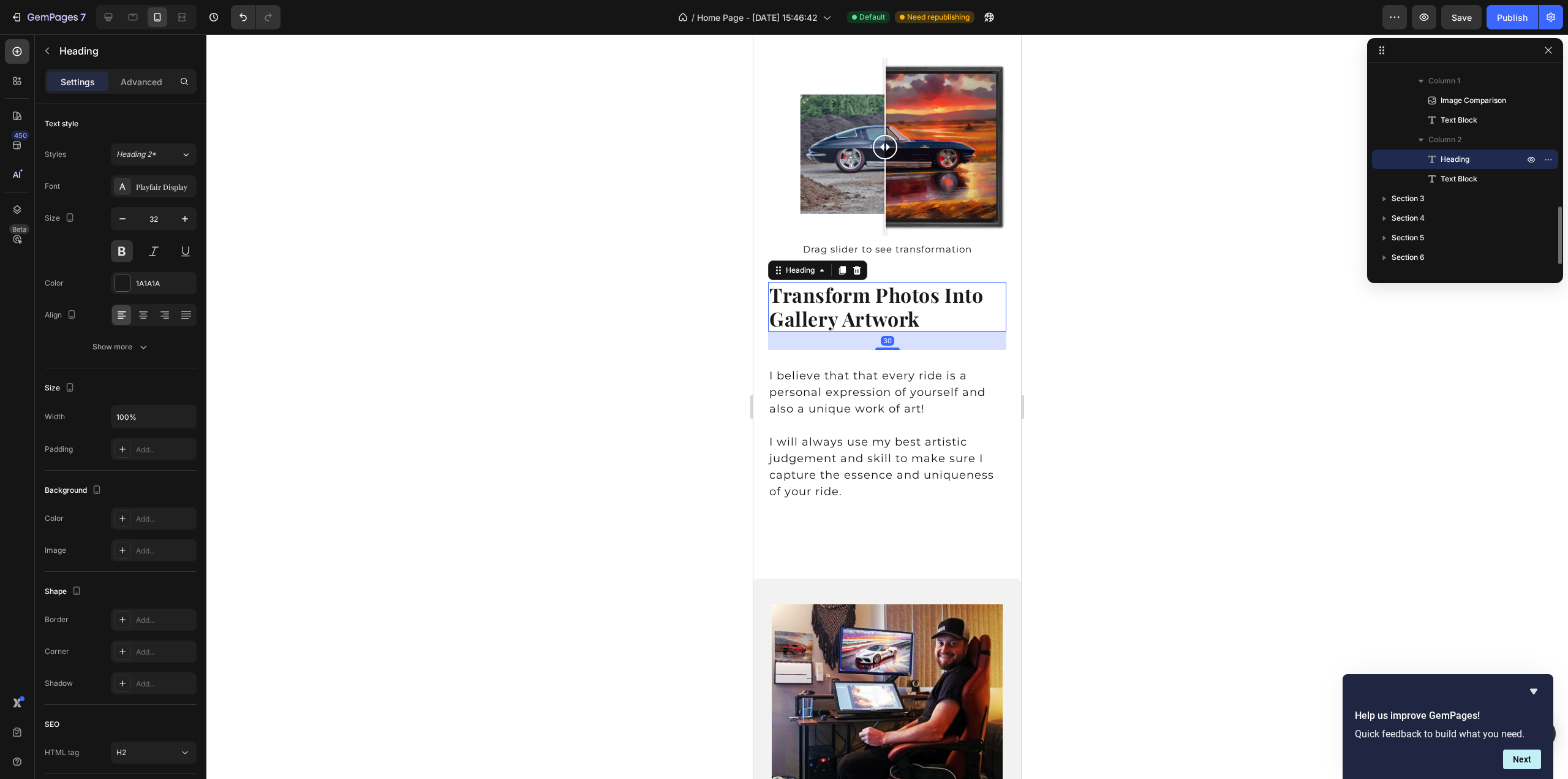
click at [843, 313] on h2 "Transform Photos Into Gallery Artwork" at bounding box center [888, 307] width 238 height 50
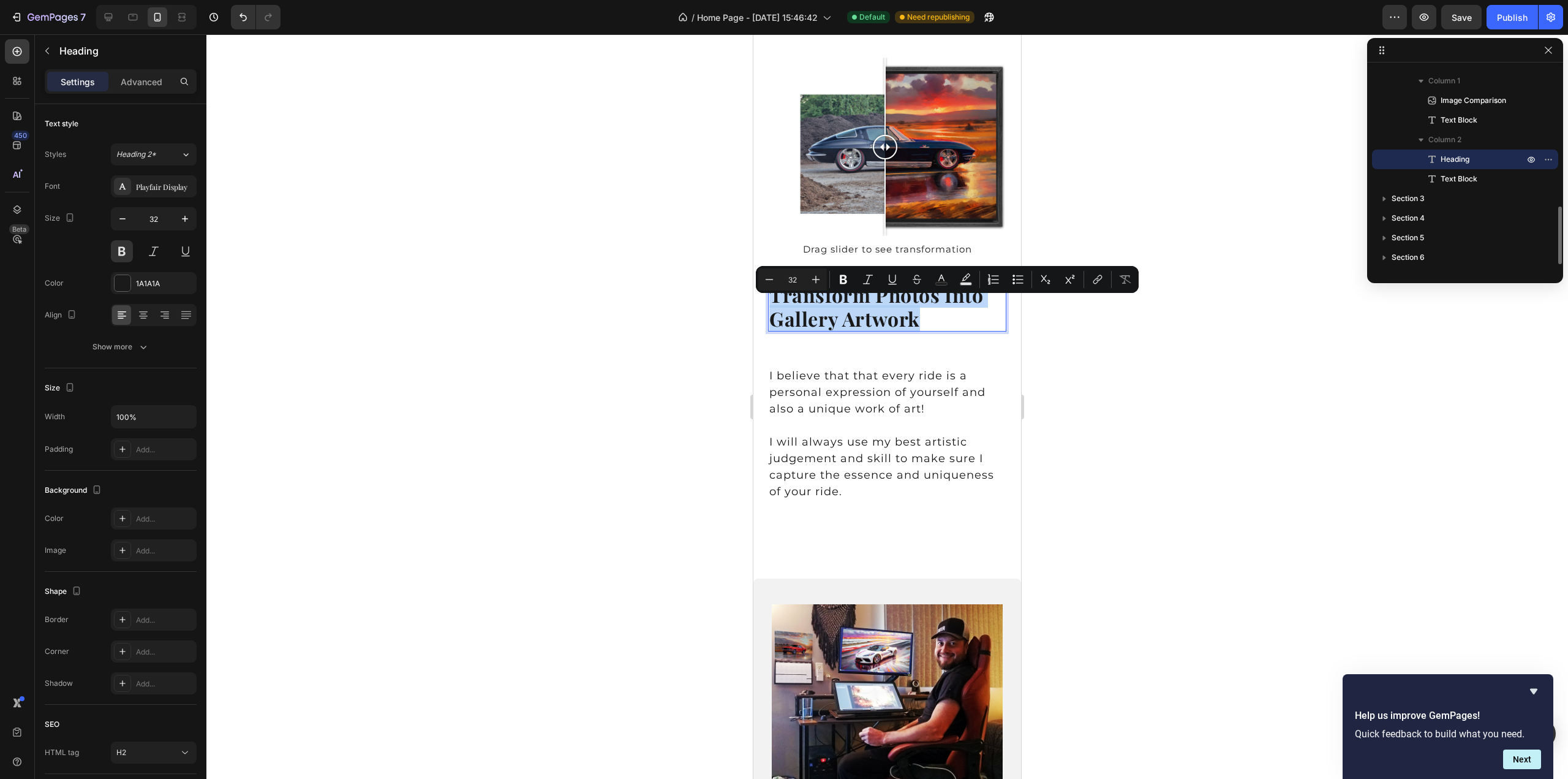
click at [843, 313] on p "Transform Photos Into Gallery Artwork" at bounding box center [887, 307] width 236 height 47
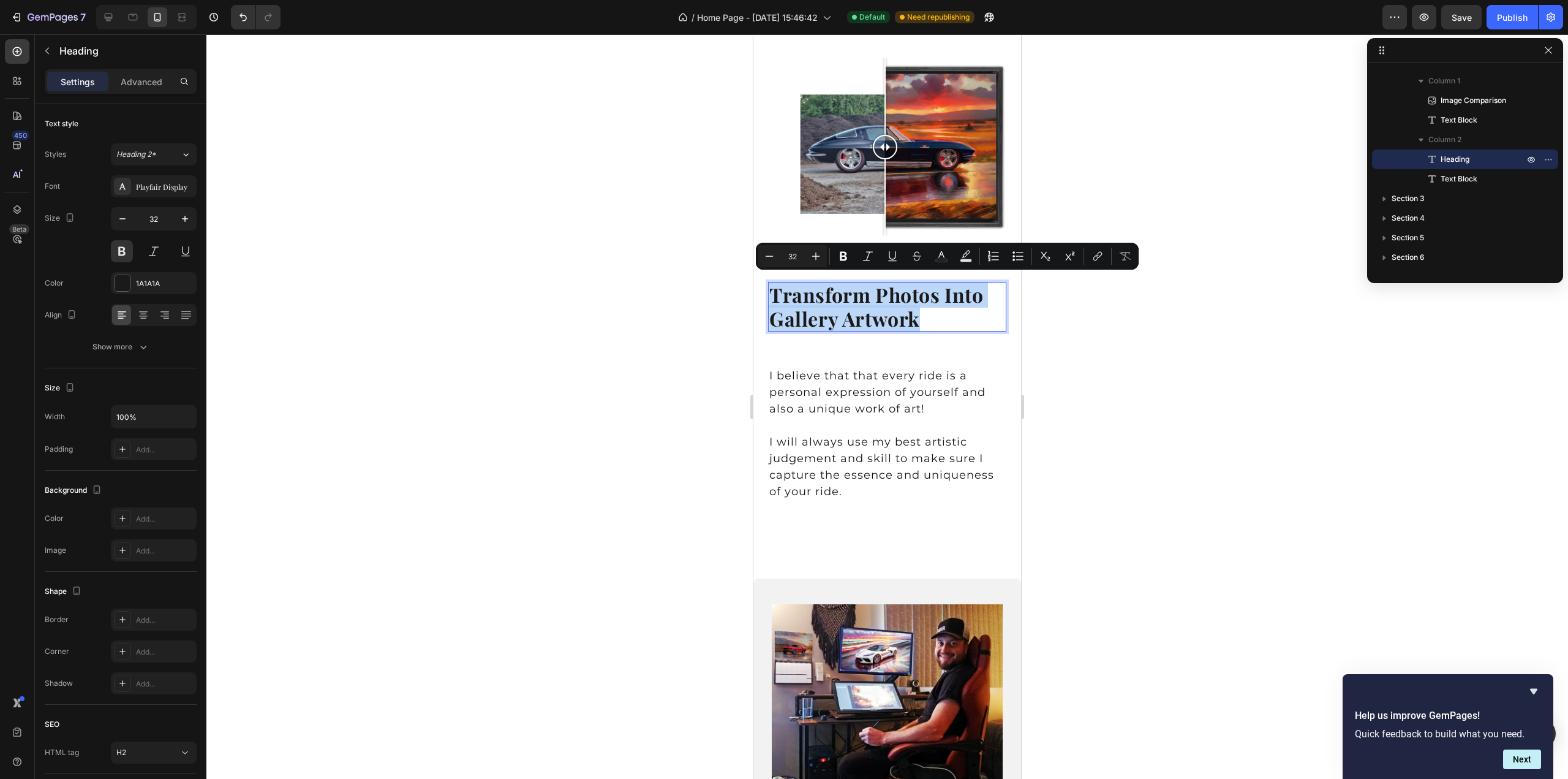
click at [843, 313] on p "Transform Photos Into Gallery Artwork" at bounding box center [887, 307] width 236 height 47
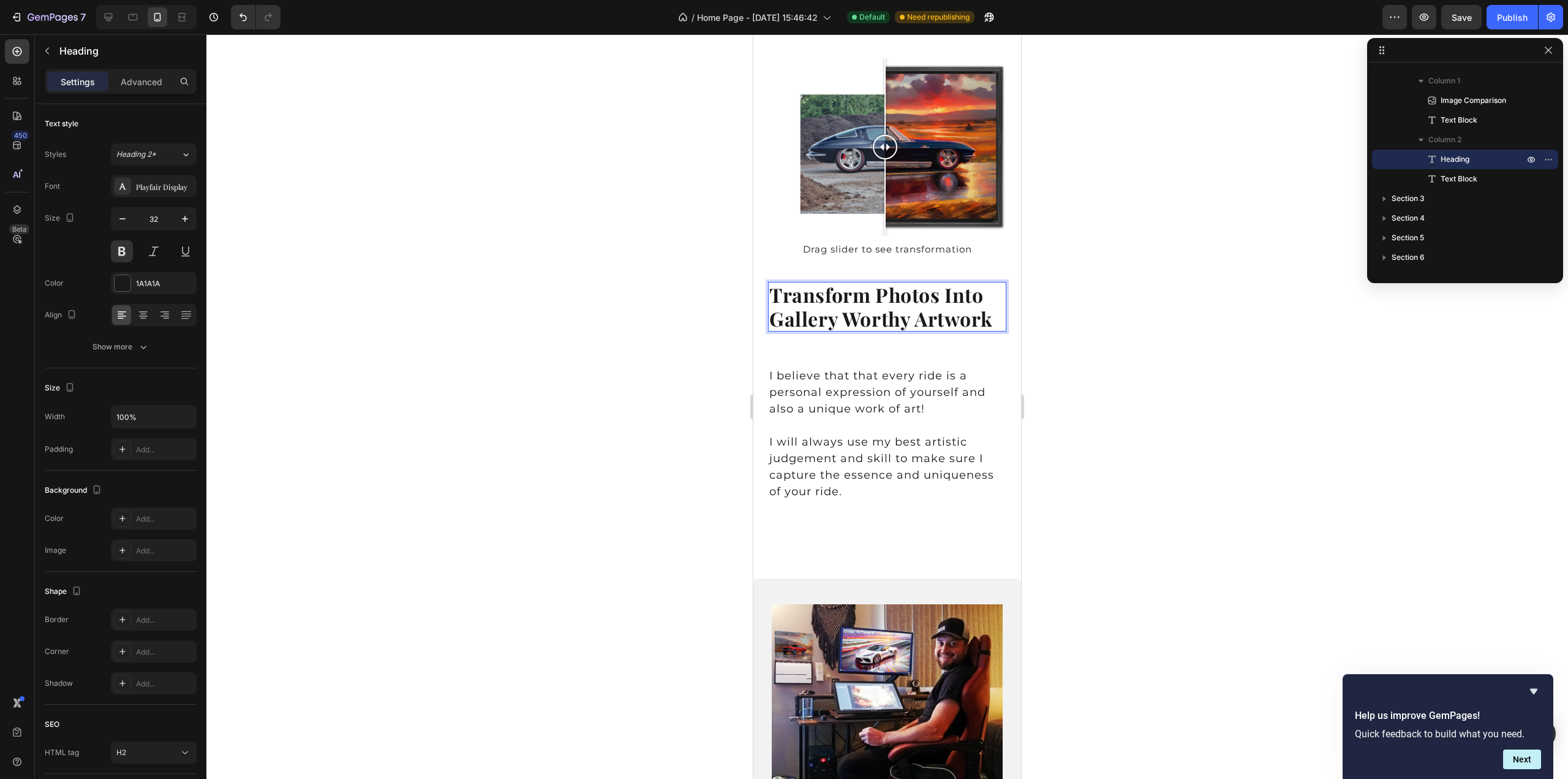
click at [1121, 279] on div at bounding box center [888, 407] width 1362 height 745
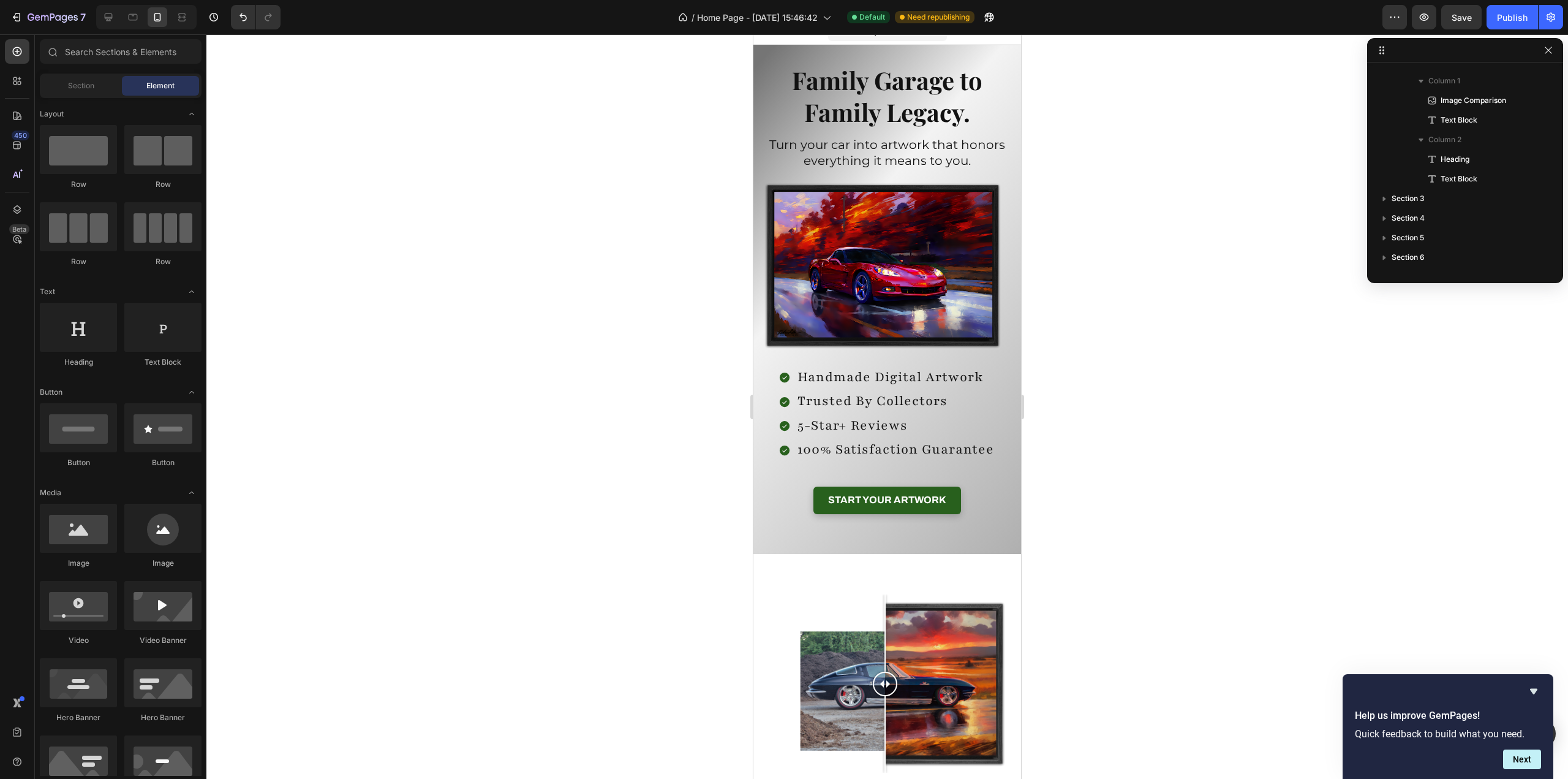
scroll to position [0, 0]
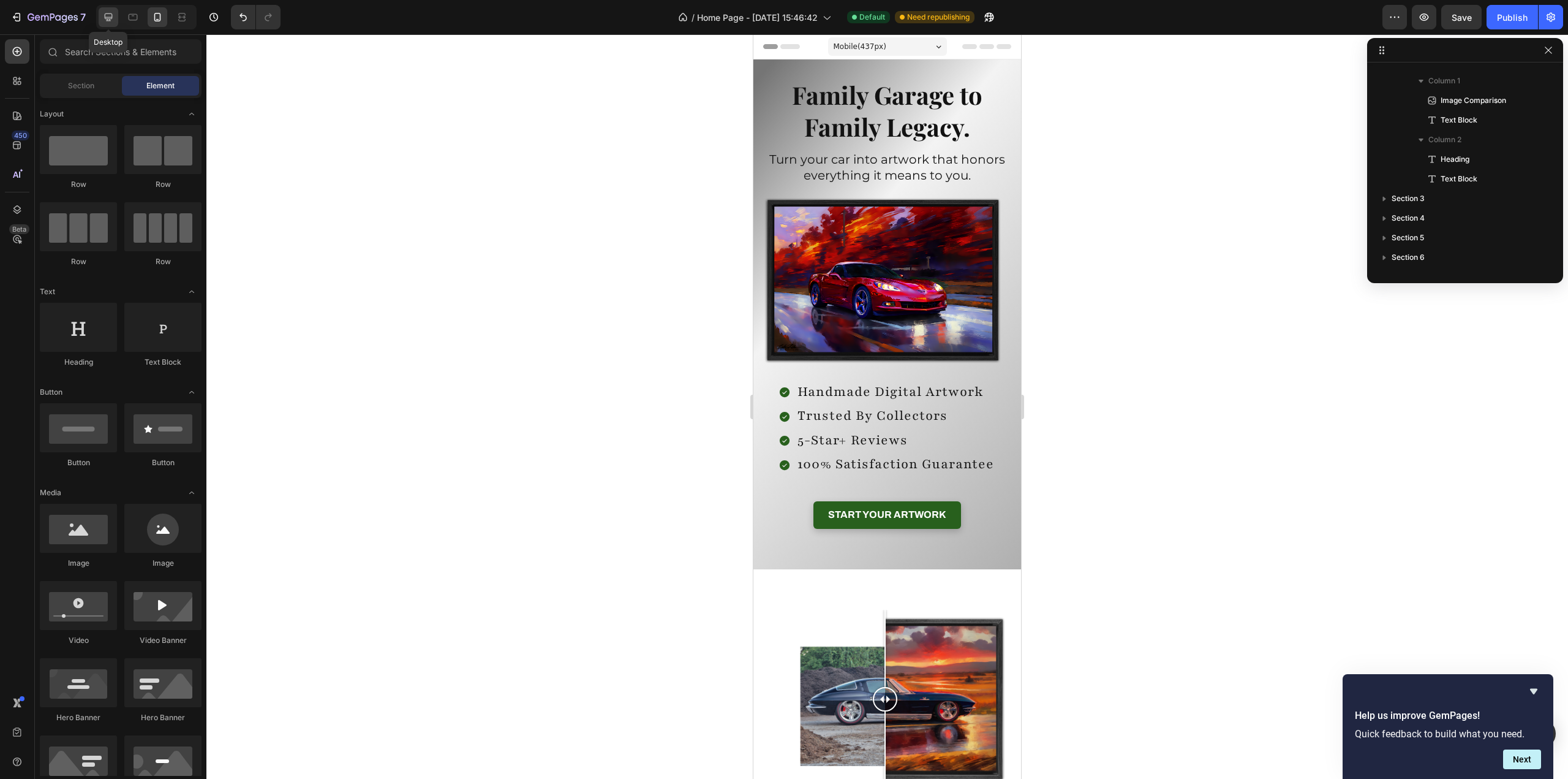
click at [107, 14] on icon at bounding box center [108, 17] width 12 height 12
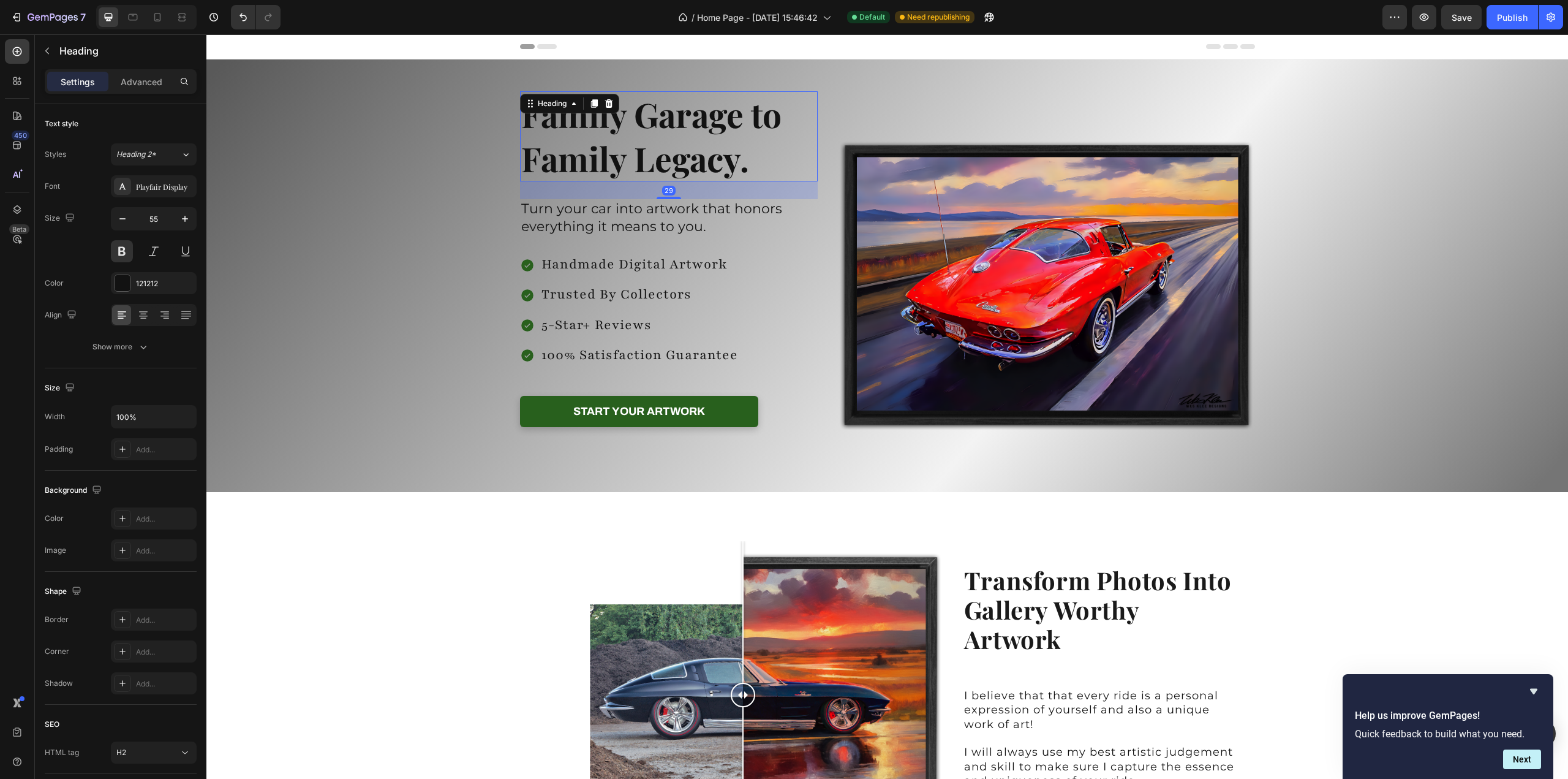
click at [622, 121] on h2 "Family Garage to Family Legacy." at bounding box center [669, 136] width 298 height 90
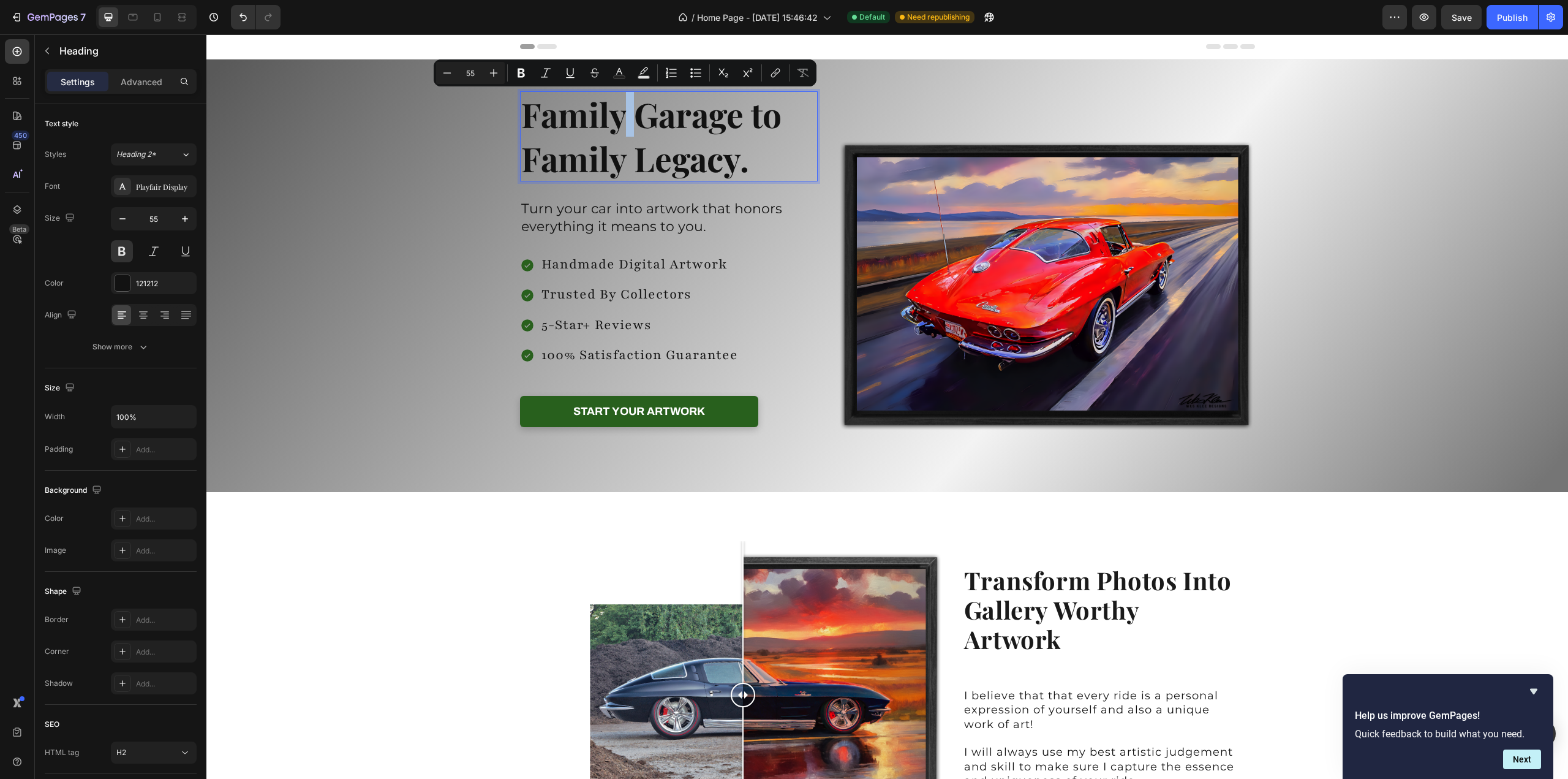
click at [622, 121] on p "Family Garage to Family Legacy." at bounding box center [669, 136] width 296 height 88
drag, startPoint x: 627, startPoint y: 123, endPoint x: 521, endPoint y: 116, distance: 106.2
click at [521, 116] on p "Family Garage to Family Legacy." at bounding box center [669, 136] width 296 height 88
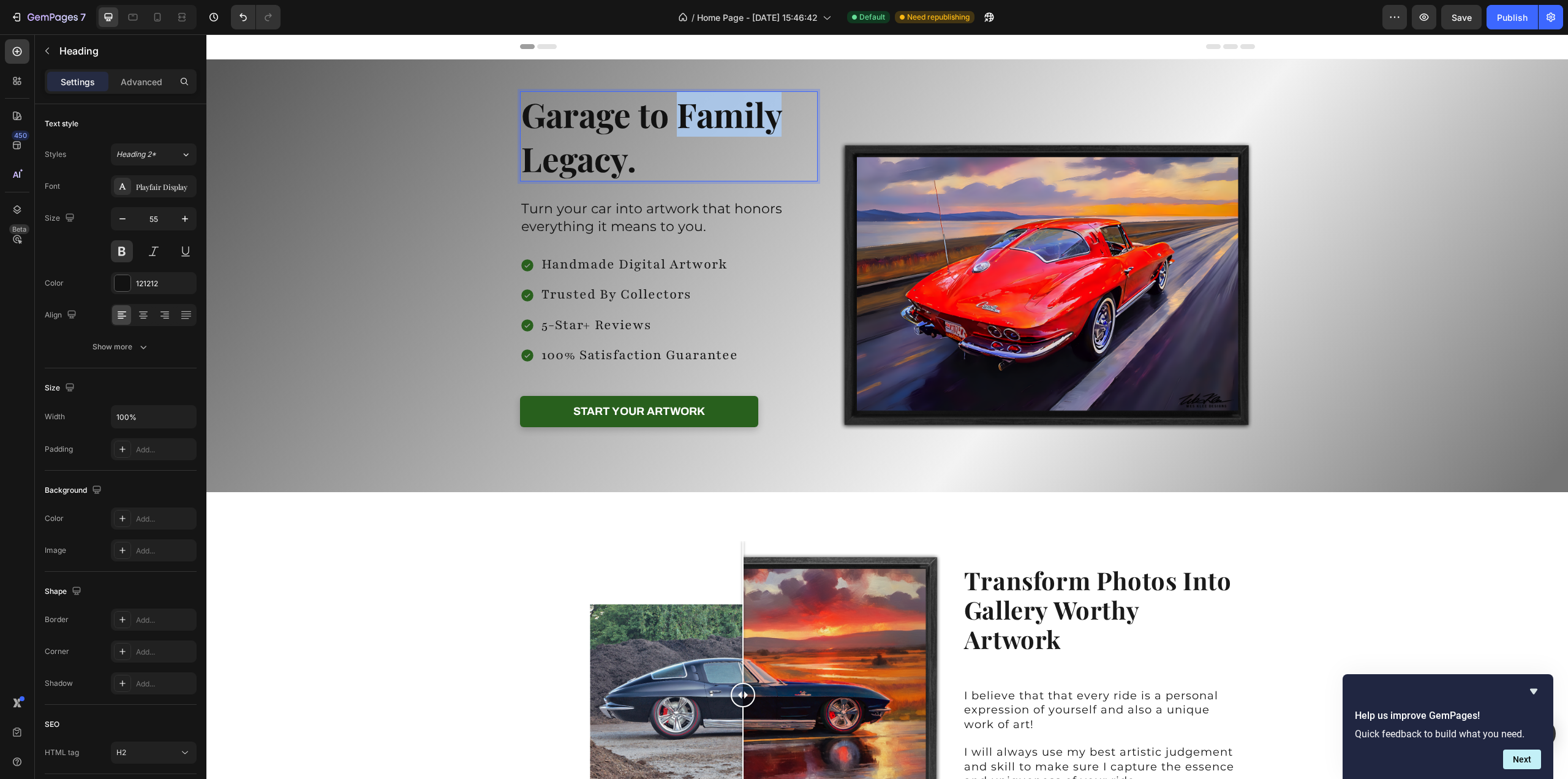
drag, startPoint x: 676, startPoint y: 114, endPoint x: 791, endPoint y: 123, distance: 115.4
click at [791, 123] on p "Garage to Family Legacy." at bounding box center [669, 136] width 296 height 88
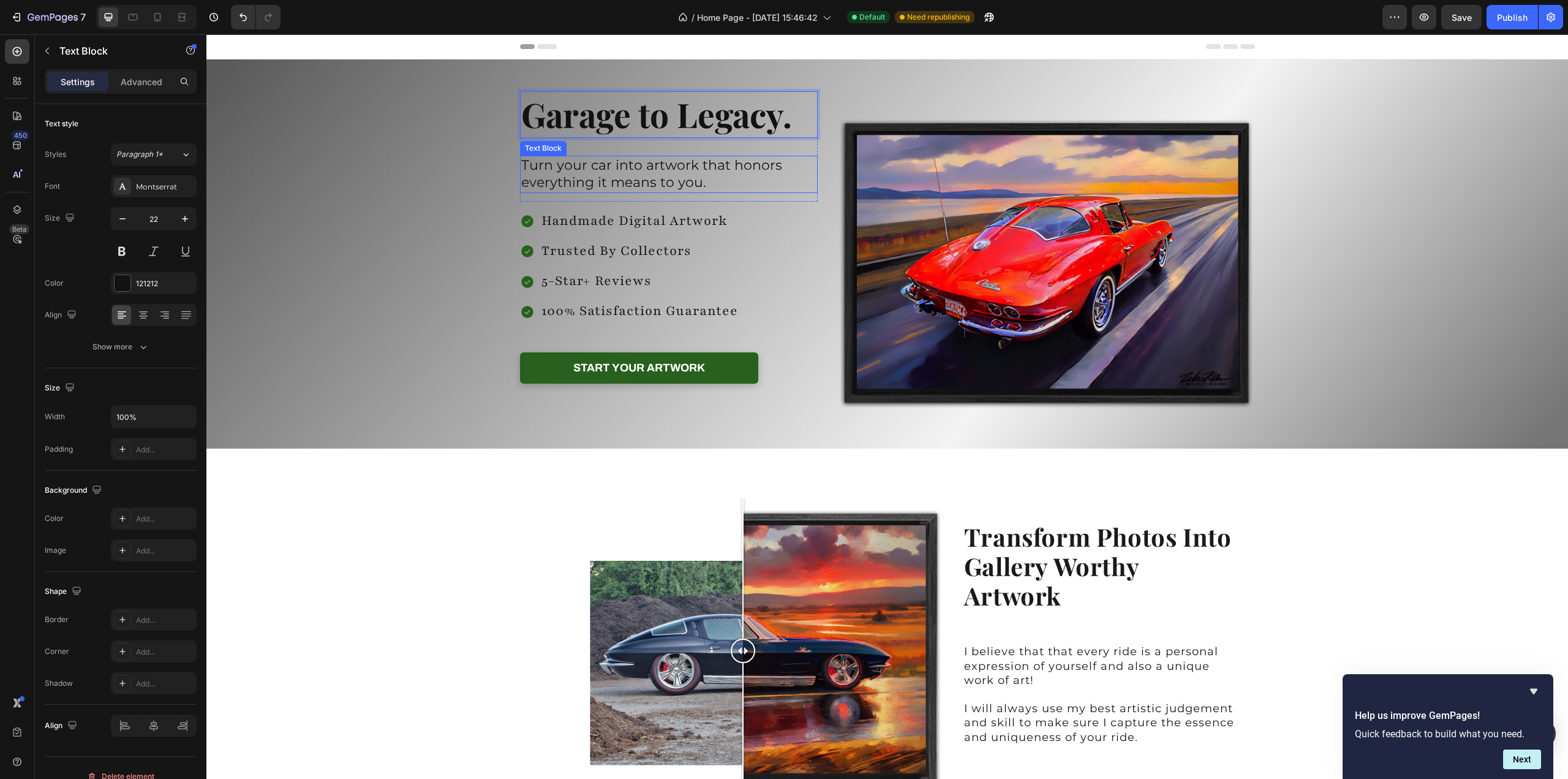
click at [616, 168] on p "Turn your car into artwork that honors everything it means to you." at bounding box center [669, 174] width 296 height 35
click at [595, 172] on p "Turn your car into artwork that honors everything it means to you." at bounding box center [669, 174] width 296 height 35
click at [120, 250] on button at bounding box center [122, 251] width 22 height 22
click at [1467, 212] on div "Background Image" at bounding box center [888, 254] width 1362 height 389
